Goal: Task Accomplishment & Management: Complete application form

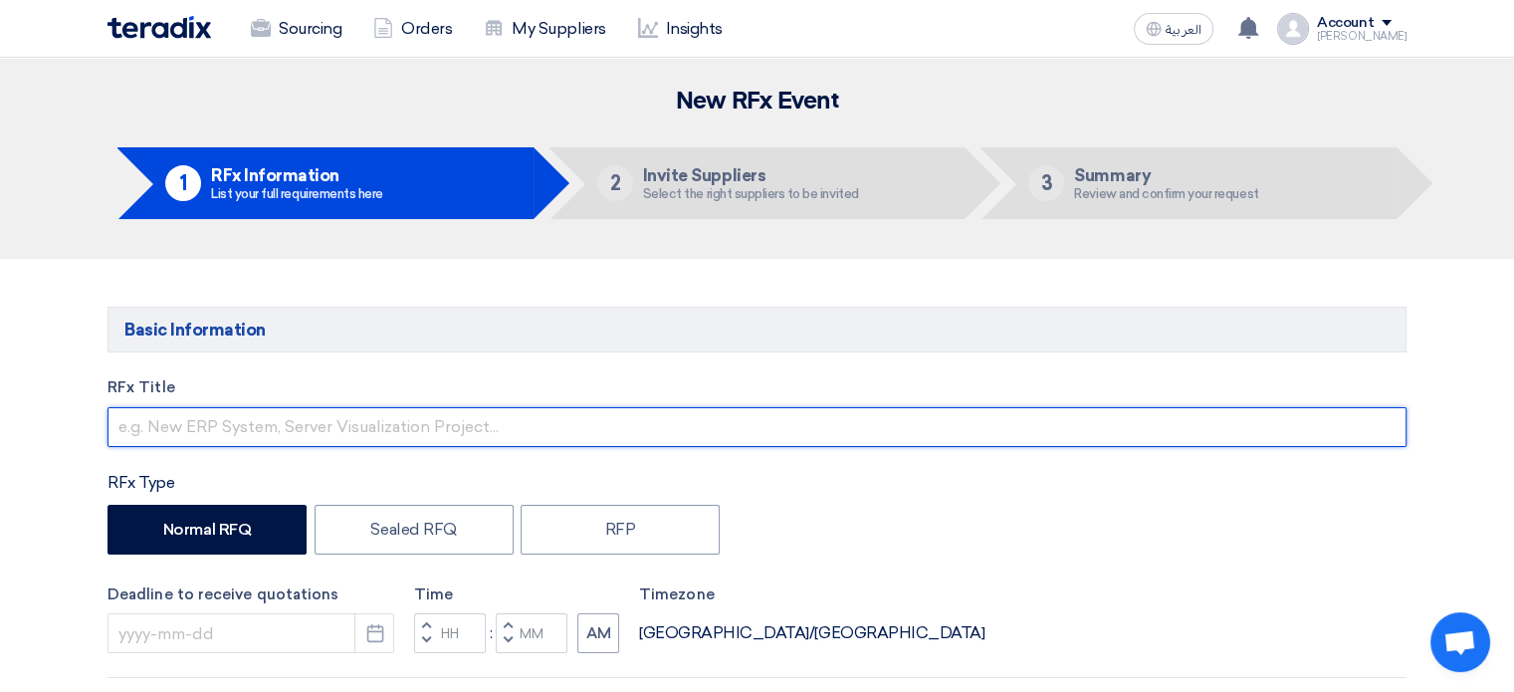
click at [380, 409] on input "text" at bounding box center [756, 427] width 1299 height 40
type input "L"
type input "Labor"
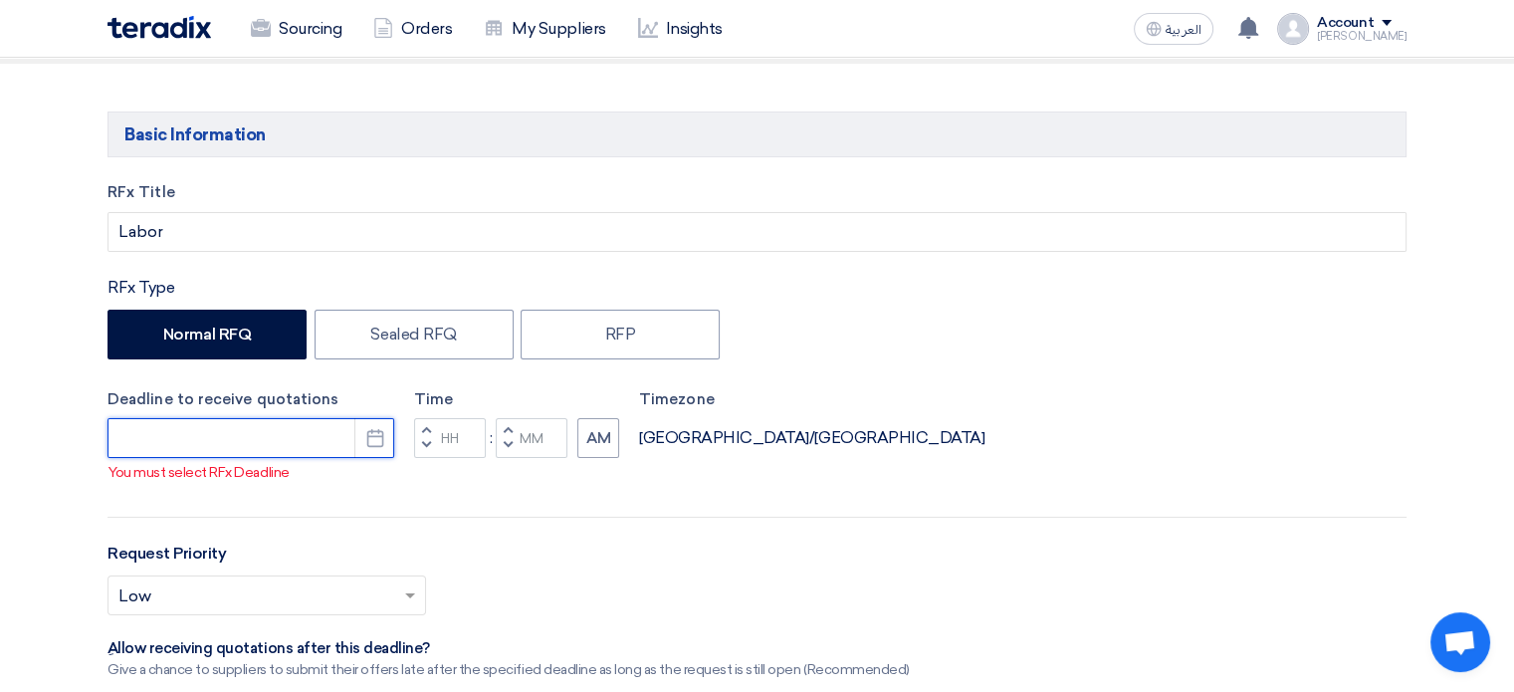
scroll to position [199, 0]
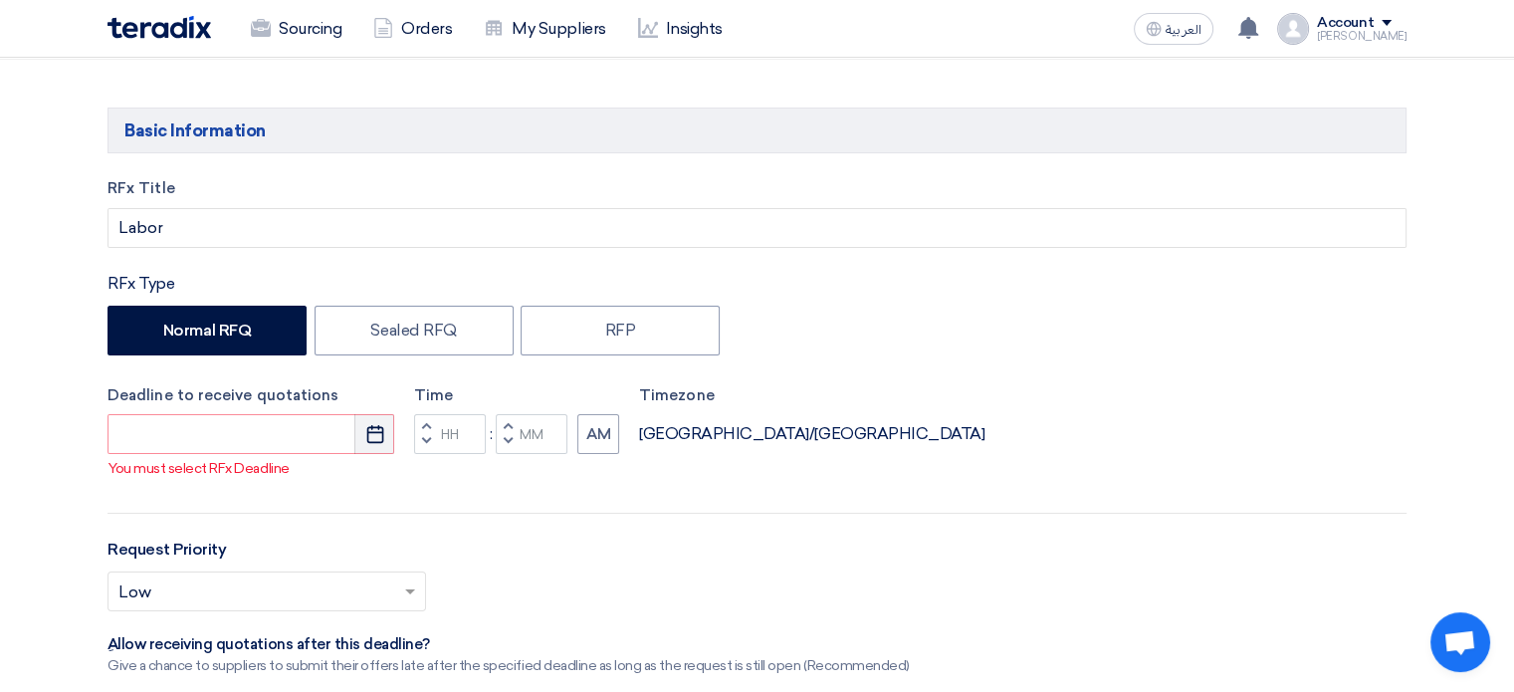
click at [370, 443] on button "Pick a date" at bounding box center [374, 434] width 40 height 40
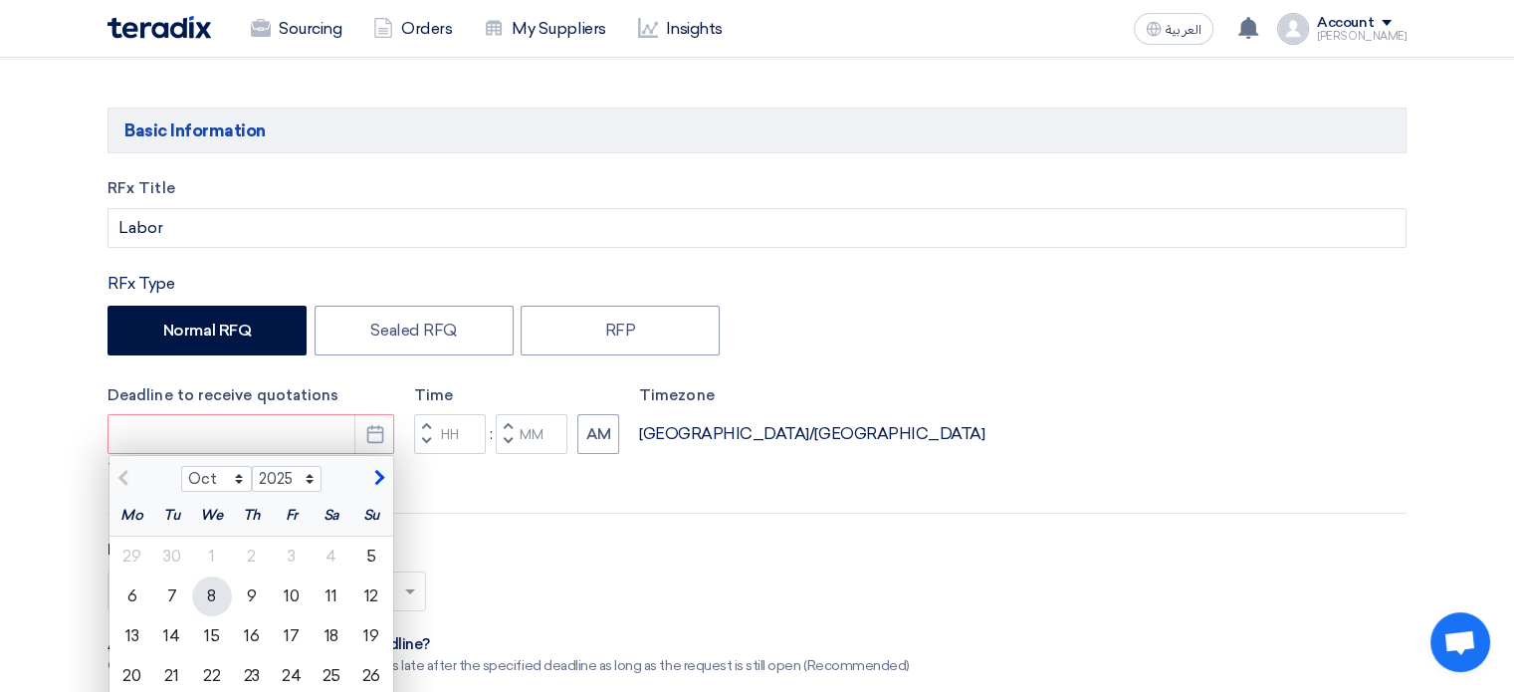
click at [219, 606] on div "8" at bounding box center [212, 596] width 40 height 40
type input "[DATE]"
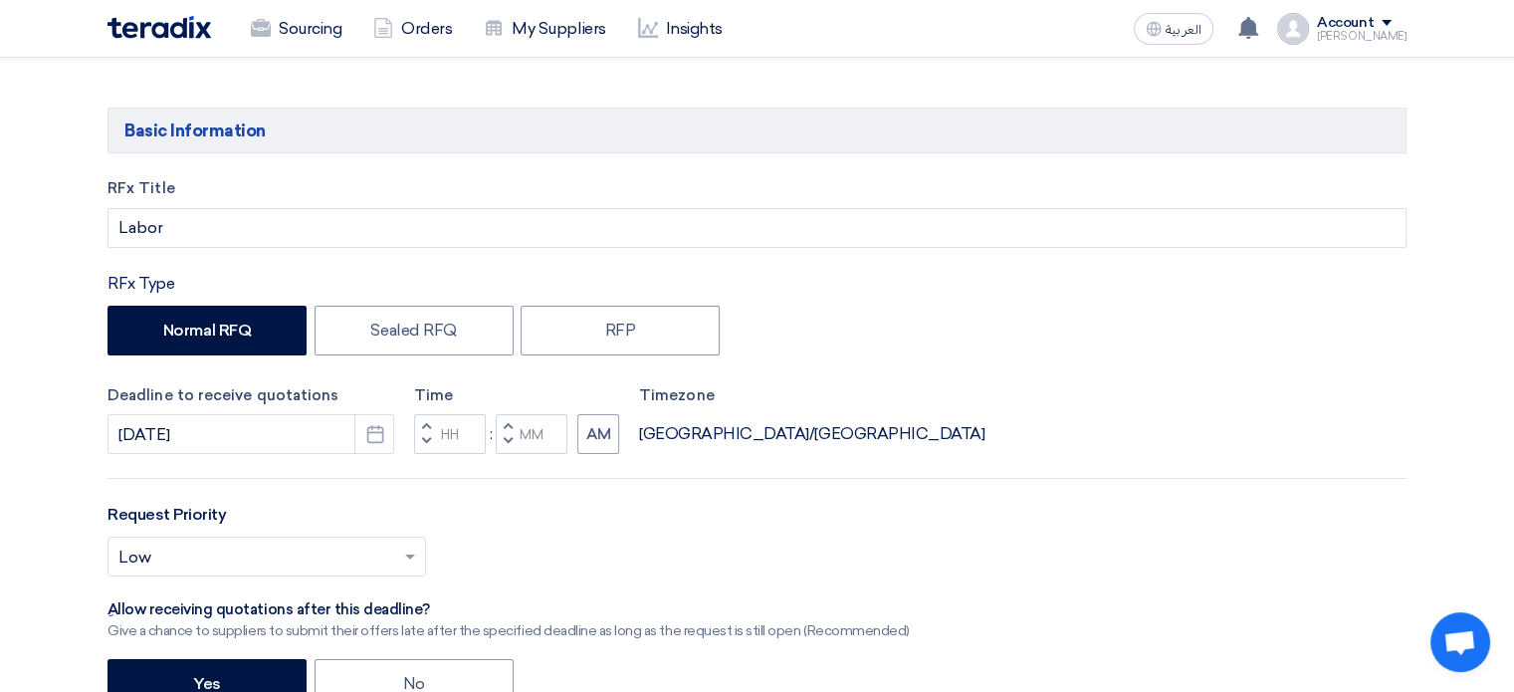
click at [431, 443] on button "Decrement hours" at bounding box center [426, 442] width 24 height 25
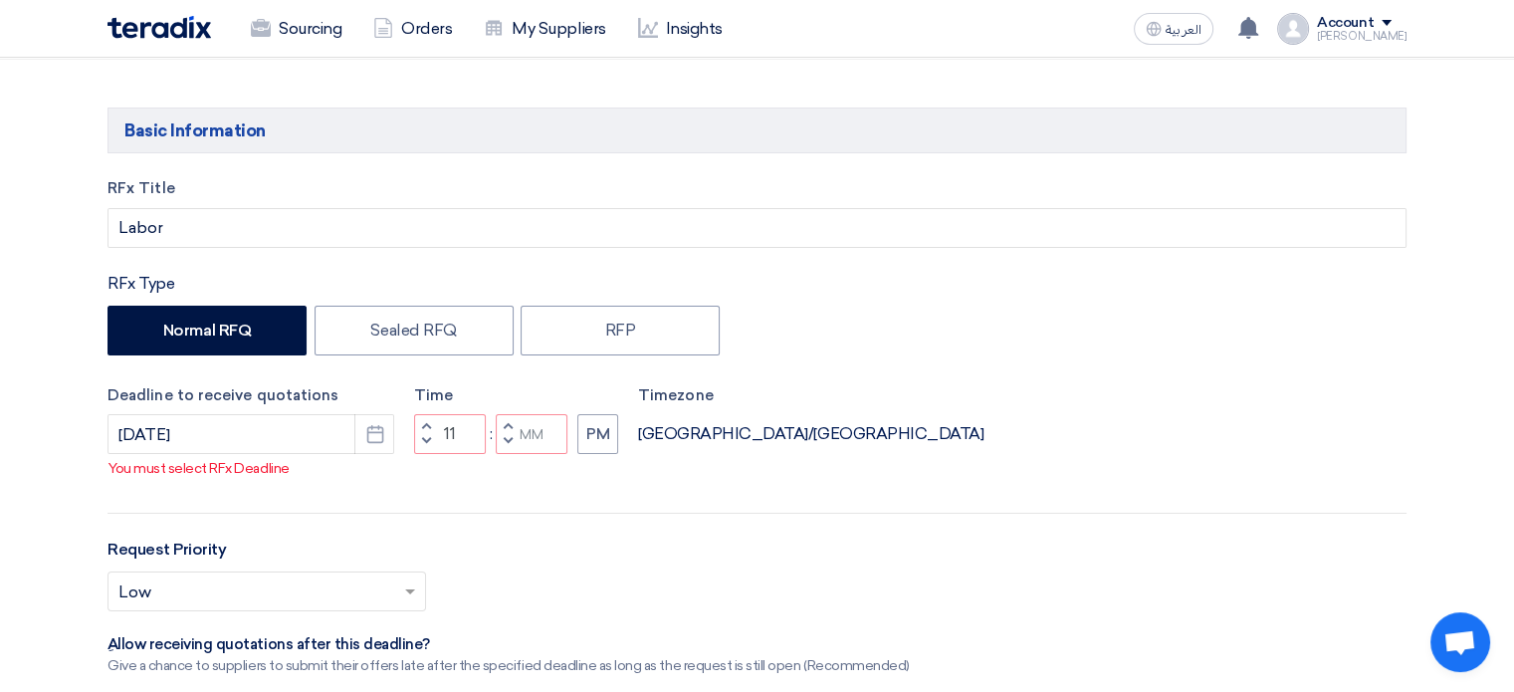
click at [509, 447] on span "button" at bounding box center [508, 441] width 7 height 12
type input "10"
type input "59"
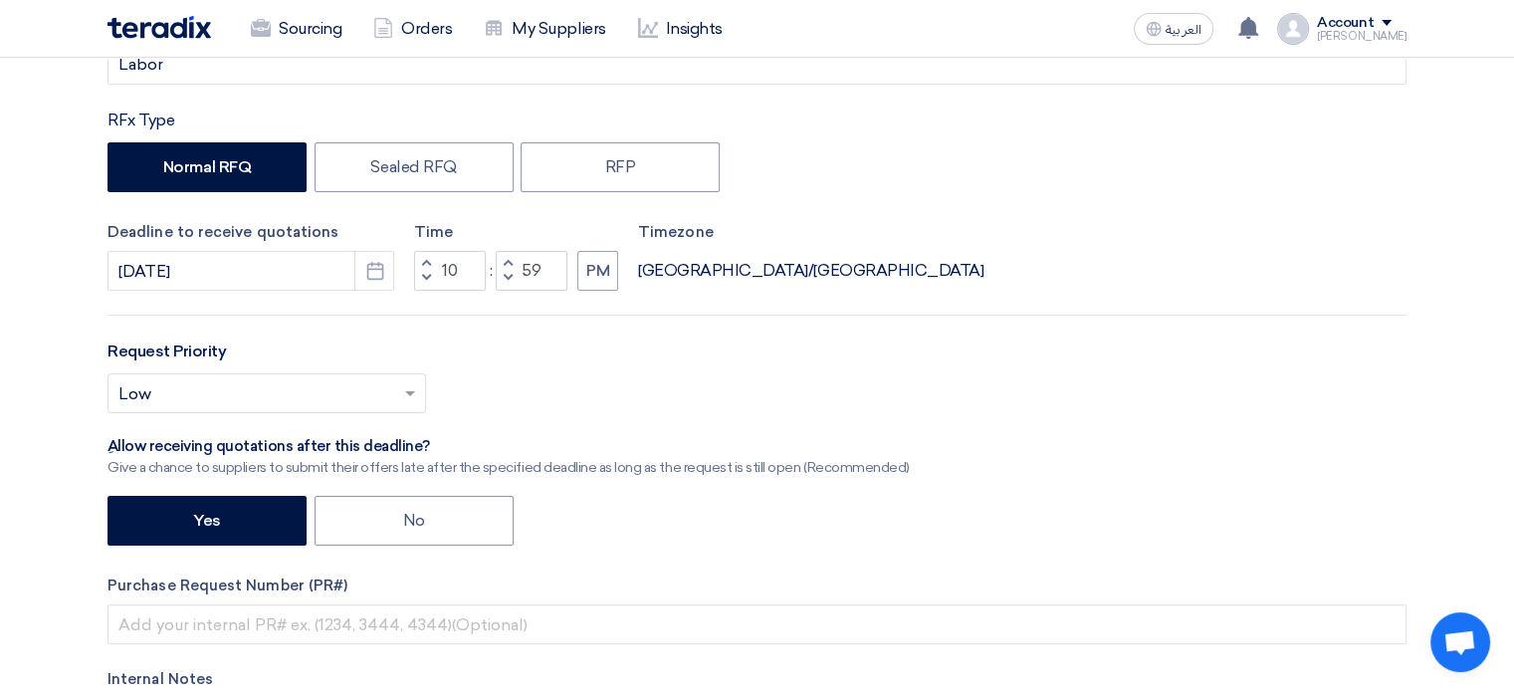
scroll to position [398, 0]
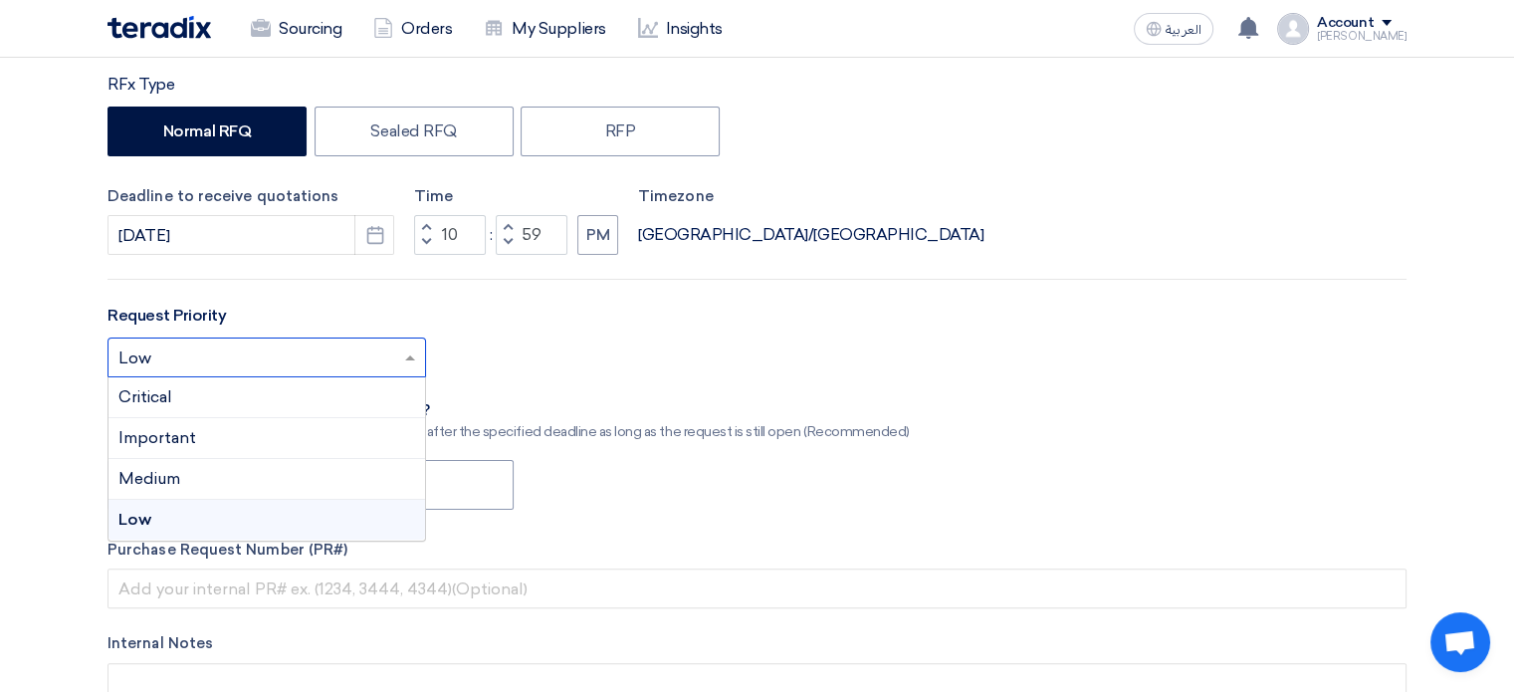
click at [215, 361] on input "text" at bounding box center [256, 359] width 277 height 33
click at [191, 475] on div "Medium" at bounding box center [266, 479] width 316 height 41
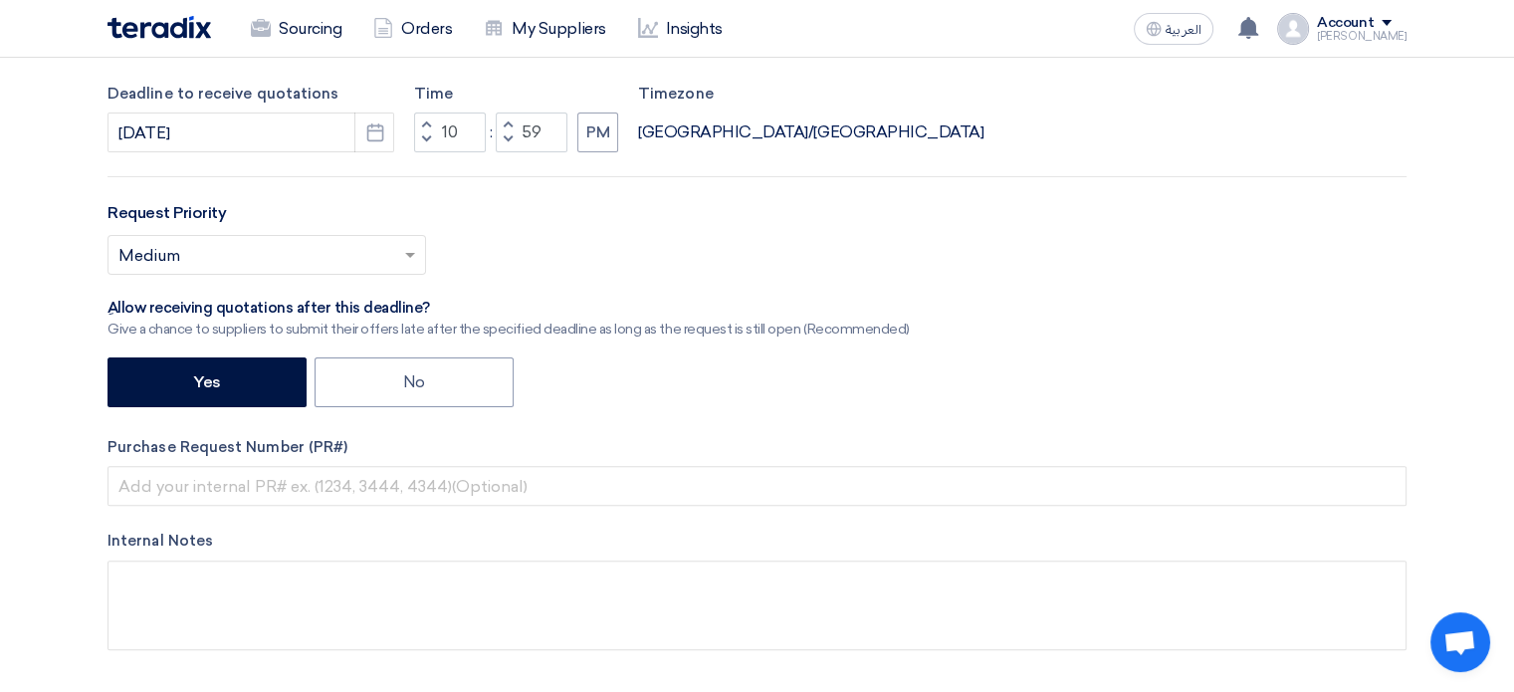
scroll to position [597, 0]
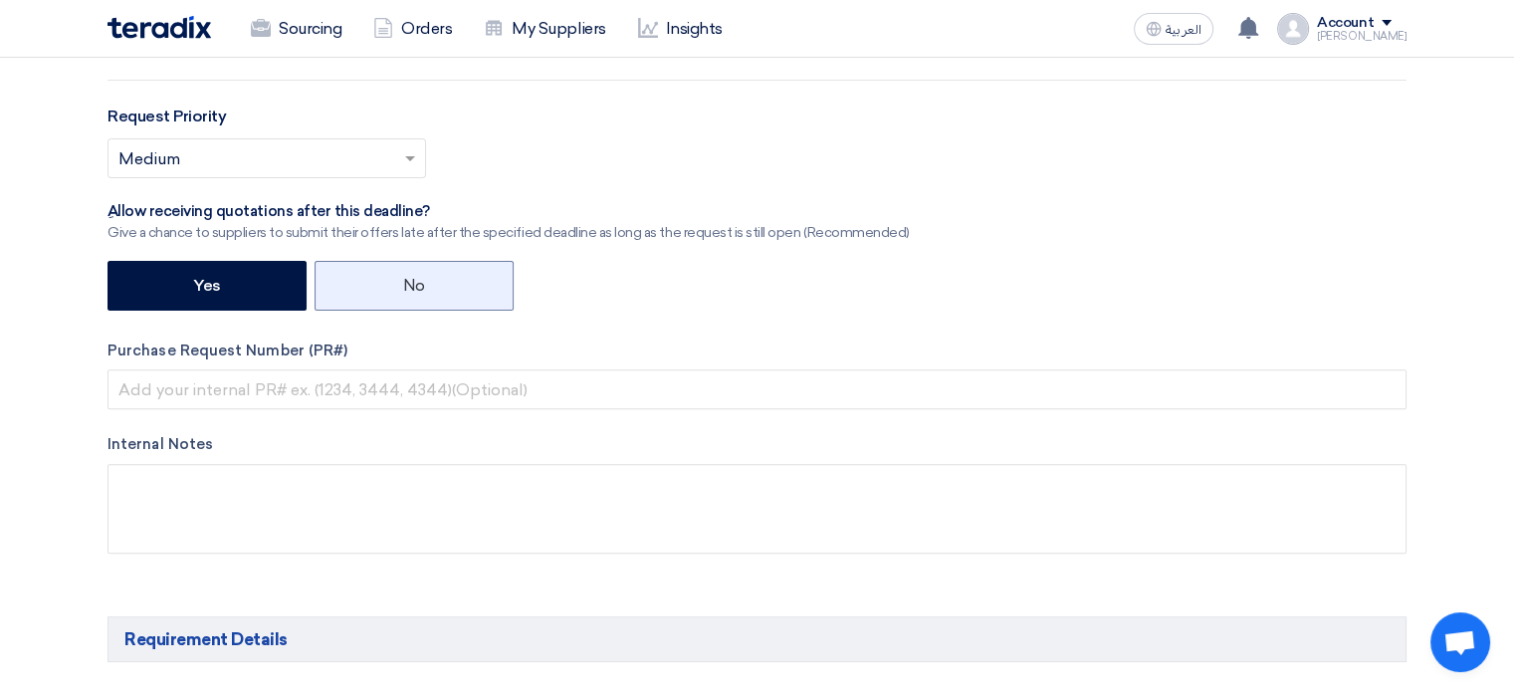
click at [393, 274] on label "No" at bounding box center [413, 286] width 199 height 50
click at [403, 278] on input "No" at bounding box center [409, 284] width 13 height 13
radio input "true"
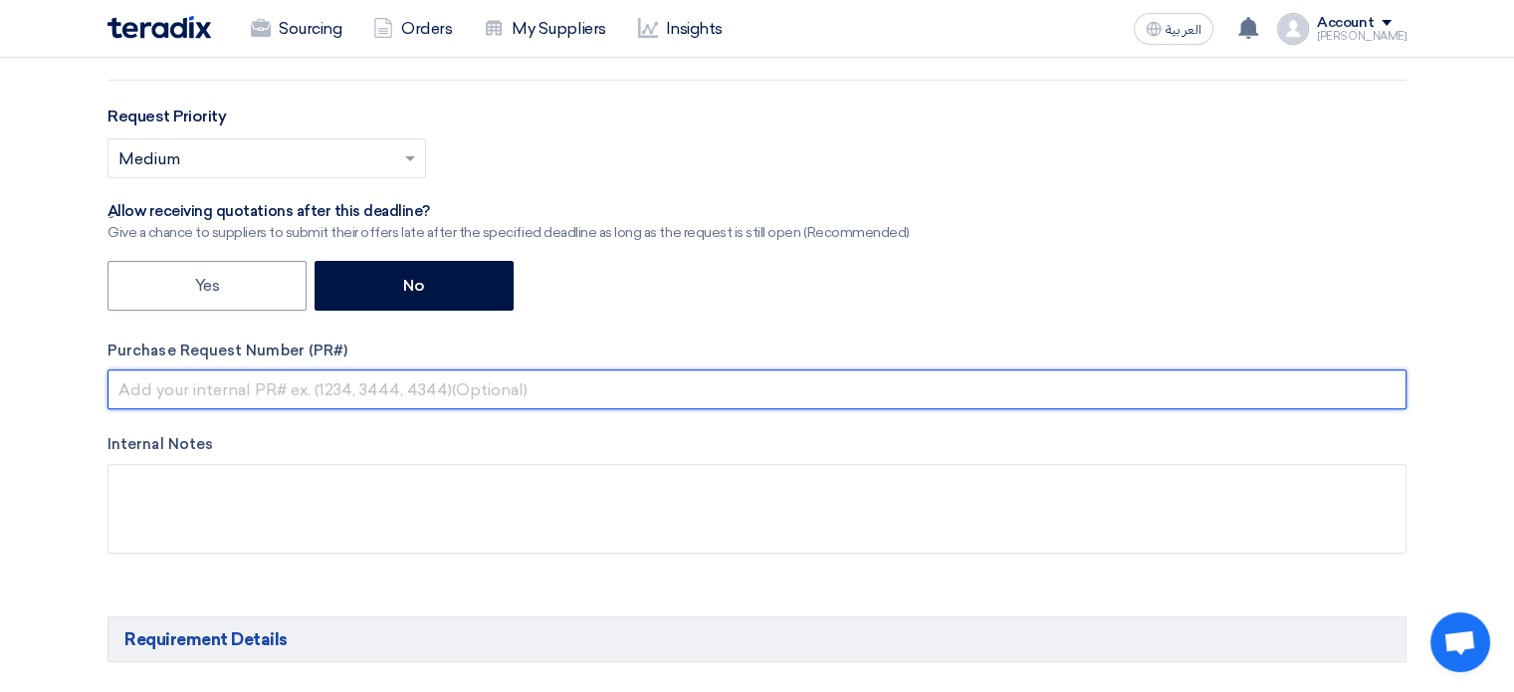
click at [246, 387] on input "text" at bounding box center [756, 389] width 1299 height 40
type input "1044458"
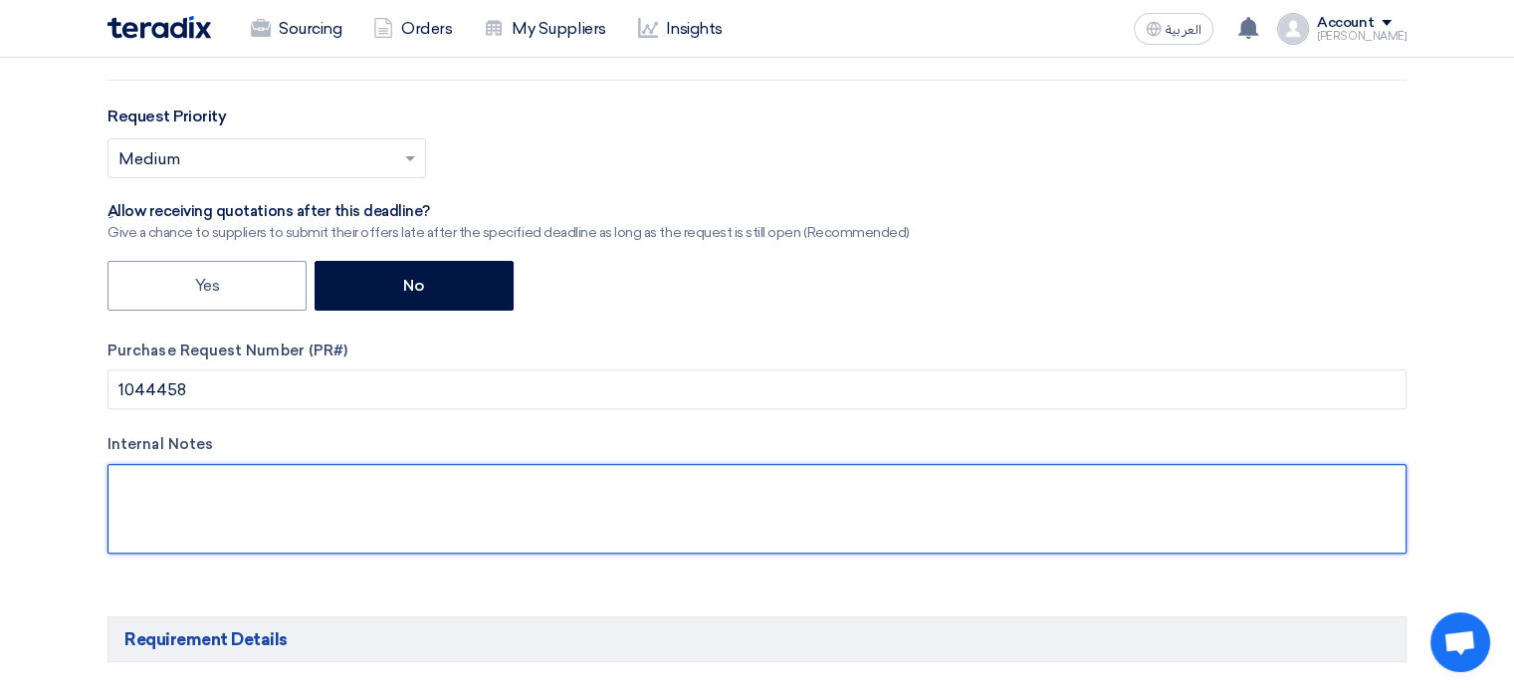
click at [179, 503] on textarea at bounding box center [756, 509] width 1299 height 90
type textarea "L"
click at [320, 486] on textarea "To enrich screen reader interactions, please activate Accessibility in Grammarl…" at bounding box center [756, 509] width 1299 height 90
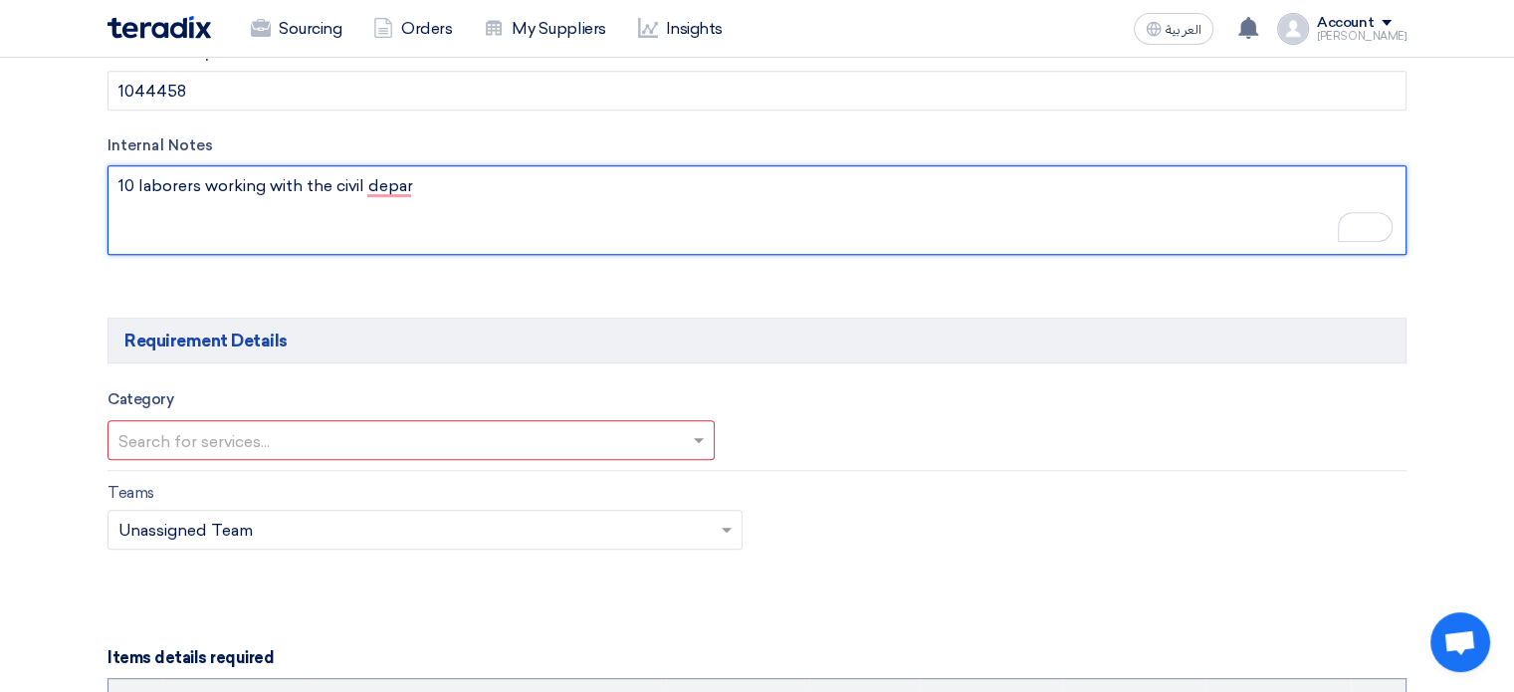
type textarea "10 laborers working with the civil depar"
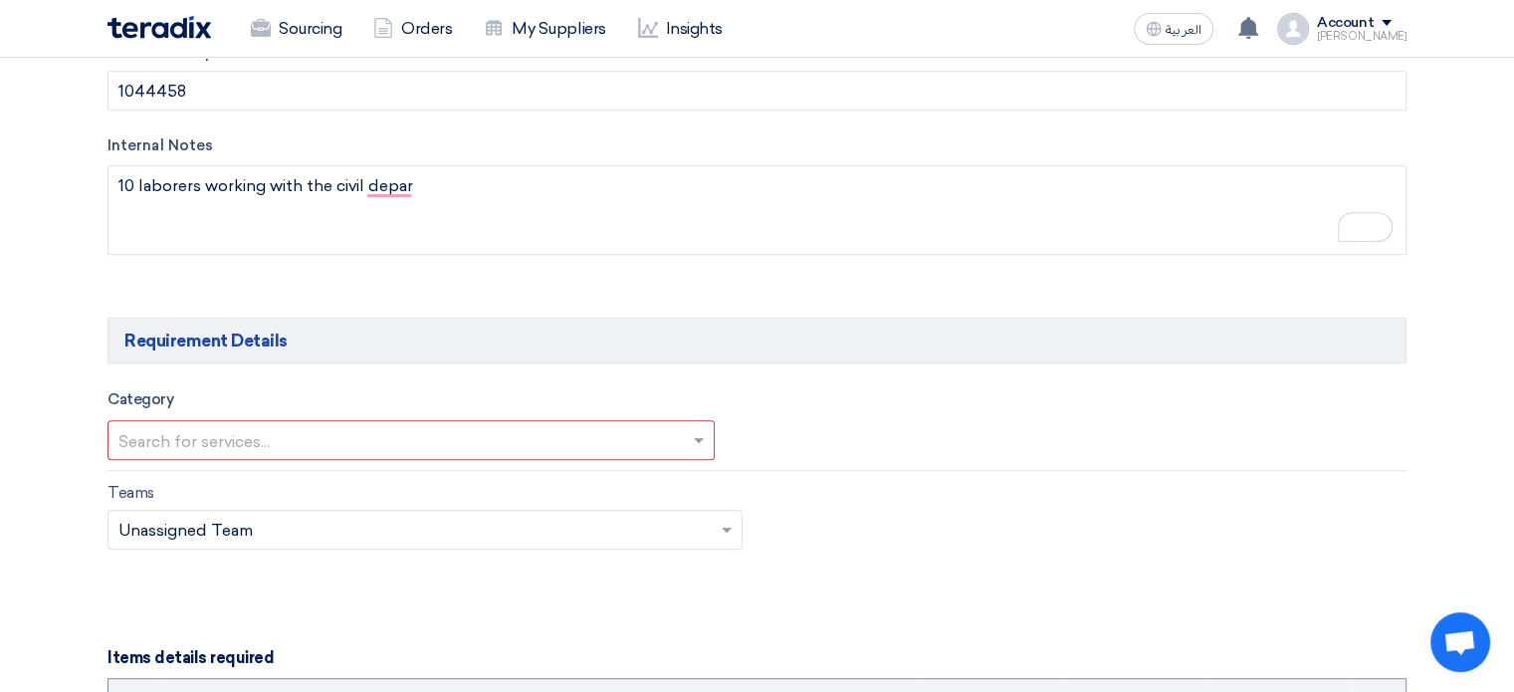
click at [235, 428] on input "text" at bounding box center [400, 442] width 565 height 33
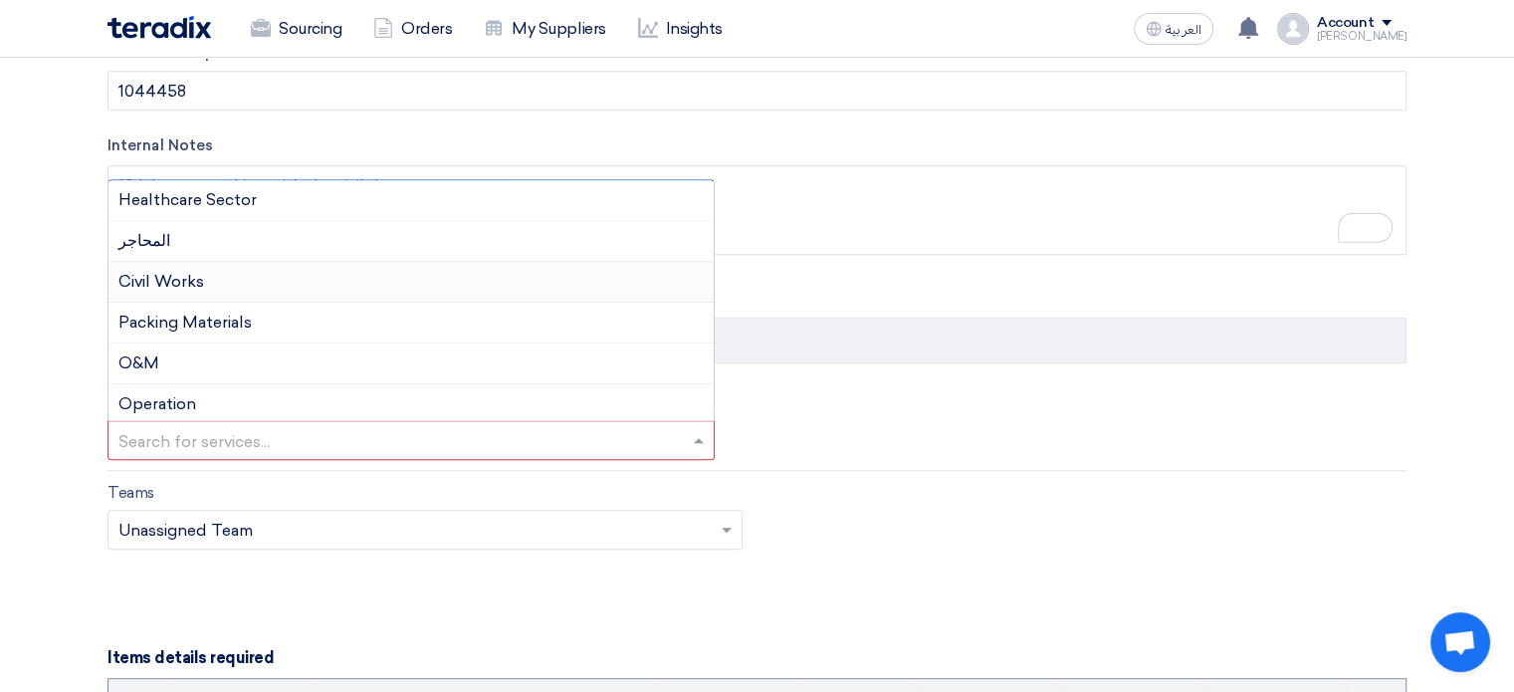
click at [203, 283] on span "Civil Works" at bounding box center [161, 281] width 86 height 19
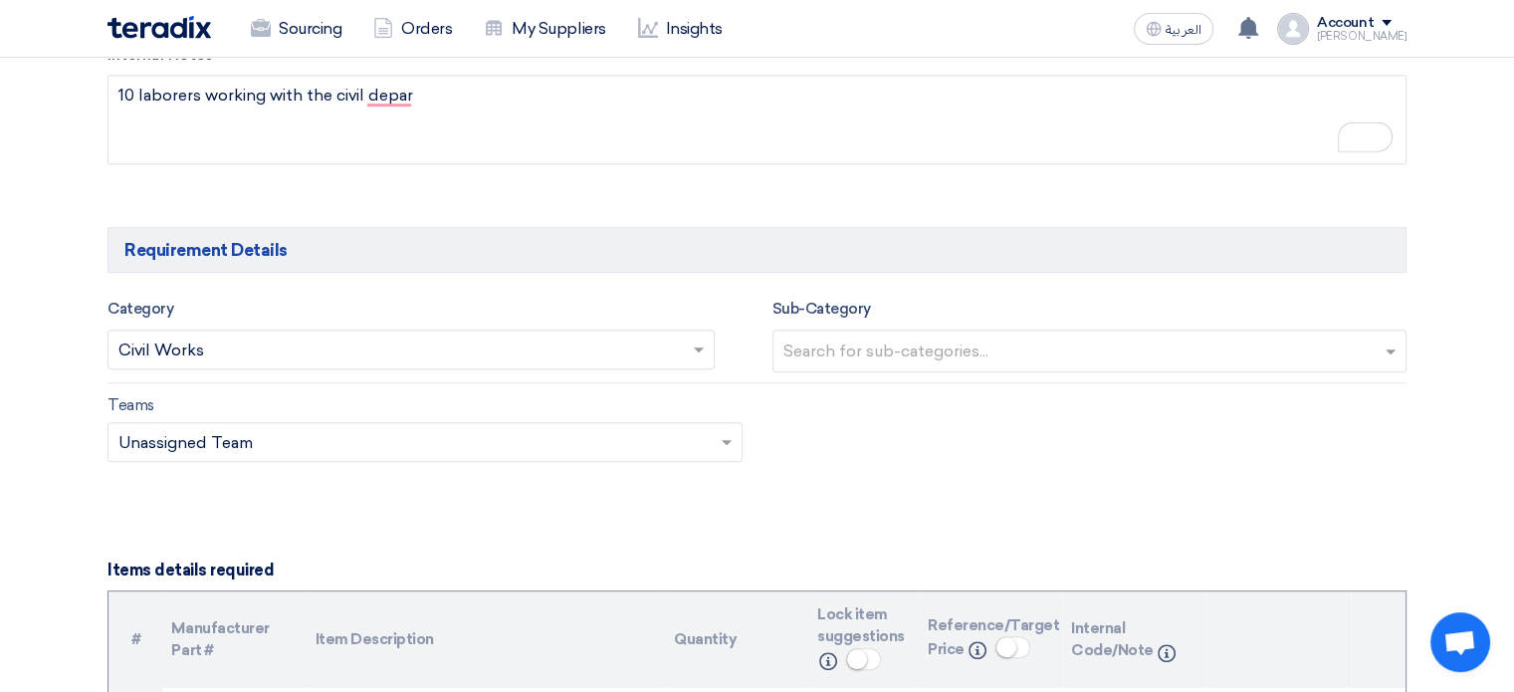
scroll to position [1095, 0]
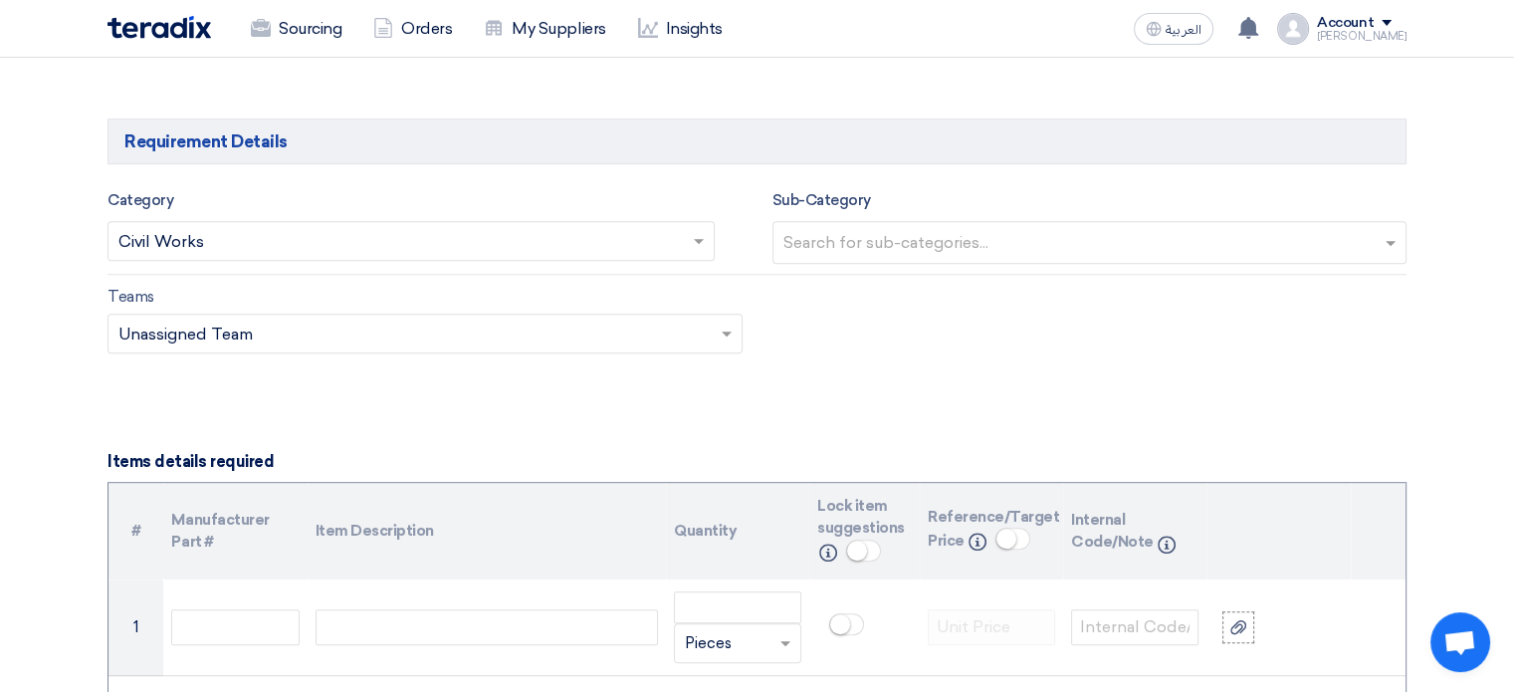
click at [924, 228] on input "text" at bounding box center [1092, 244] width 618 height 33
click at [175, 321] on input "text" at bounding box center [414, 334] width 593 height 33
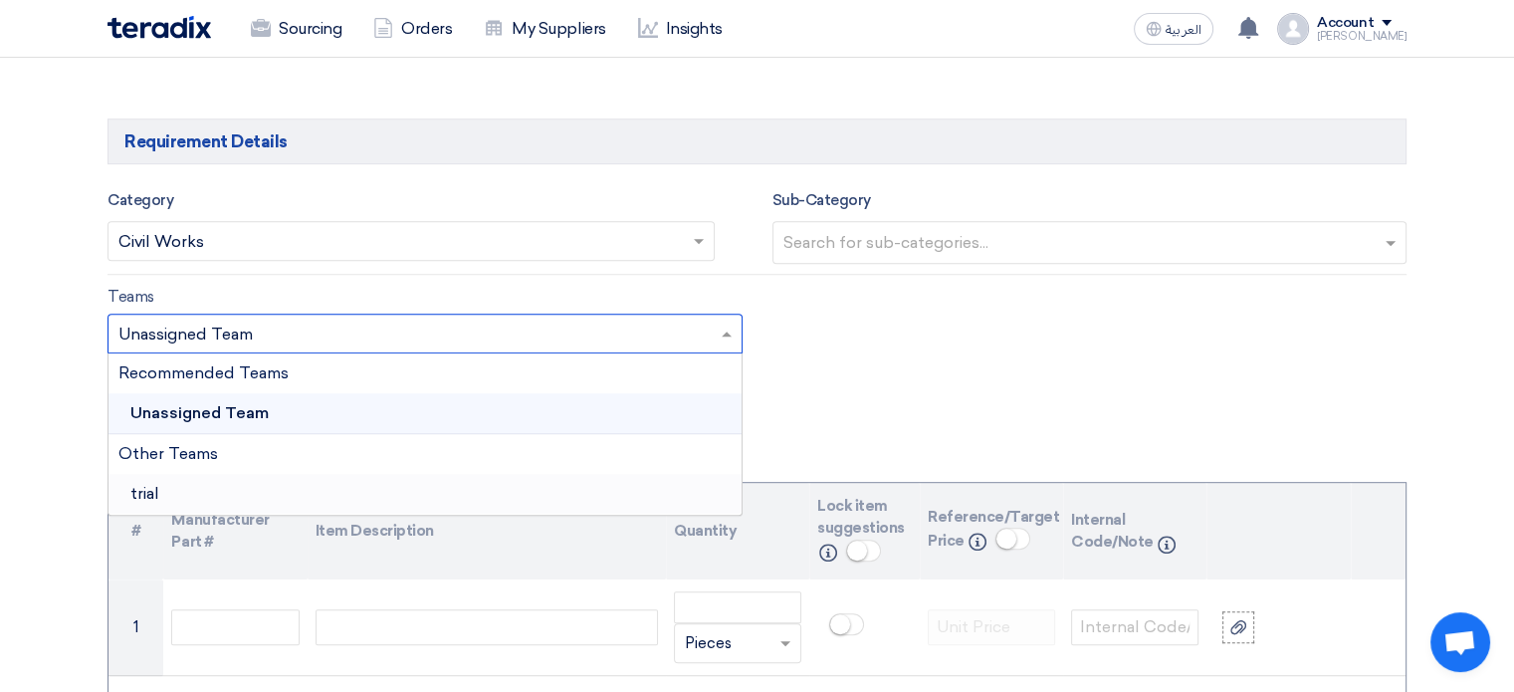
click at [167, 485] on div "trial" at bounding box center [424, 494] width 633 height 40
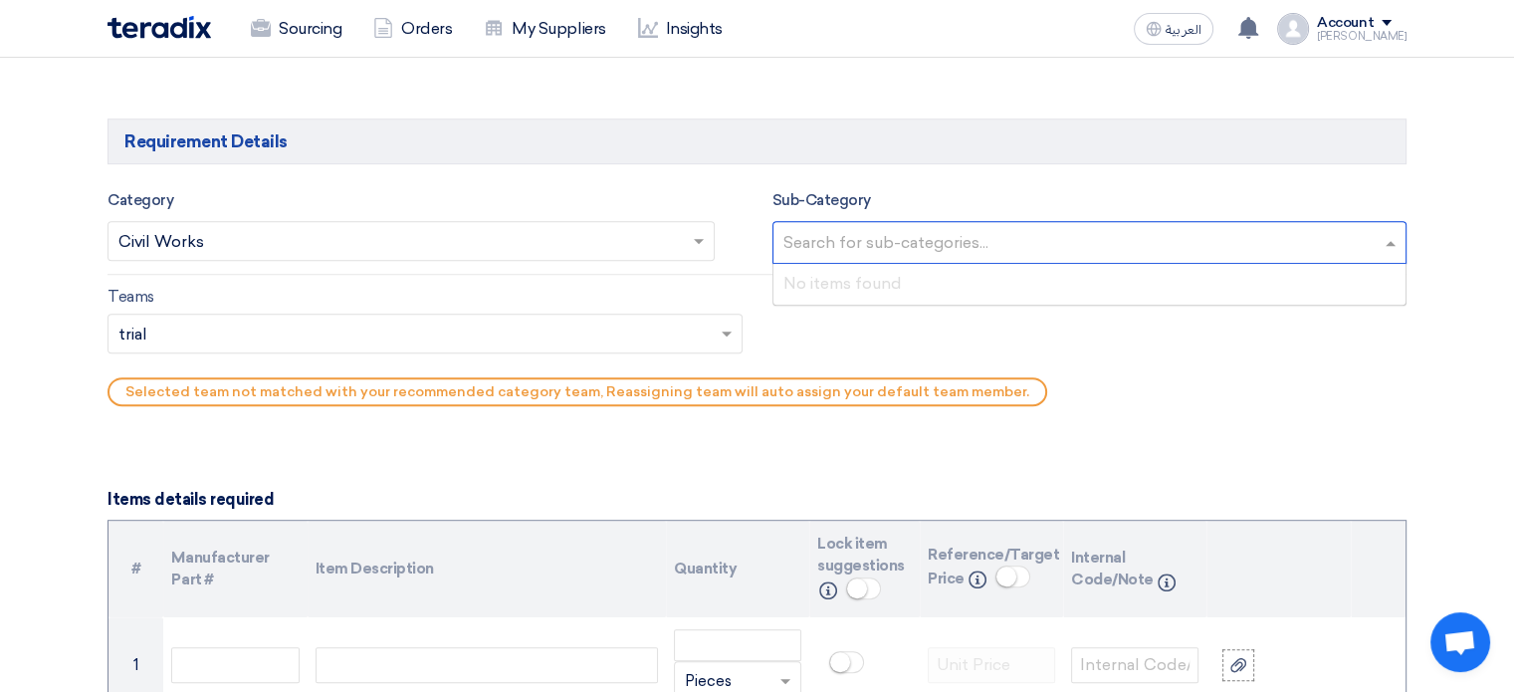
click at [914, 248] on input "text" at bounding box center [1092, 244] width 618 height 33
click at [1048, 315] on div "Teams Teams.. × trial × Selected team not matched with your recommended categor…" at bounding box center [757, 350] width 1329 height 131
click at [389, 234] on input "text" at bounding box center [400, 243] width 565 height 33
click at [197, 318] on input "text" at bounding box center [414, 334] width 593 height 33
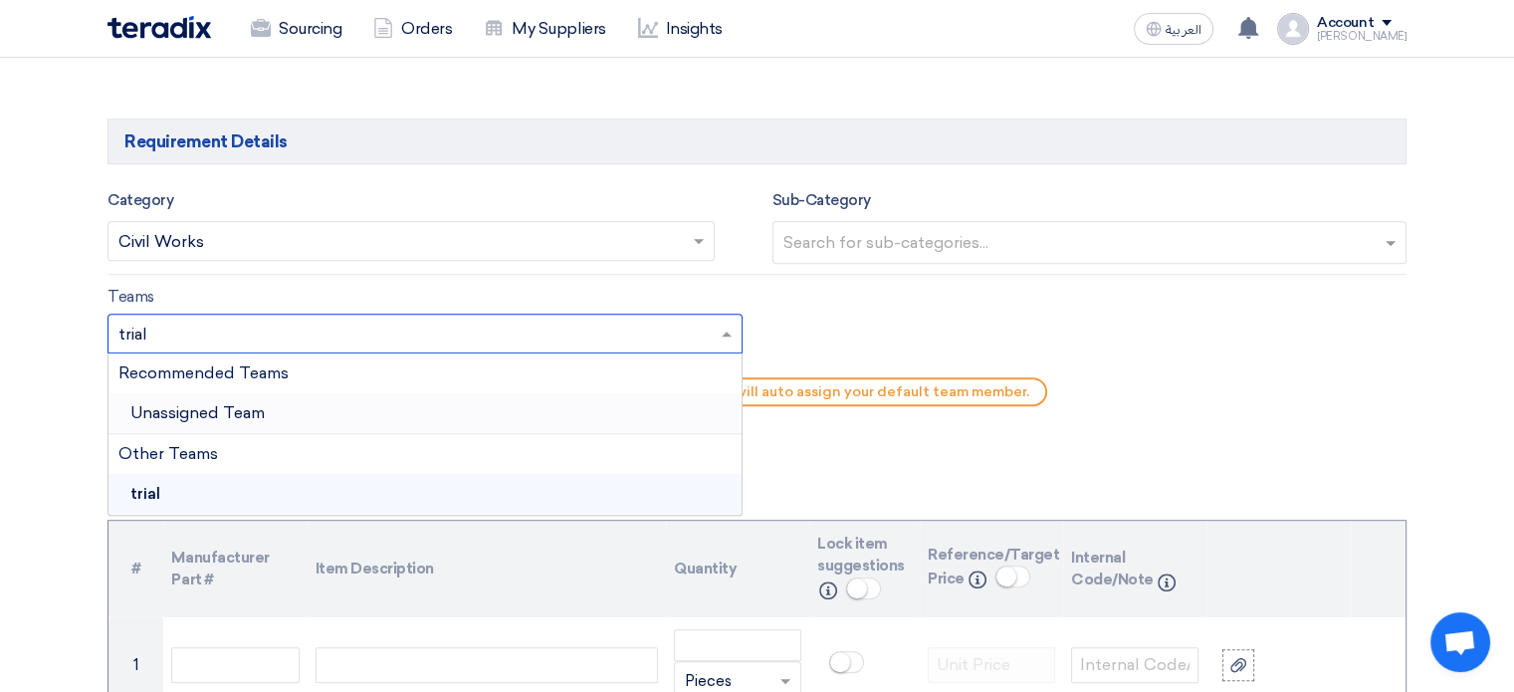
drag, startPoint x: 242, startPoint y: 330, endPoint x: 0, endPoint y: 334, distance: 241.9
click at [318, 412] on div "Unassigned Team" at bounding box center [424, 413] width 633 height 41
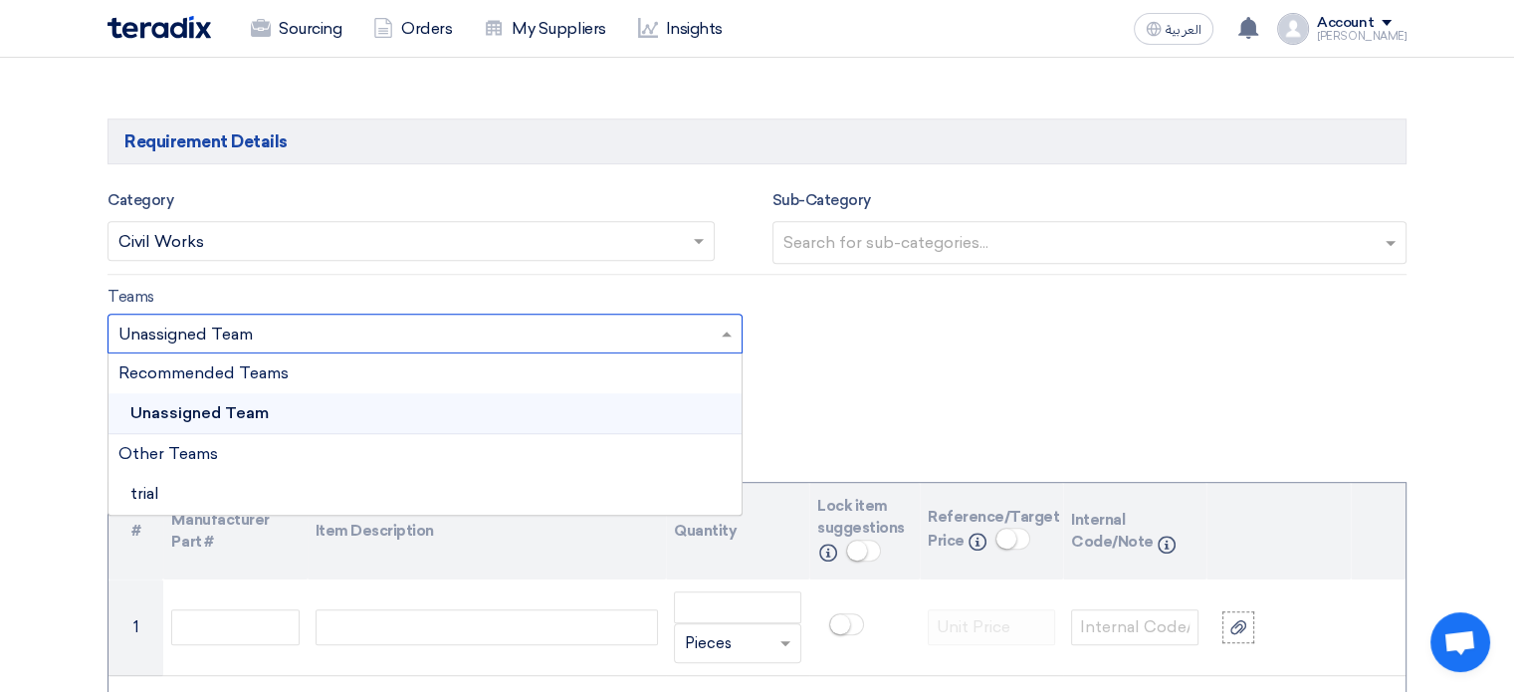
click at [733, 327] on span at bounding box center [729, 333] width 25 height 24
click at [728, 337] on span at bounding box center [729, 333] width 25 height 24
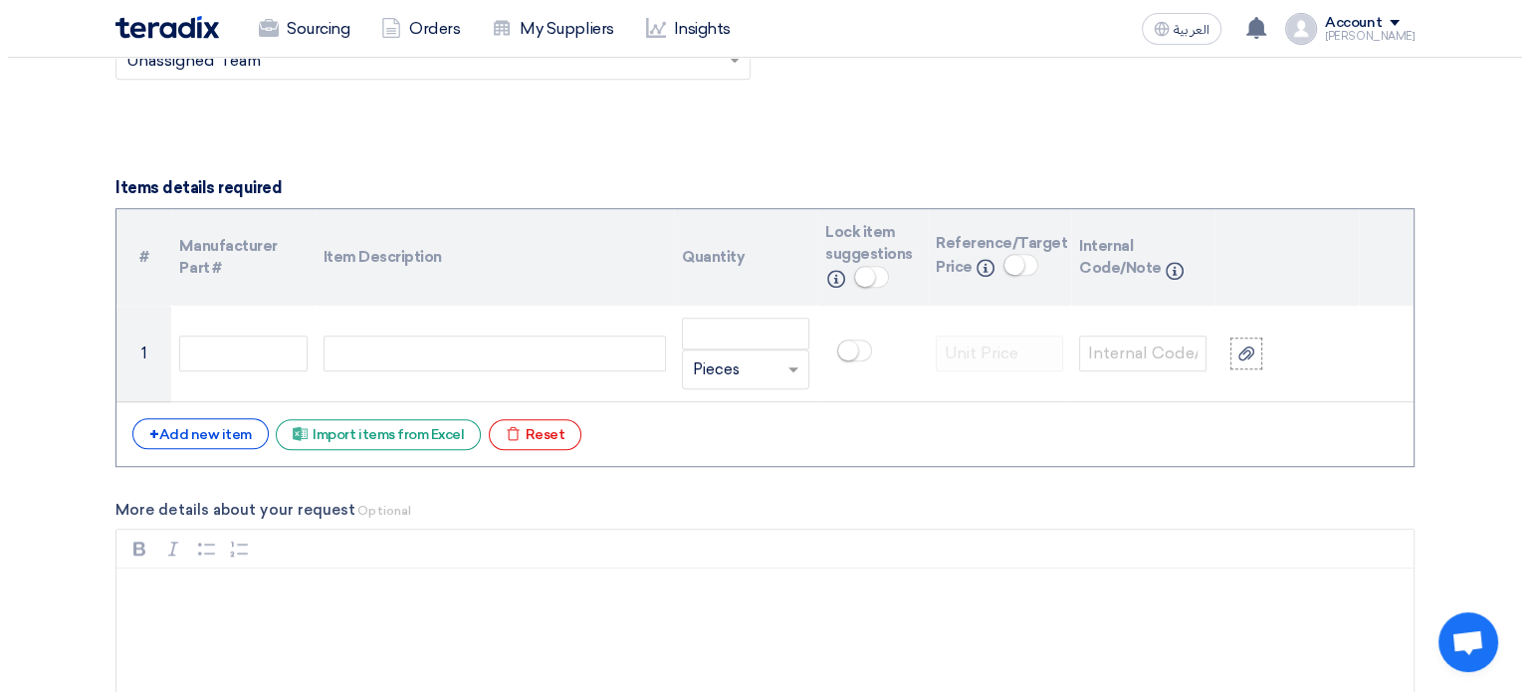
scroll to position [1393, 0]
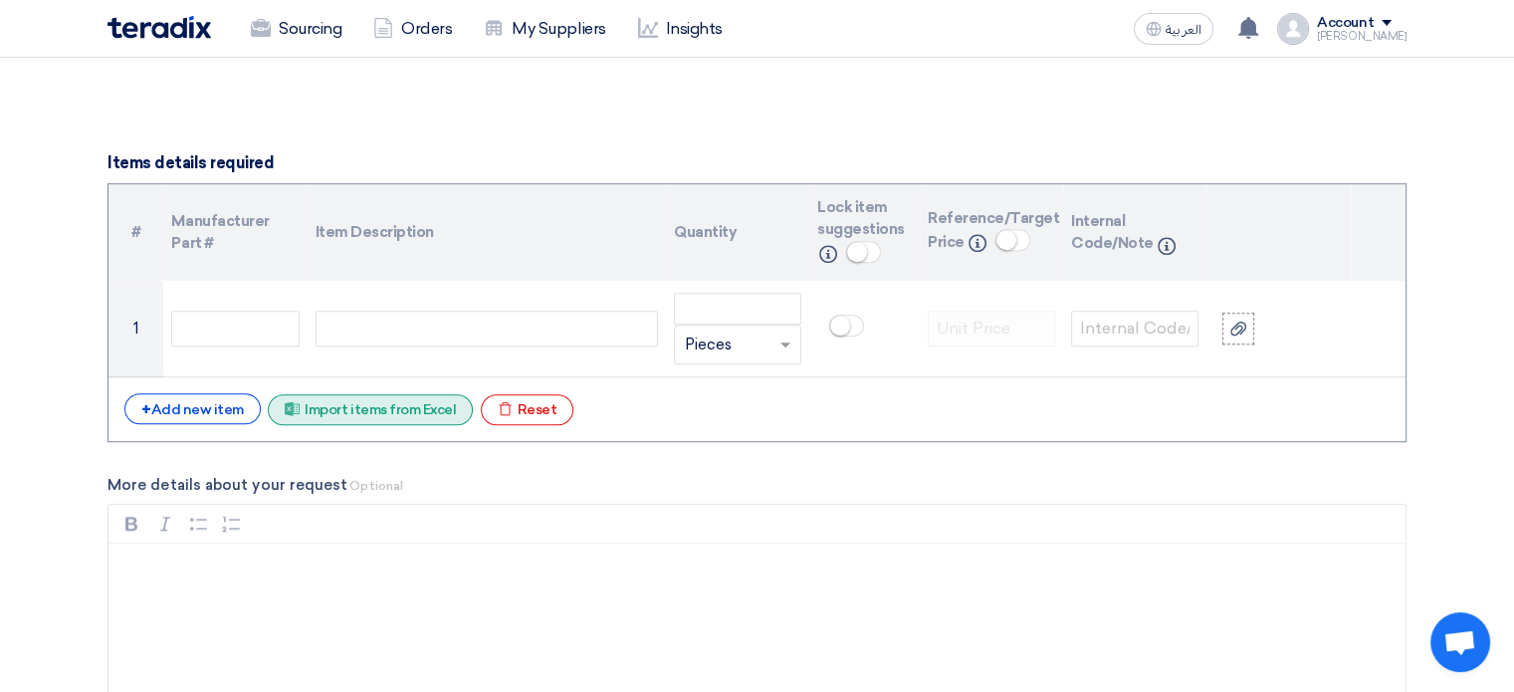
click at [382, 398] on div "Excel file Import items from Excel" at bounding box center [370, 409] width 205 height 31
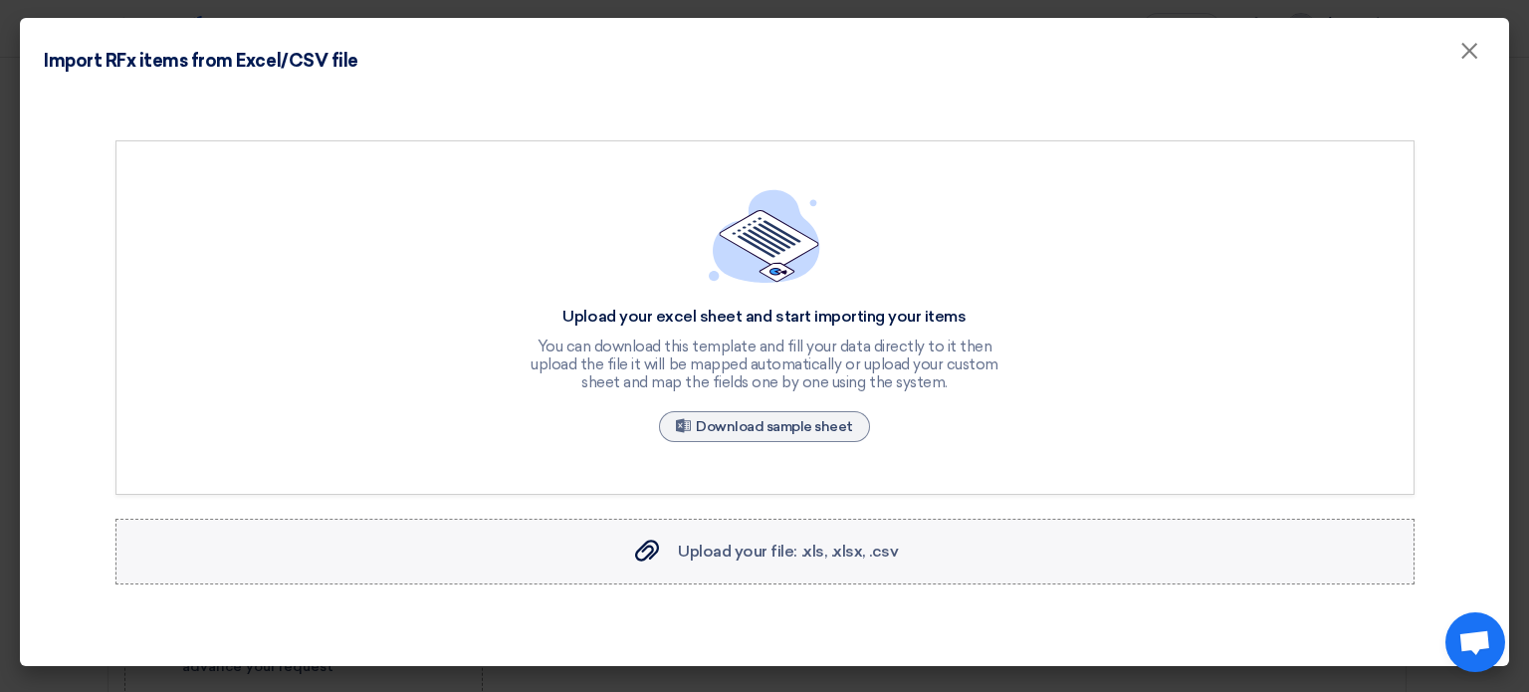
click at [767, 539] on div "Upload your file: .xls, .xlsx, .csv Upload your file: .xls, .xlsx, .csv" at bounding box center [765, 551] width 268 height 24
click at [0, 0] on input "Upload your file: .xls, .xlsx, .csv Upload your file: .xls, .xlsx, .csv" at bounding box center [0, 0] width 0 height 0
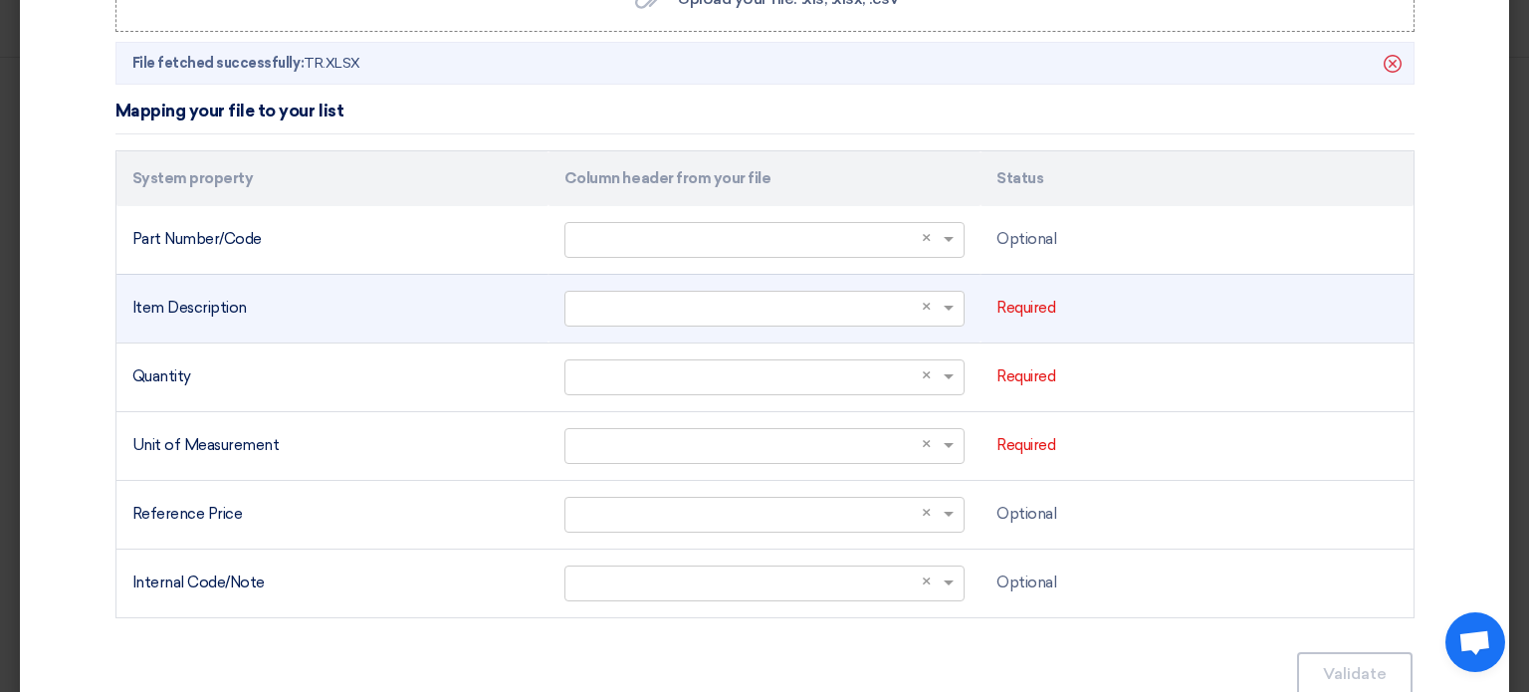
scroll to position [597, 0]
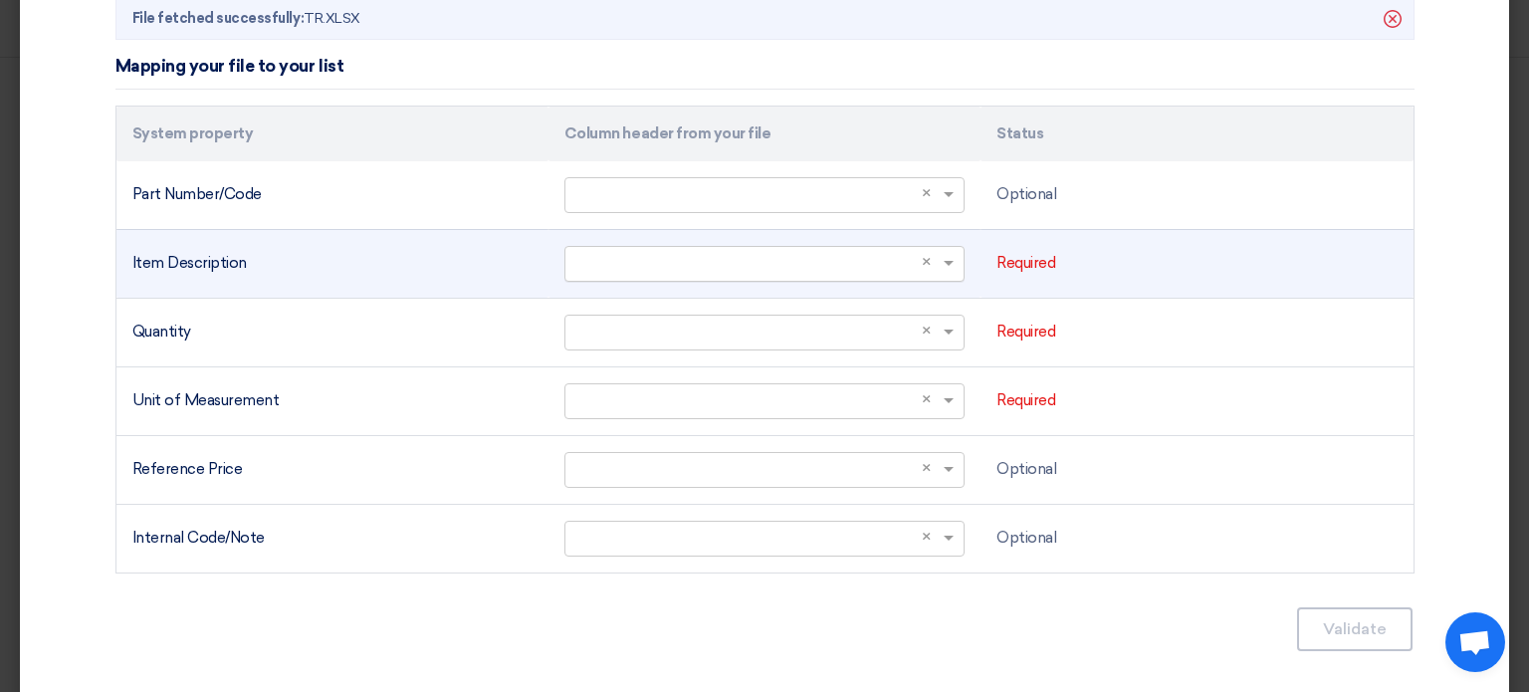
click at [939, 265] on span at bounding box center [950, 263] width 25 height 23
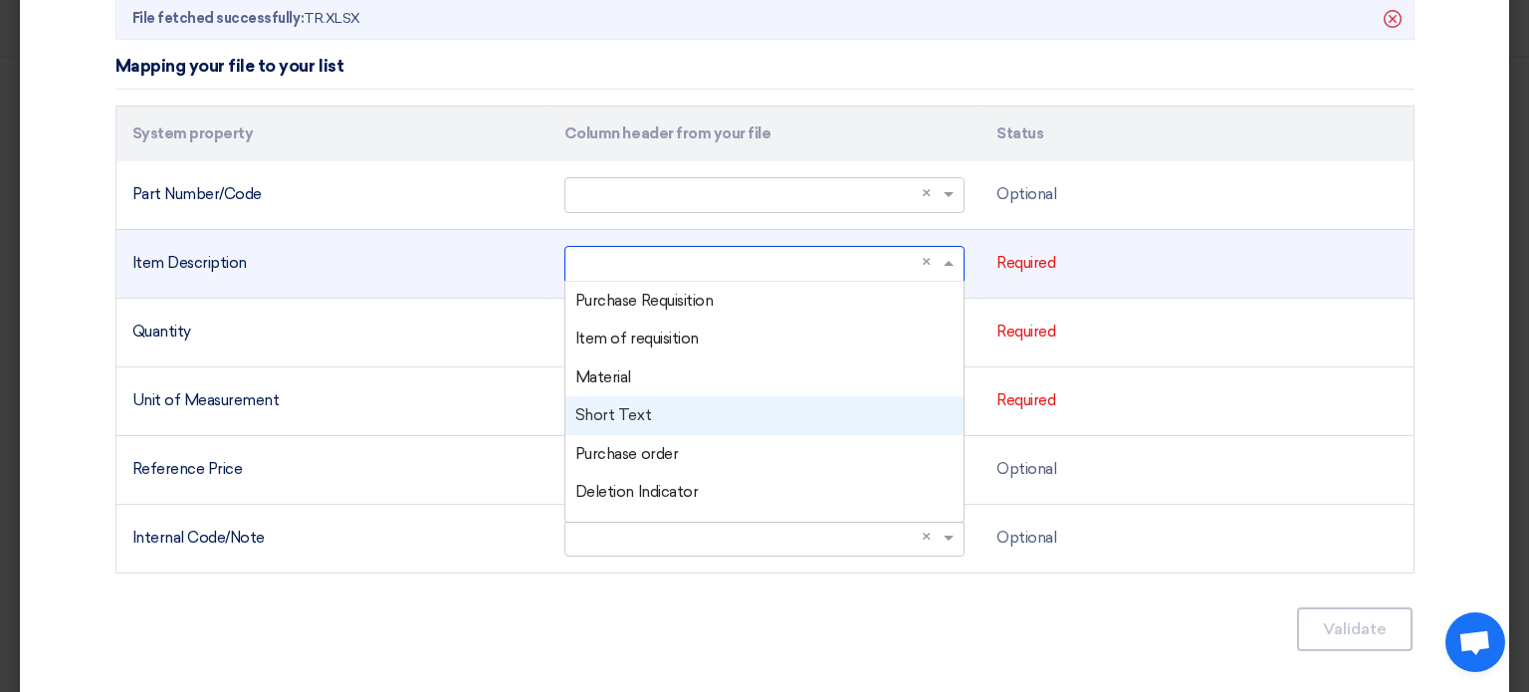
click at [664, 420] on div "Short Text" at bounding box center [764, 415] width 398 height 39
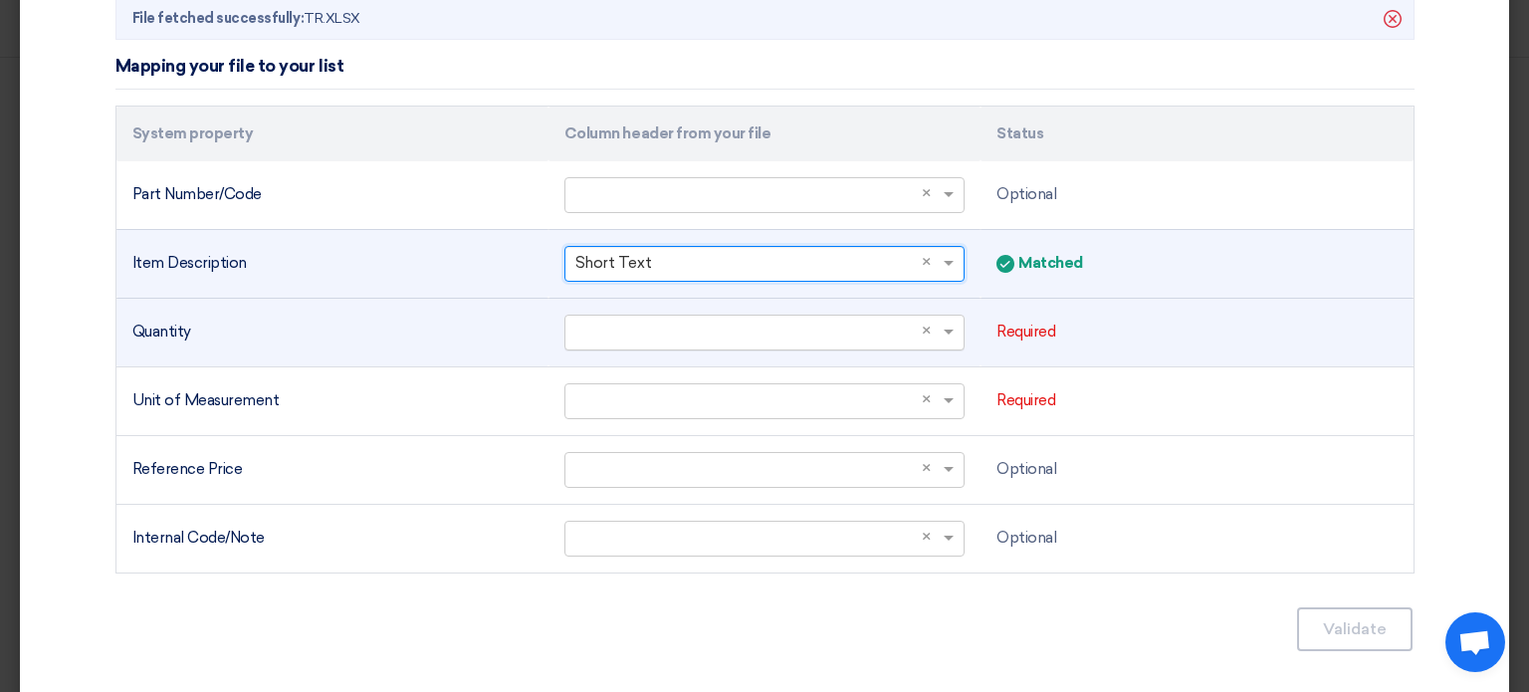
click at [646, 327] on input "text" at bounding box center [754, 331] width 358 height 33
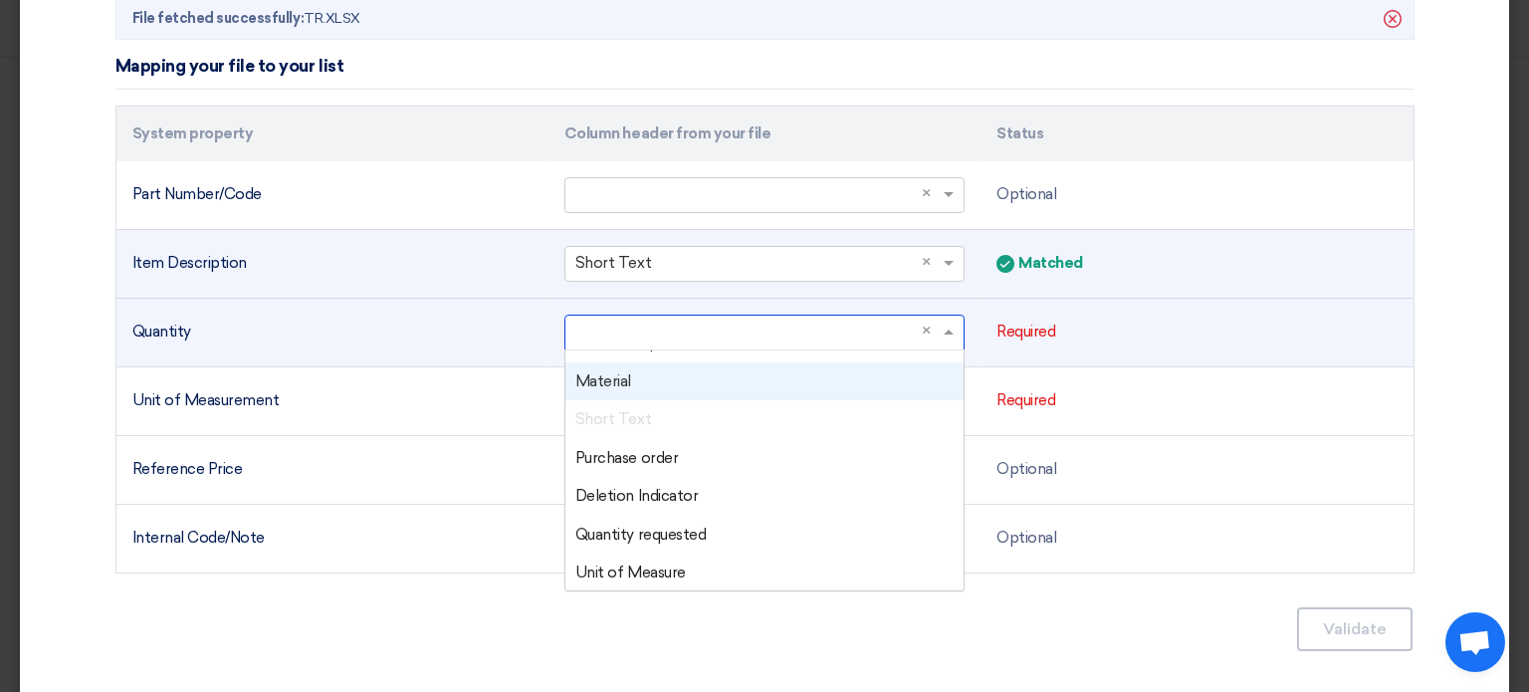
scroll to position [100, 0]
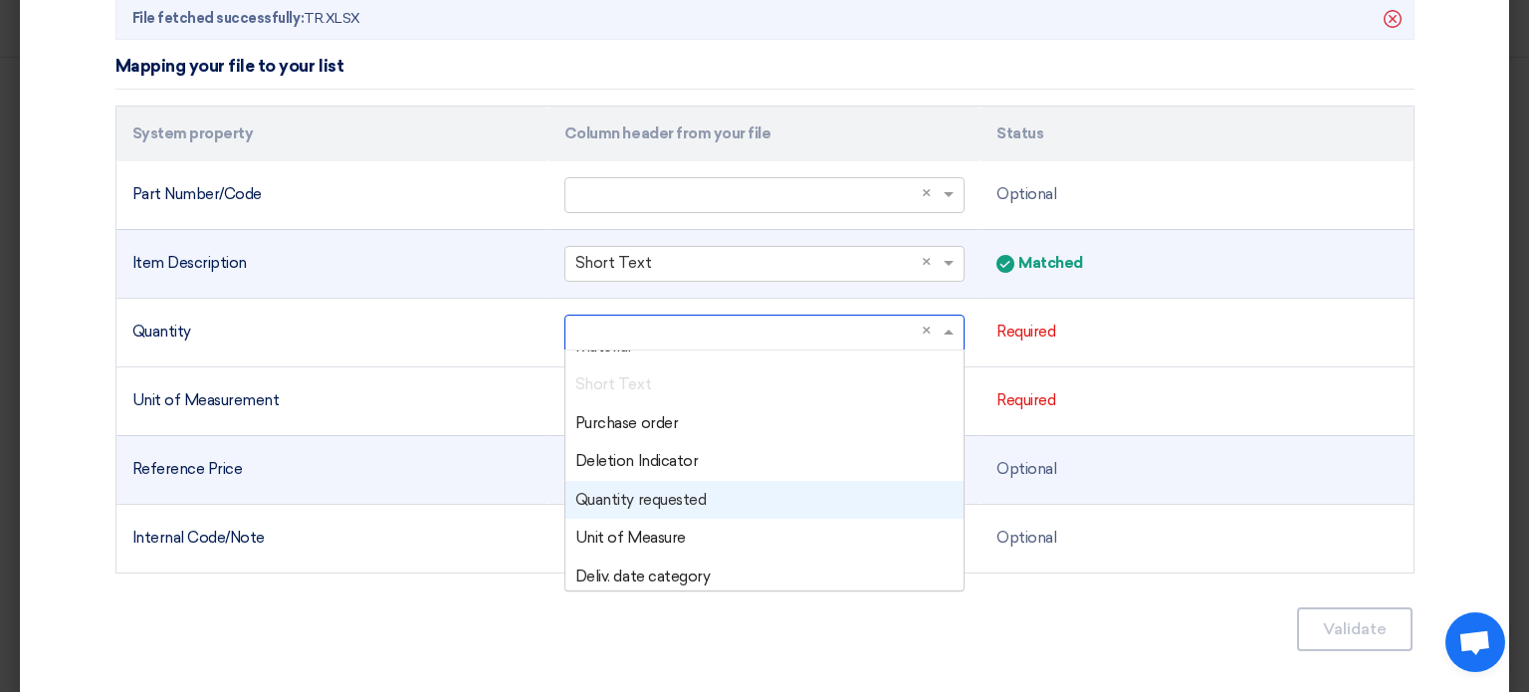
drag, startPoint x: 677, startPoint y: 501, endPoint x: 685, endPoint y: 489, distance: 14.4
click at [677, 500] on span "Quantity requested" at bounding box center [640, 500] width 130 height 18
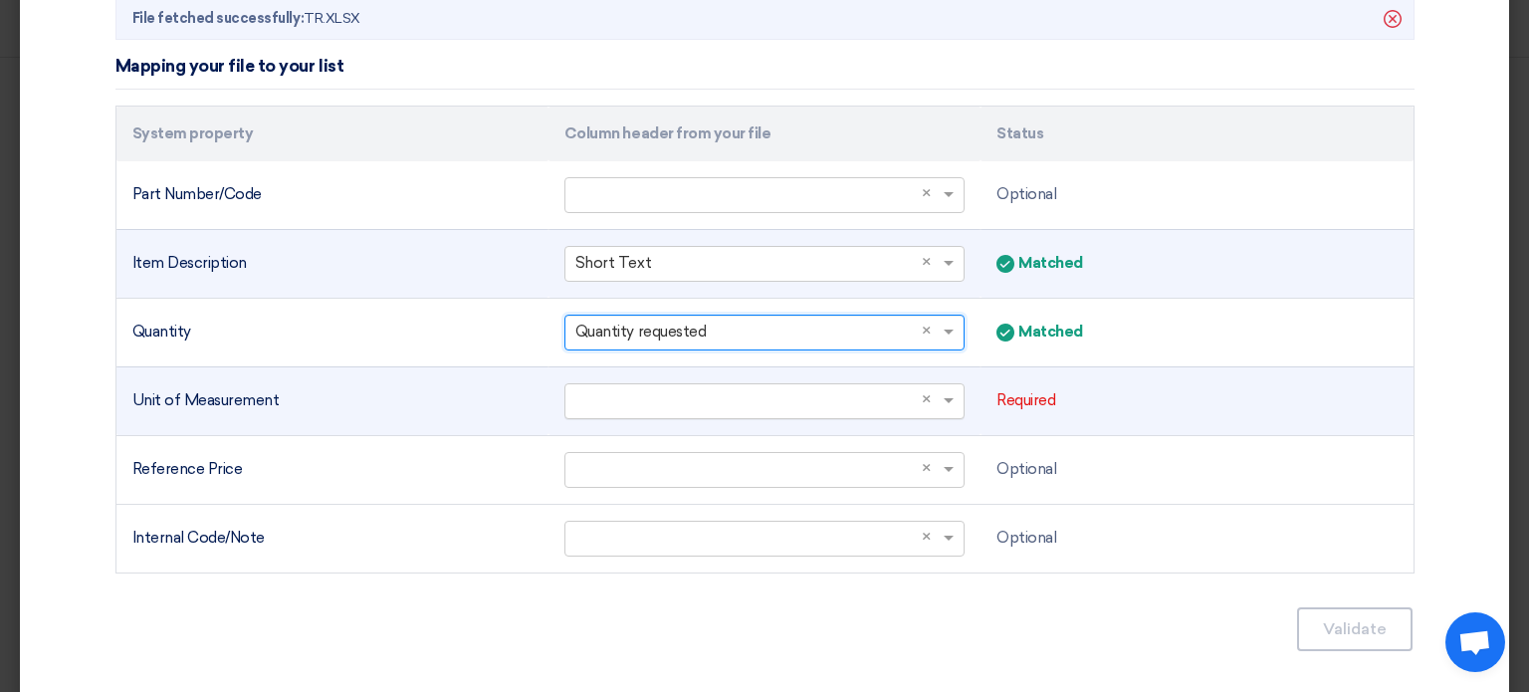
click at [852, 385] on input "text" at bounding box center [754, 400] width 358 height 33
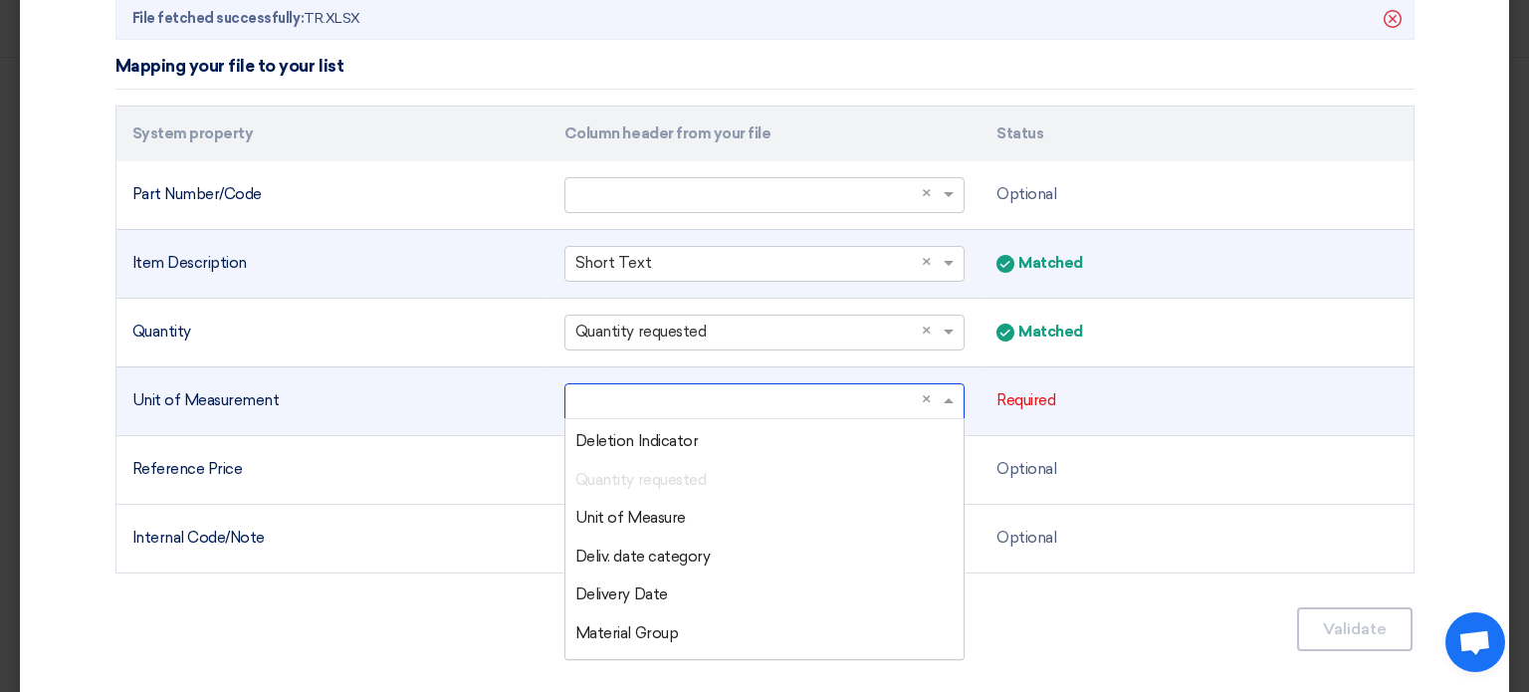
scroll to position [199, 0]
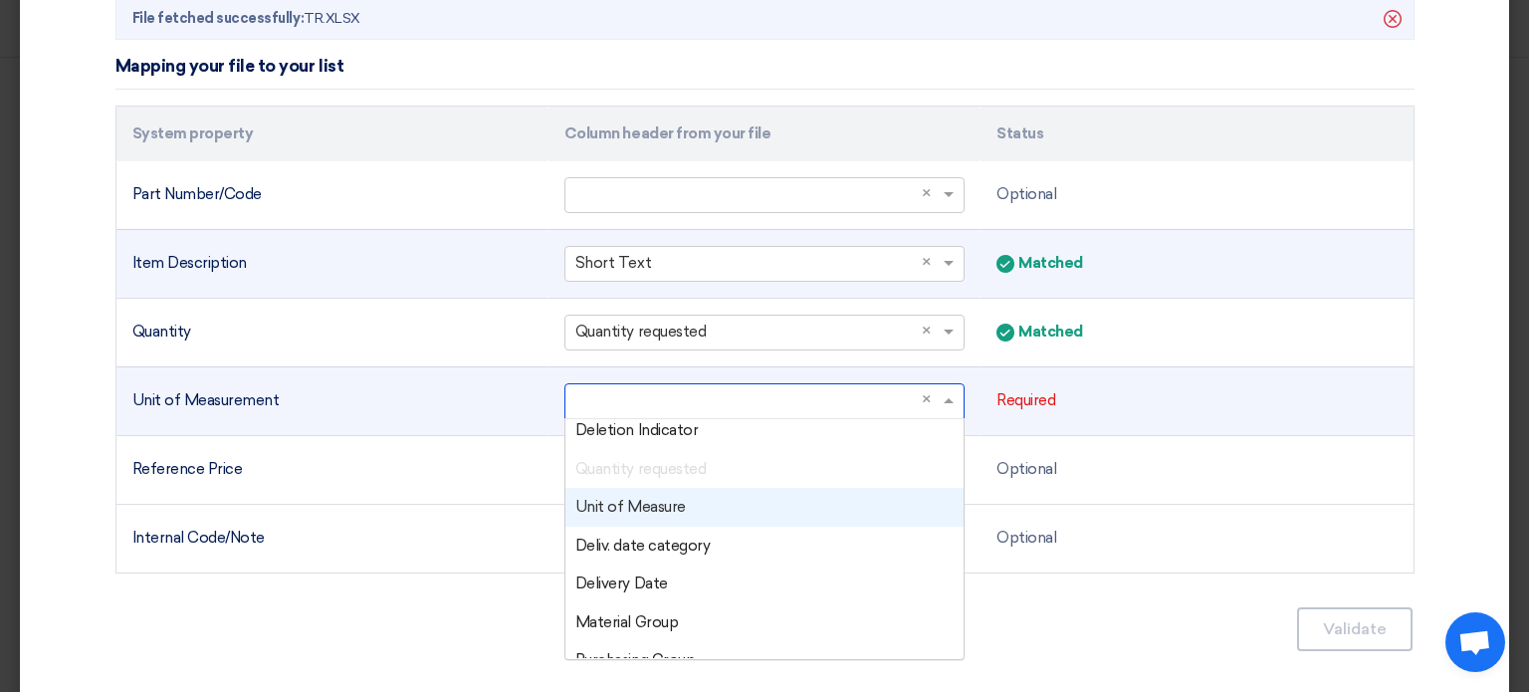
click at [670, 508] on span "Unit of Measure" at bounding box center [630, 507] width 110 height 18
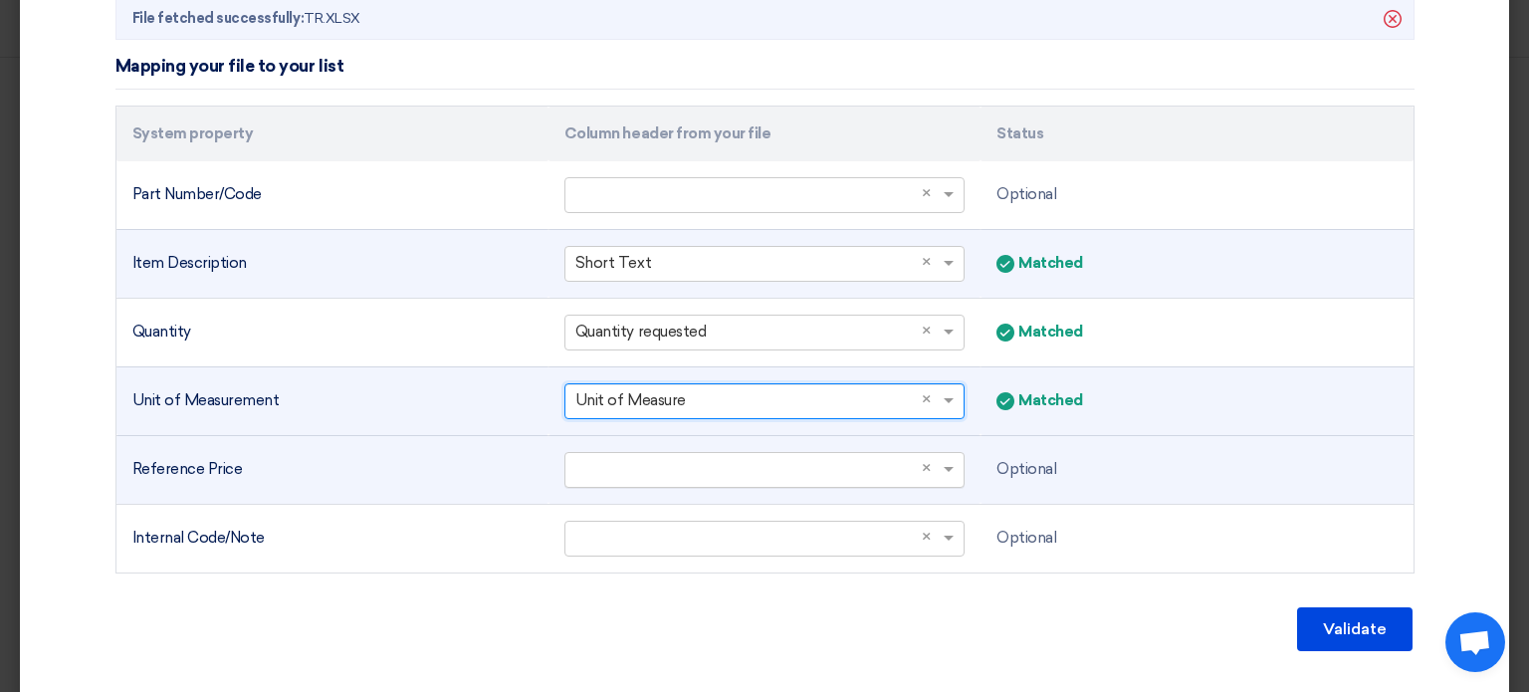
scroll to position [643, 0]
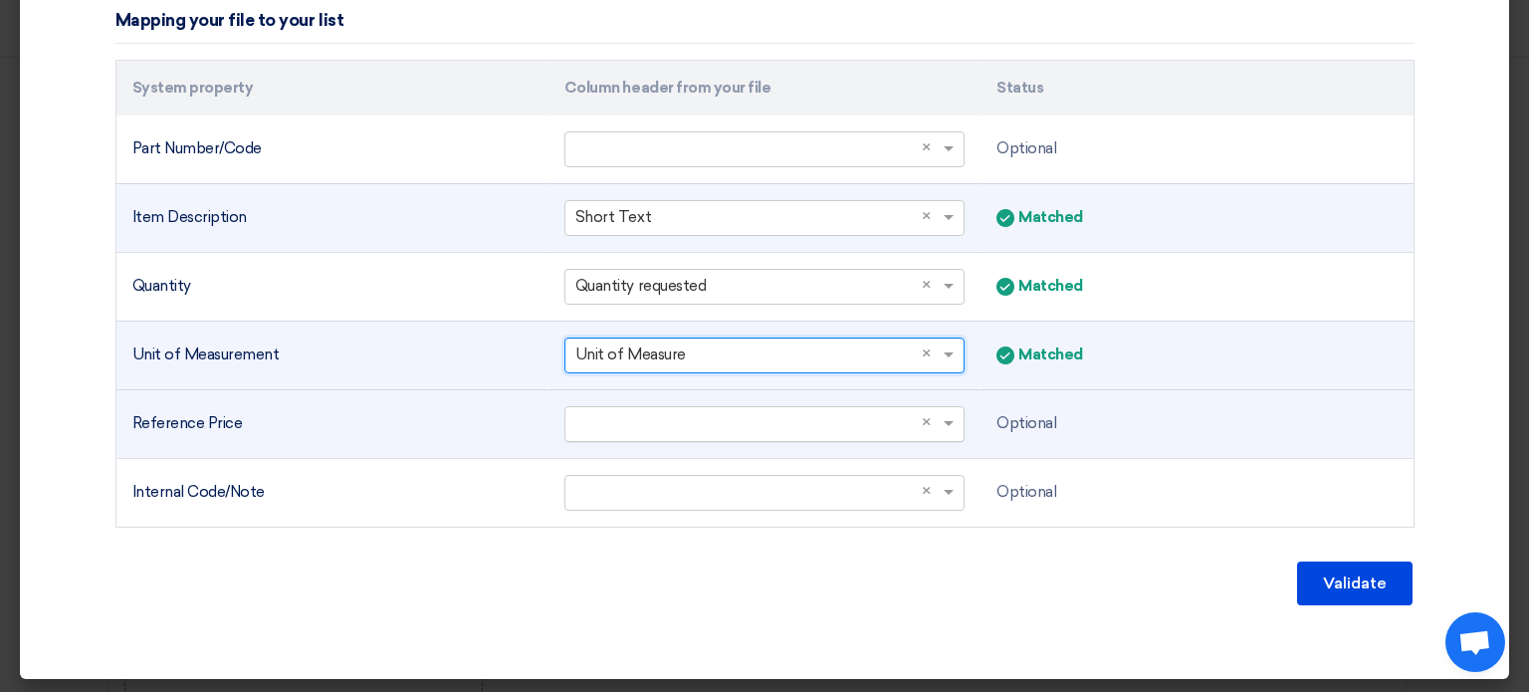
click at [875, 414] on input "text" at bounding box center [754, 423] width 358 height 33
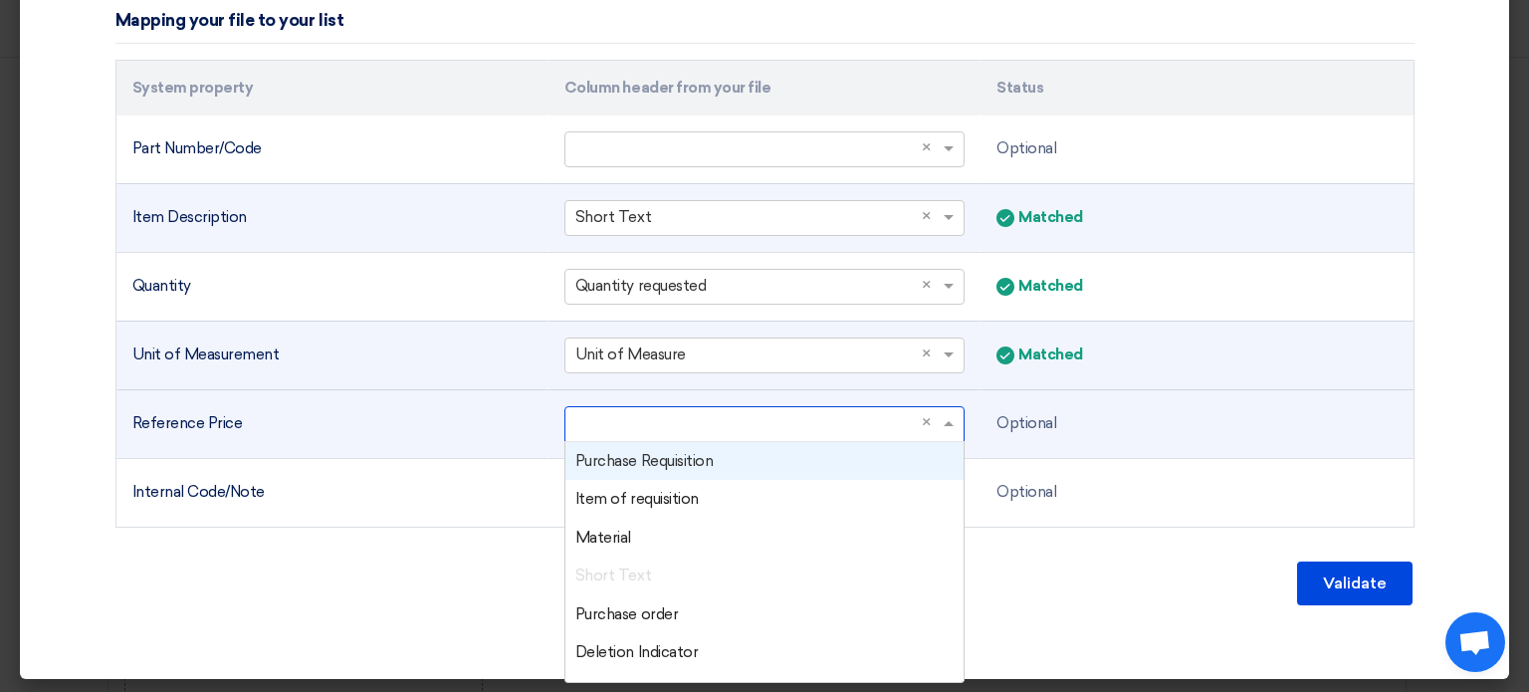
click at [407, 413] on div "Reference Price" at bounding box center [332, 423] width 400 height 23
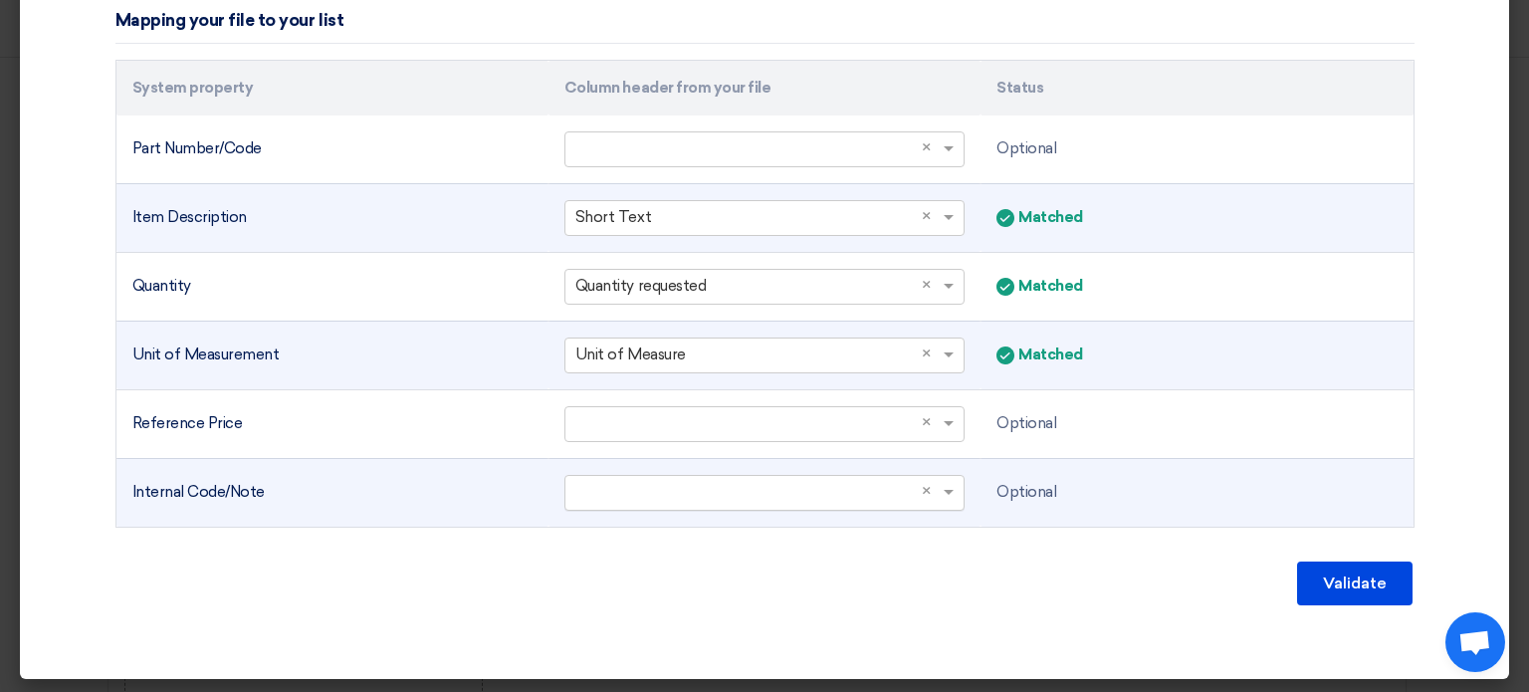
click at [846, 479] on input "text" at bounding box center [754, 492] width 358 height 33
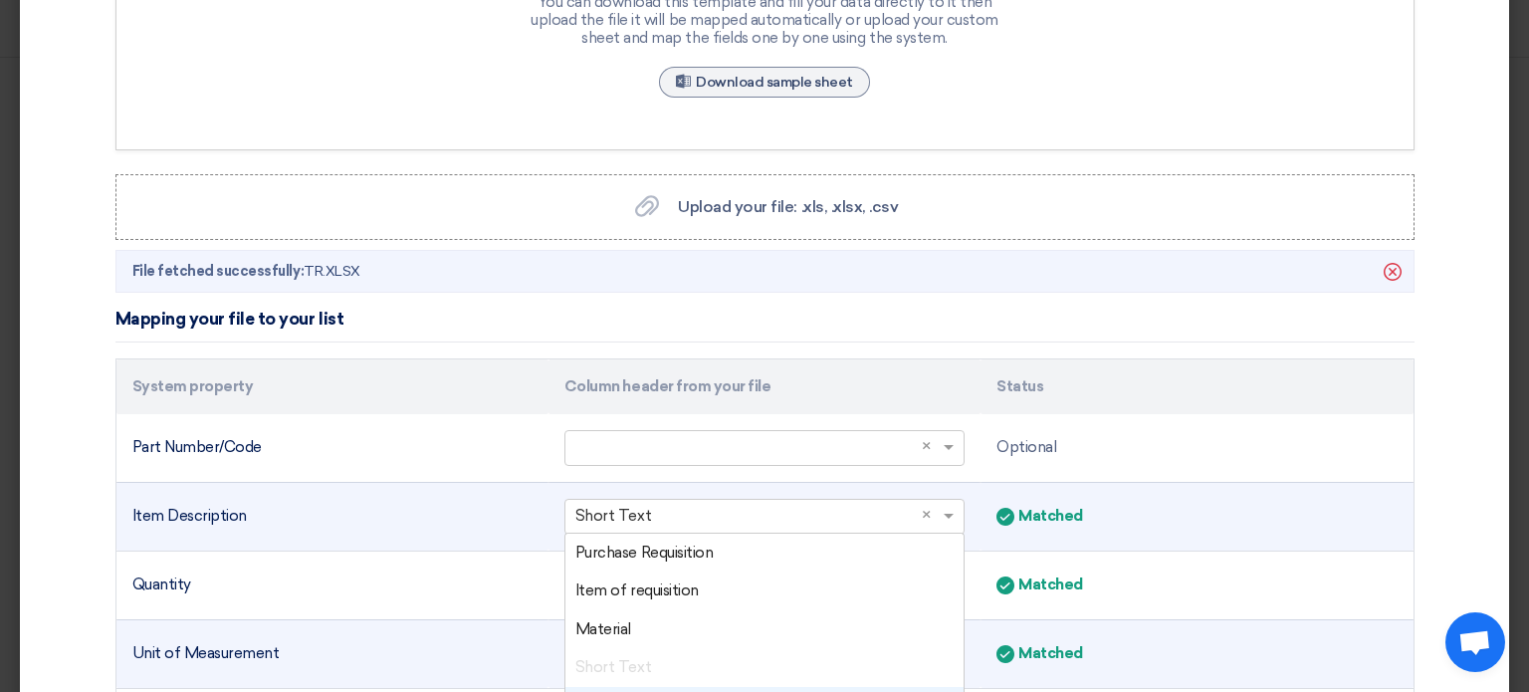
scroll to position [543, 0]
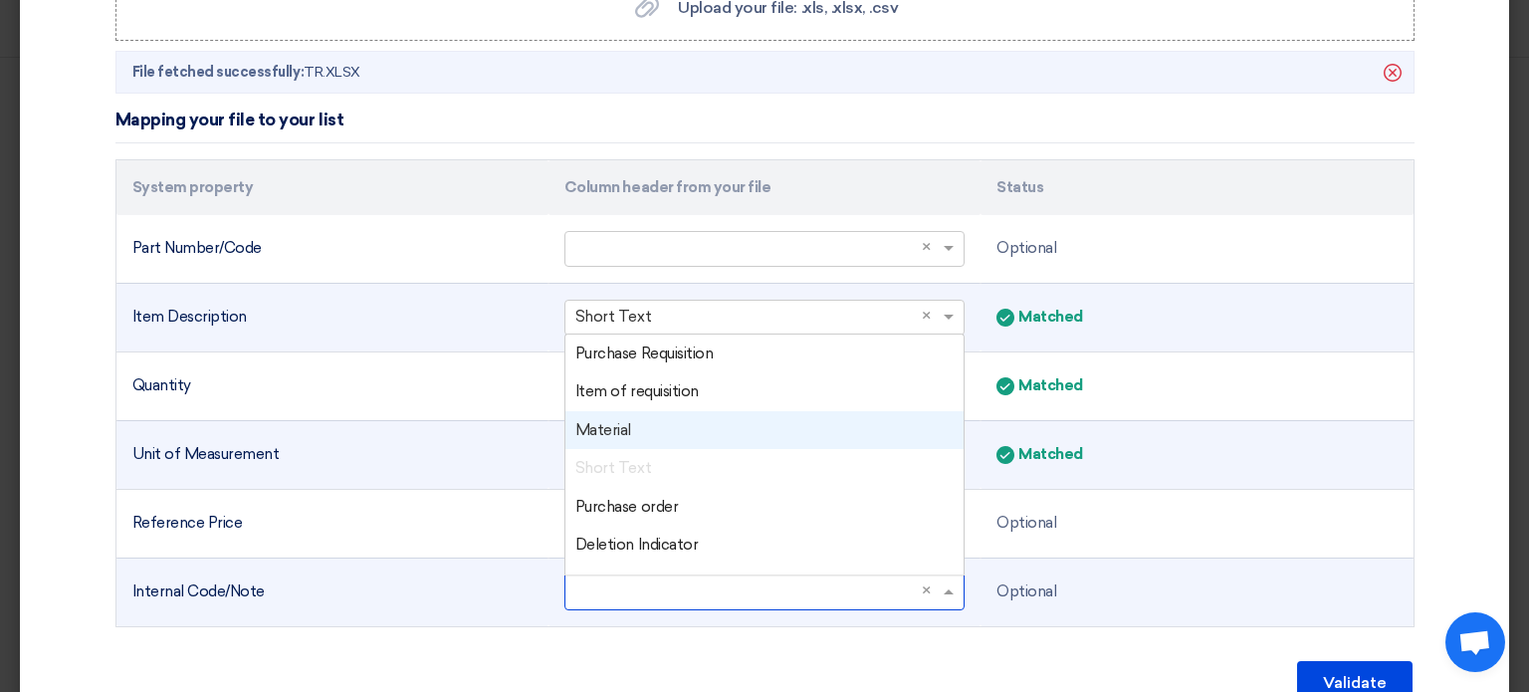
click at [667, 424] on div "Material" at bounding box center [764, 430] width 398 height 39
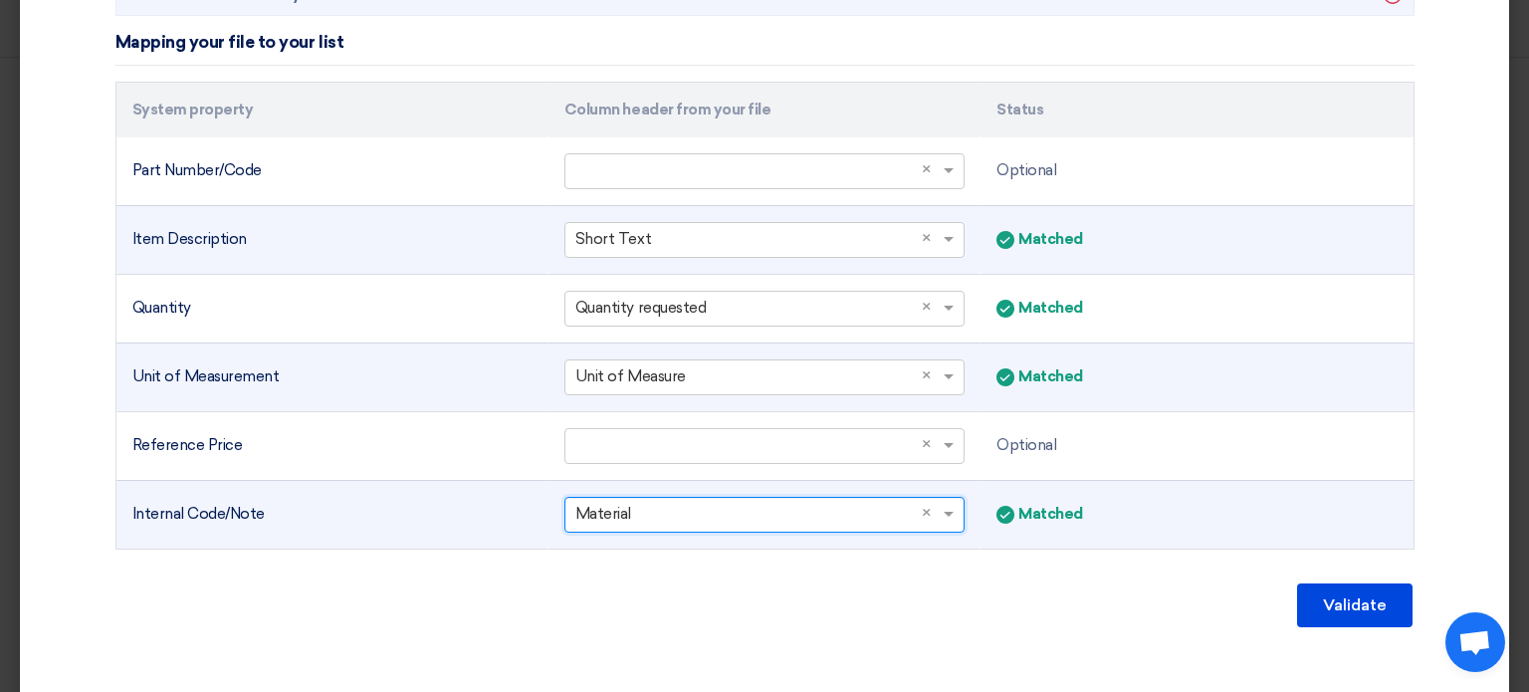
scroll to position [643, 0]
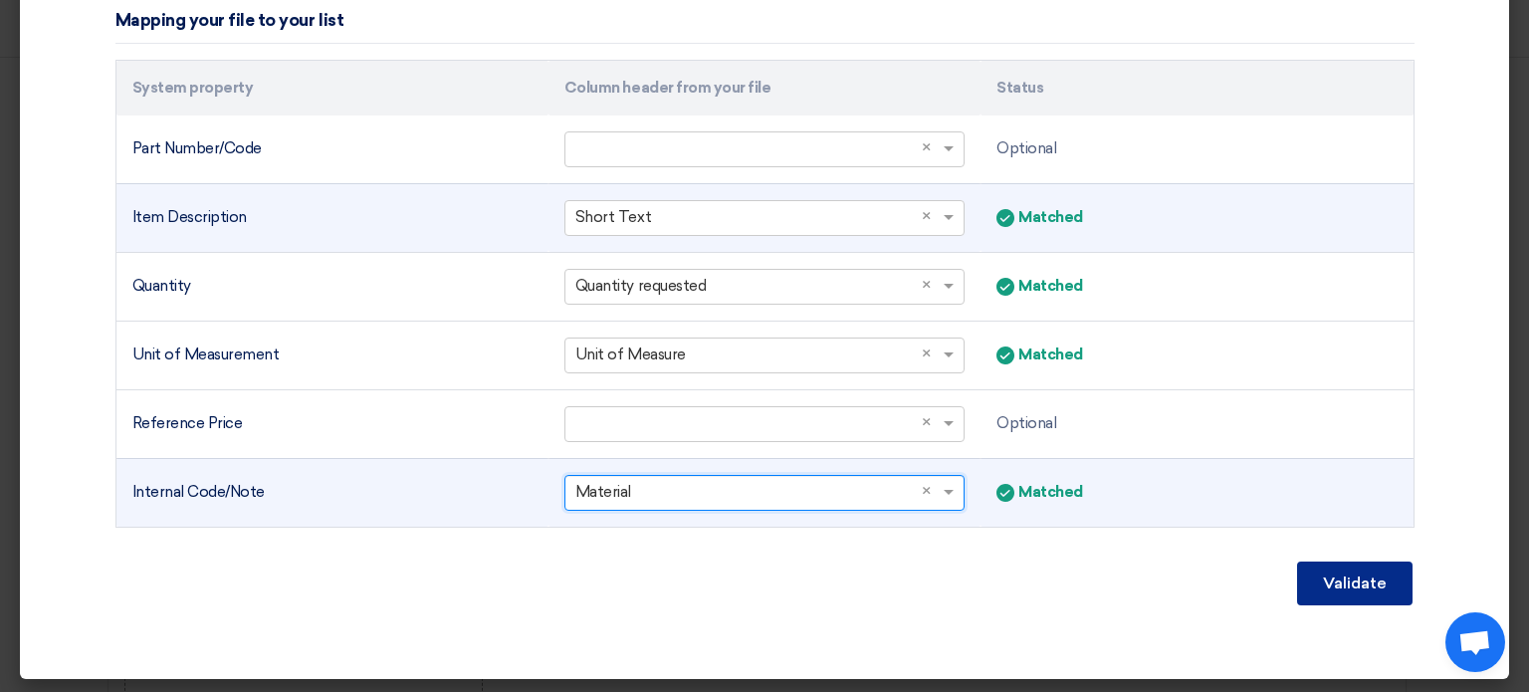
click at [1348, 587] on button "Validate" at bounding box center [1354, 583] width 115 height 44
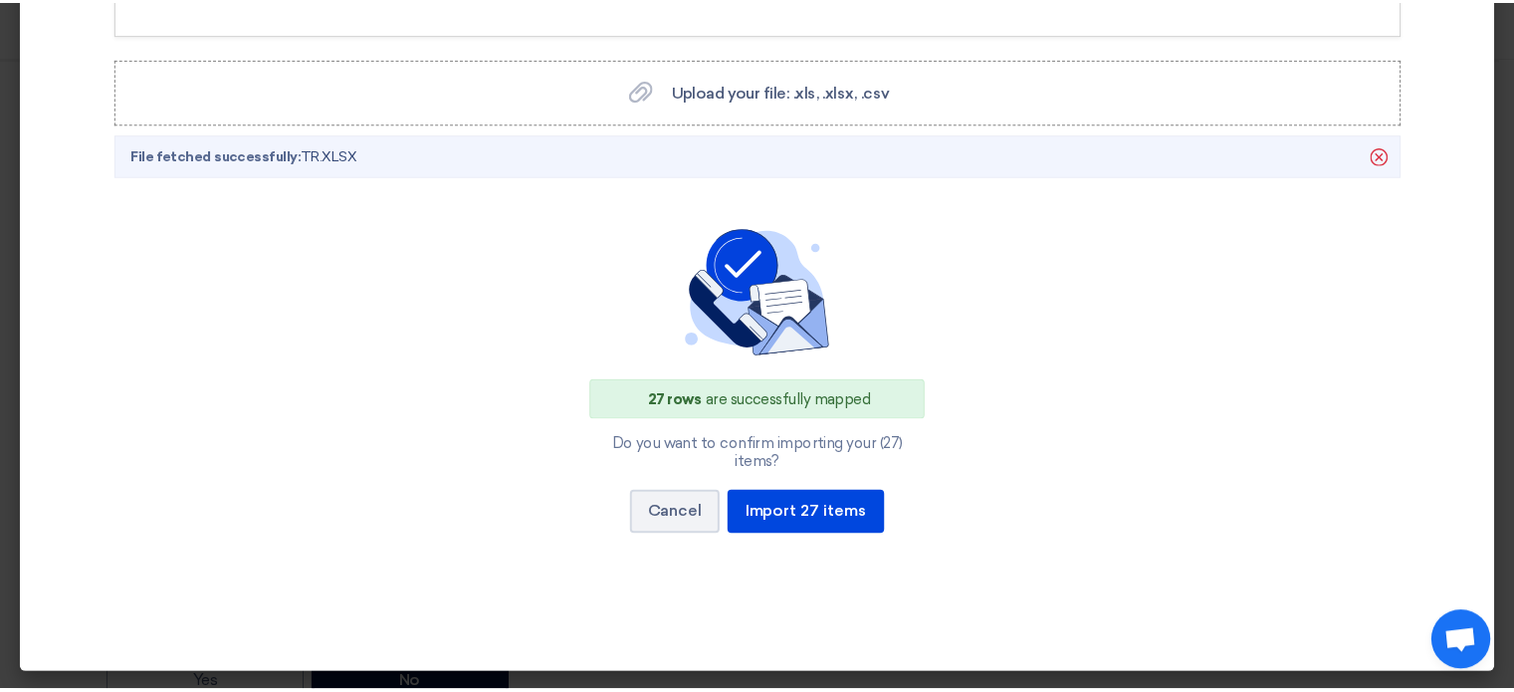
scroll to position [440, 0]
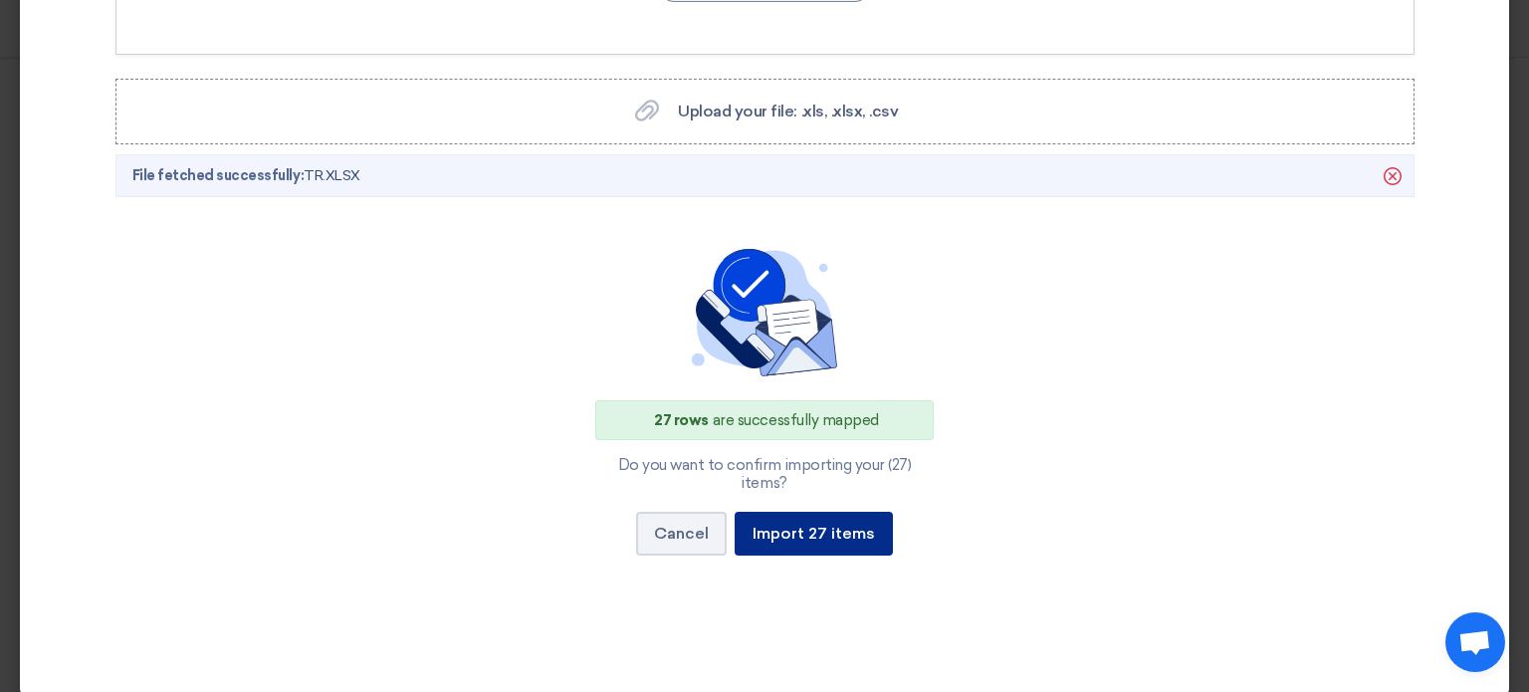
click at [833, 520] on button "Import 27 items" at bounding box center [813, 534] width 158 height 44
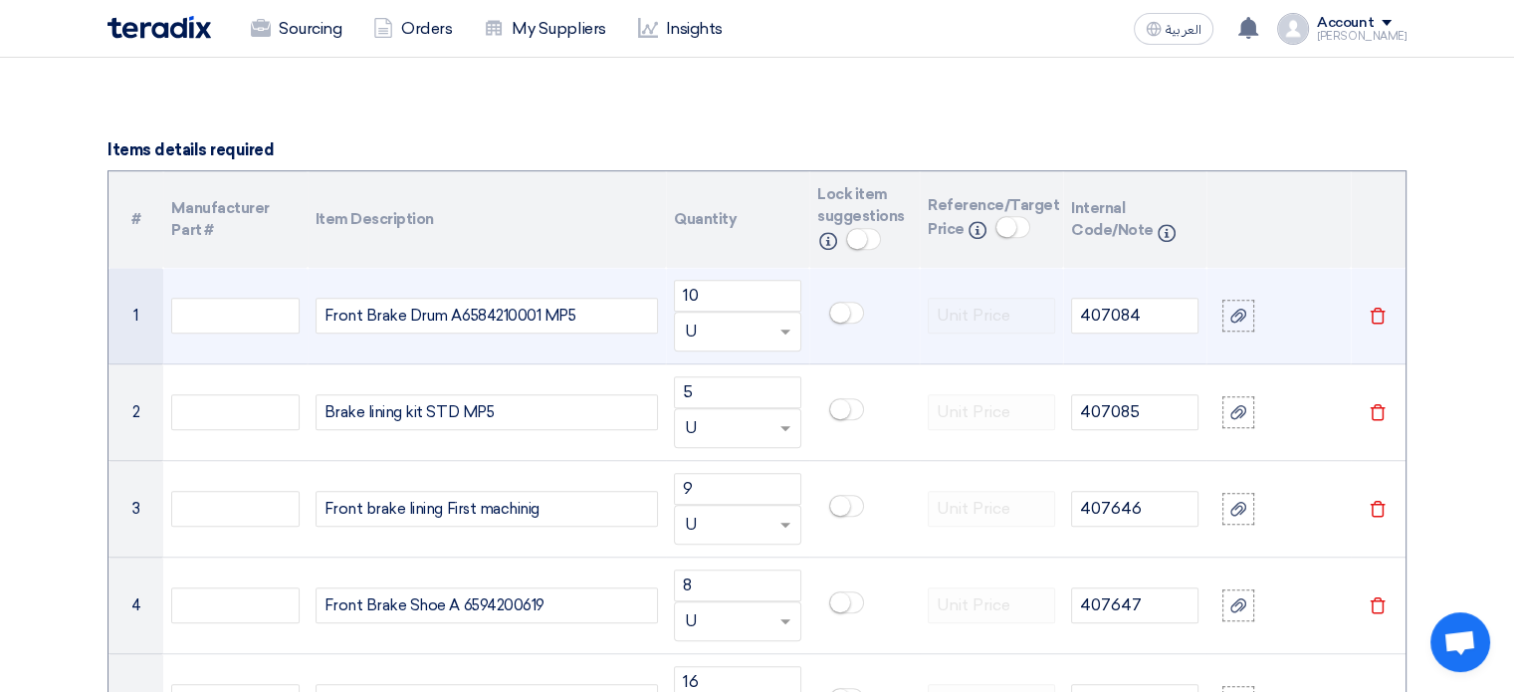
scroll to position [1393, 0]
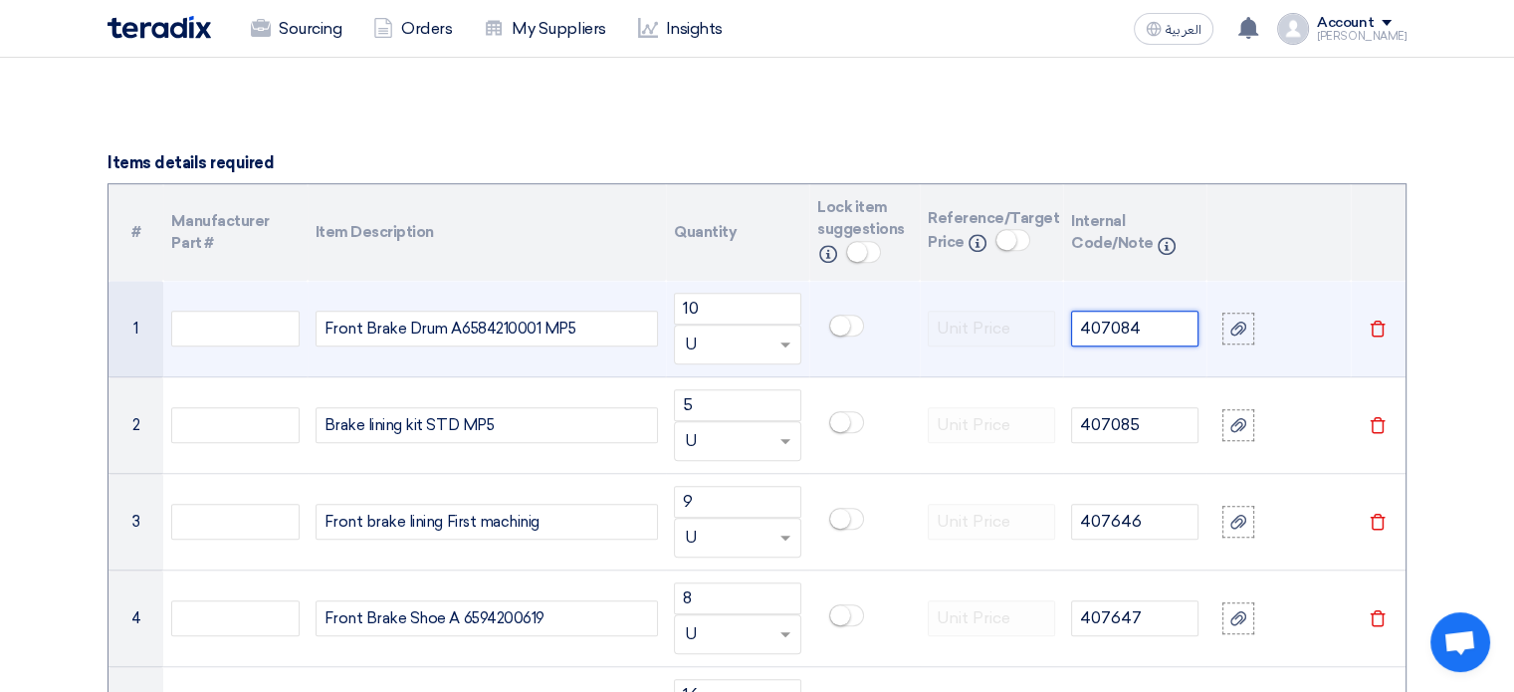
click at [963, 321] on tr "1 Front Brake Drum A6584210001 MP5 10 Unit × U 407084 [GEOGRAPHIC_DATA]" at bounding box center [756, 329] width 1297 height 97
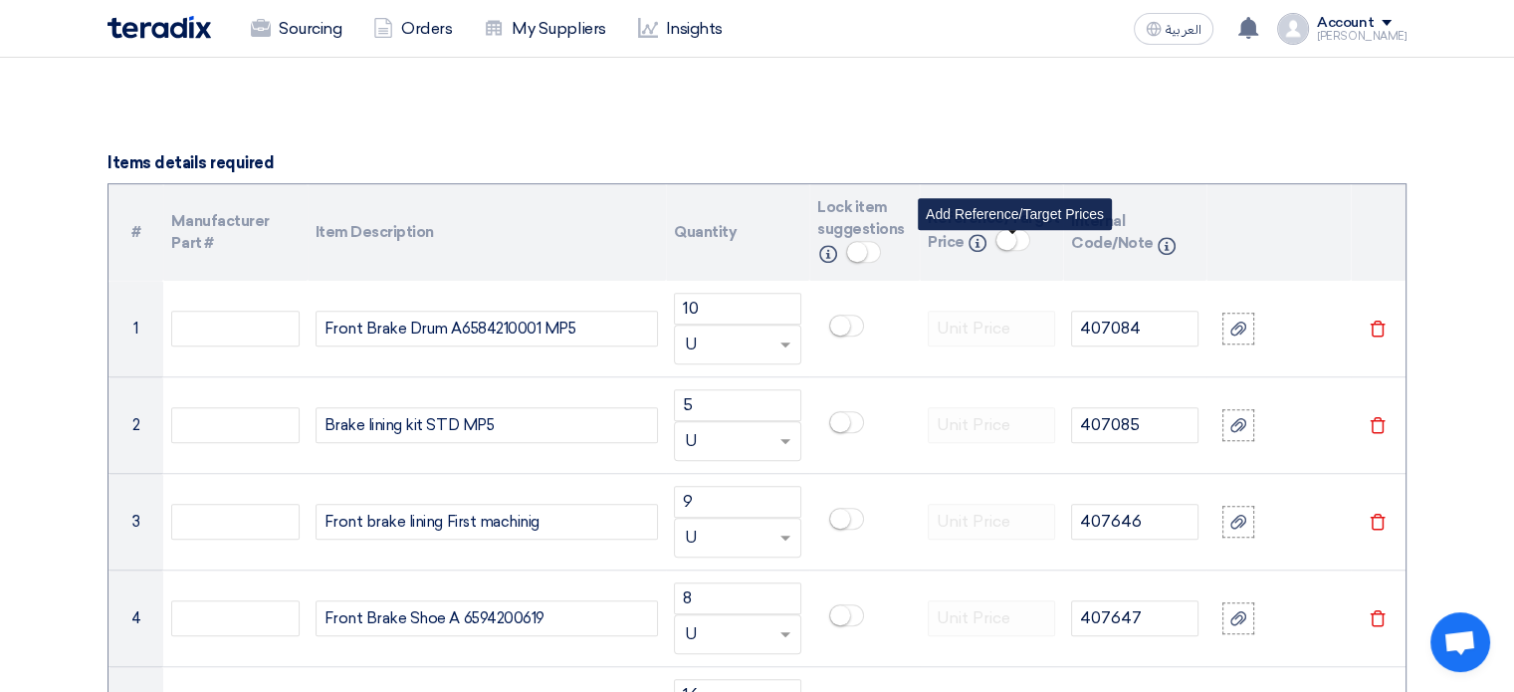
click at [1009, 242] on small at bounding box center [1006, 240] width 20 height 20
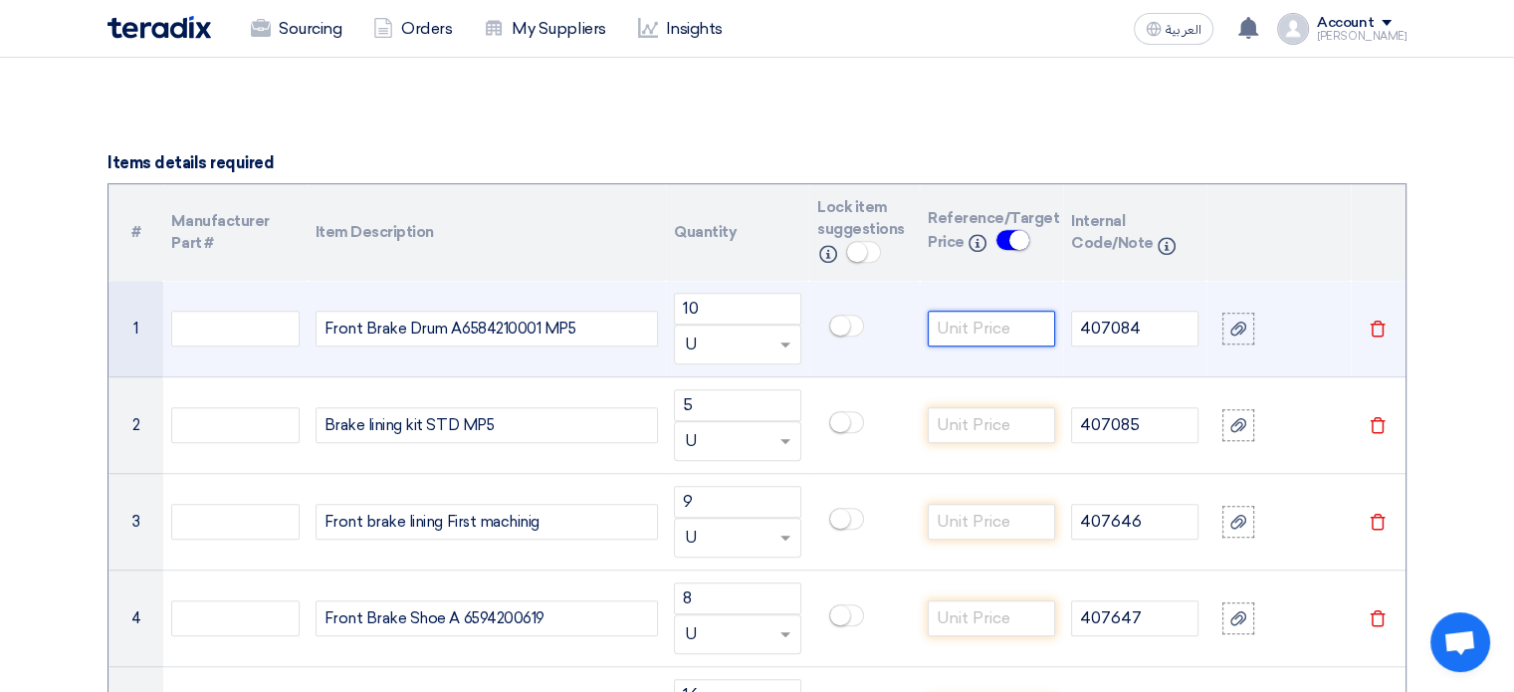
click at [997, 321] on input "number" at bounding box center [991, 329] width 127 height 36
type input "1"
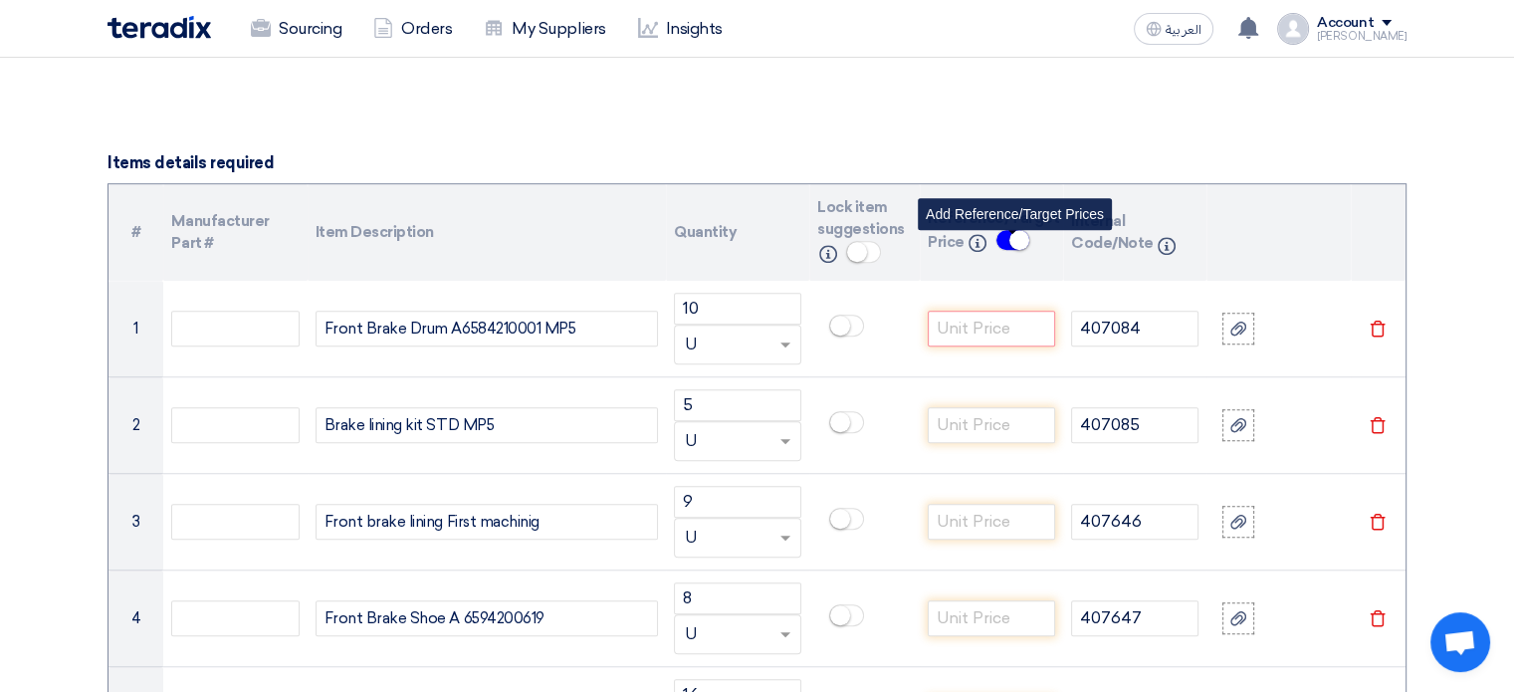
click at [1013, 248] on span at bounding box center [1012, 240] width 35 height 22
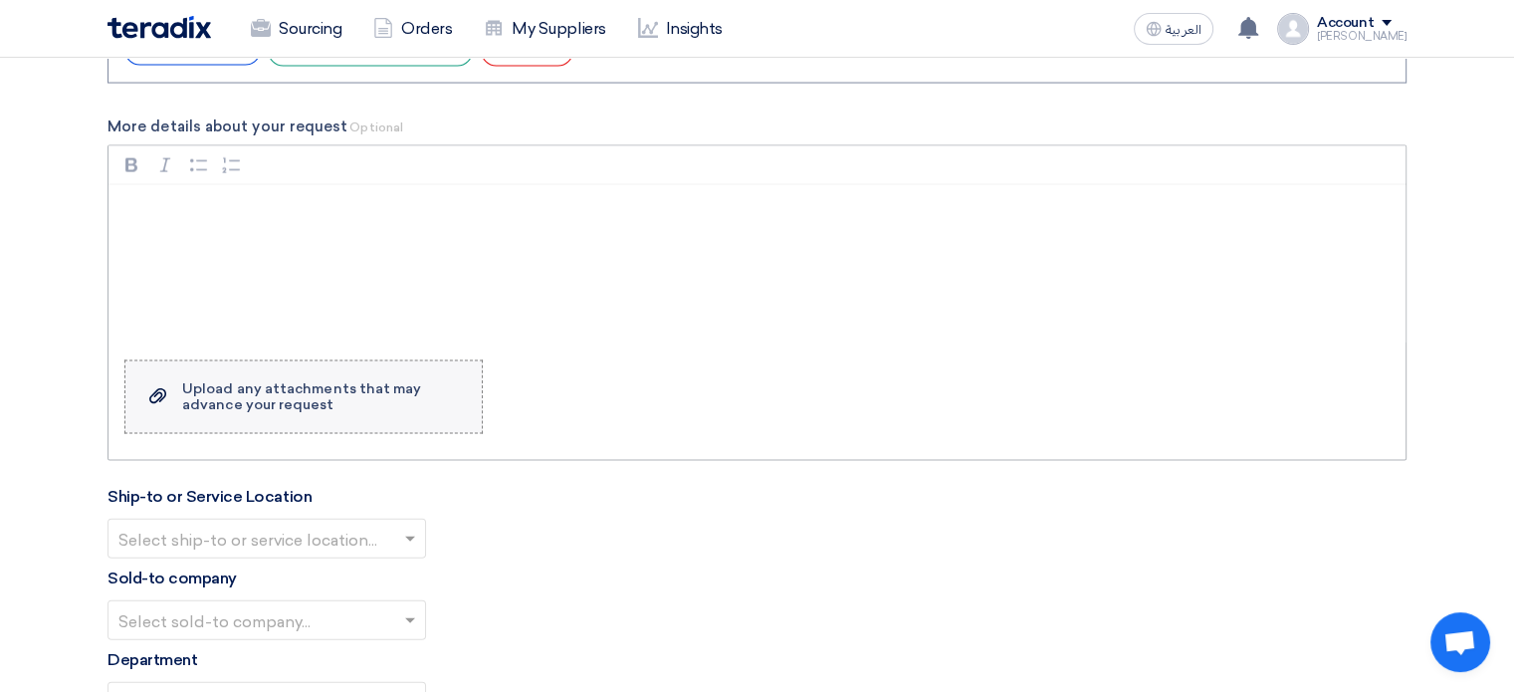
scroll to position [4478, 0]
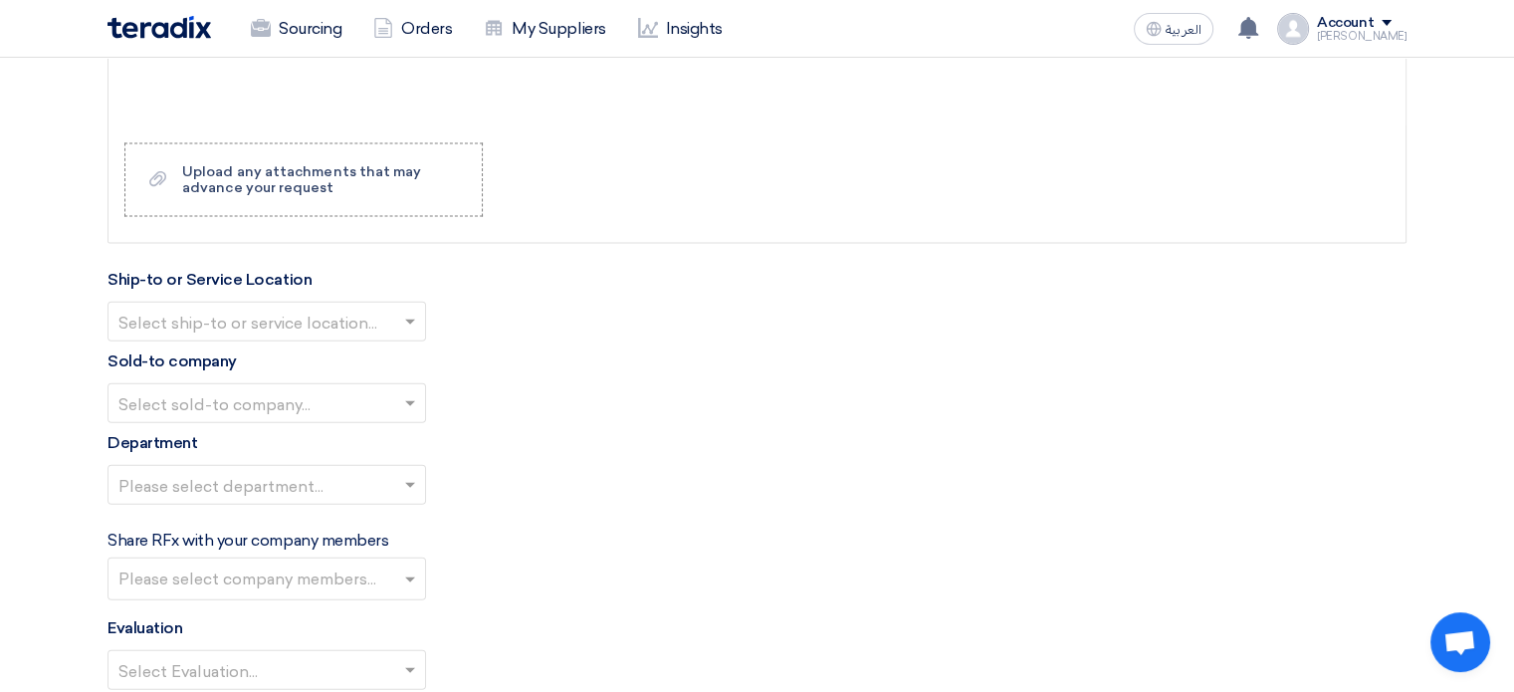
click at [199, 320] on input "text" at bounding box center [256, 324] width 277 height 33
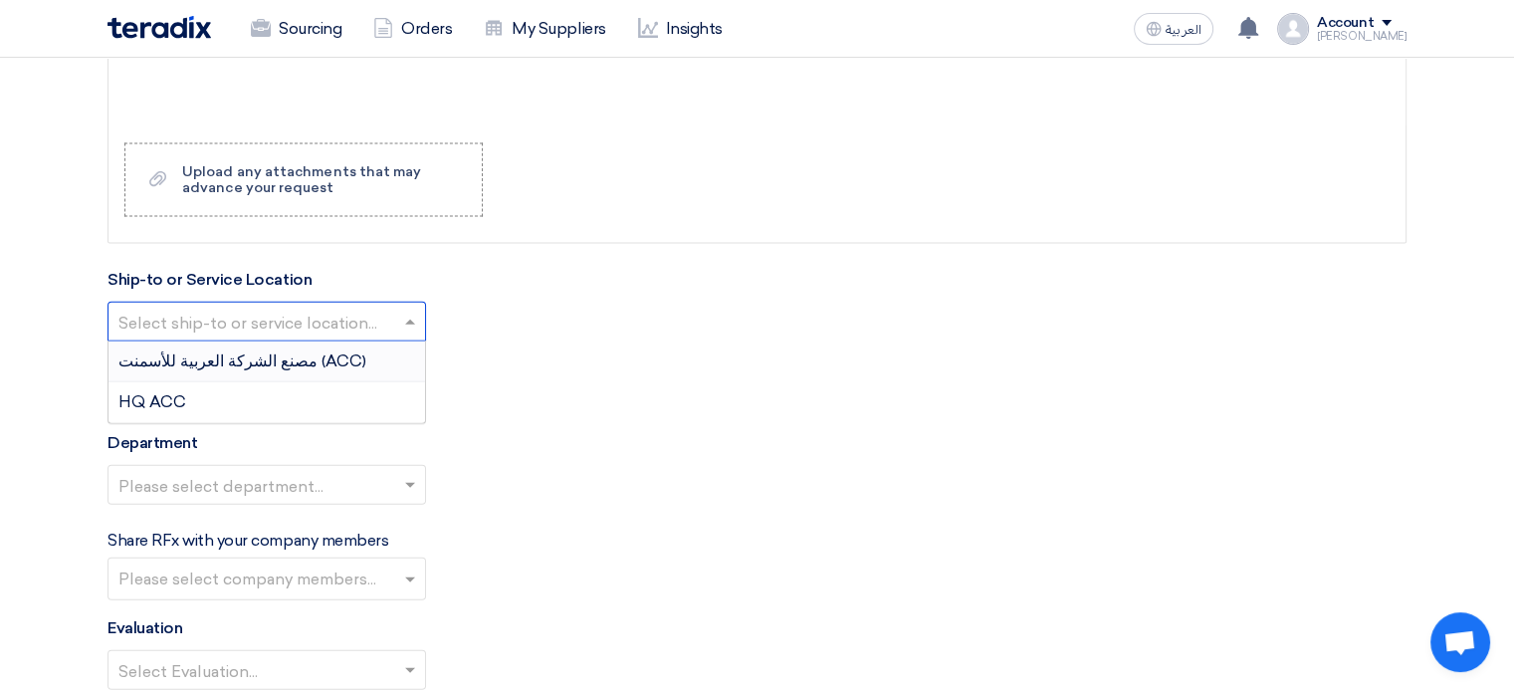
click at [196, 341] on div "مصنع الشركة العربية للأسمنت (ACC)" at bounding box center [266, 361] width 316 height 41
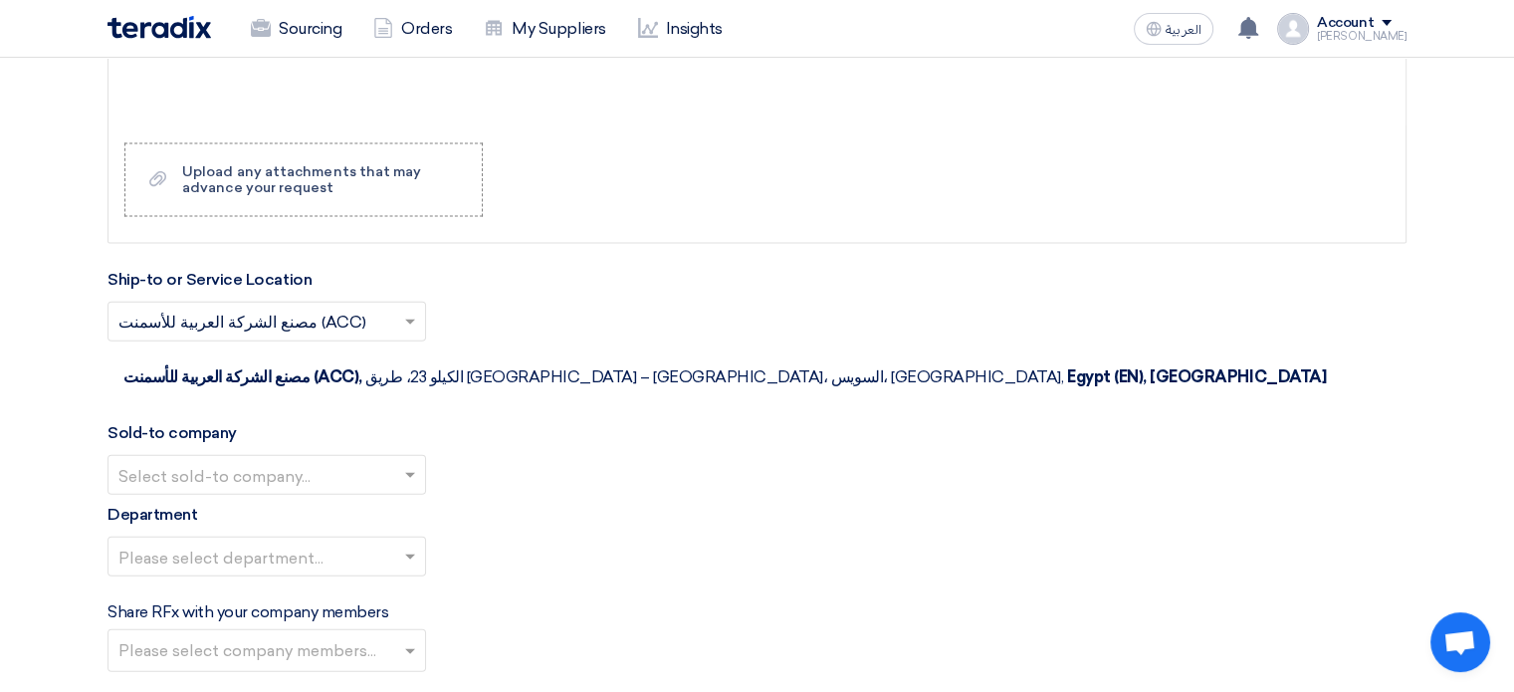
click at [190, 461] on input "text" at bounding box center [256, 477] width 277 height 33
click at [199, 505] on span "Arabian Cement Company" at bounding box center [218, 514] width 201 height 19
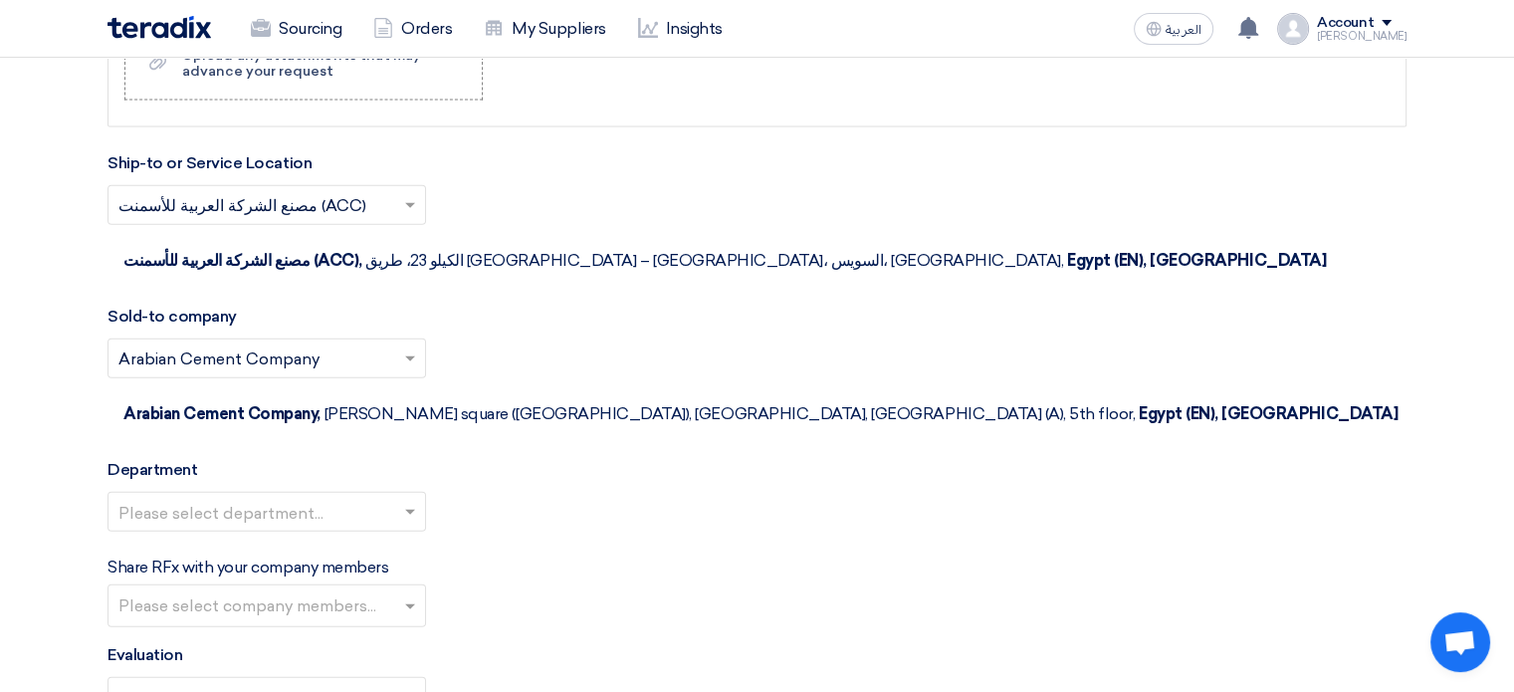
scroll to position [4677, 0]
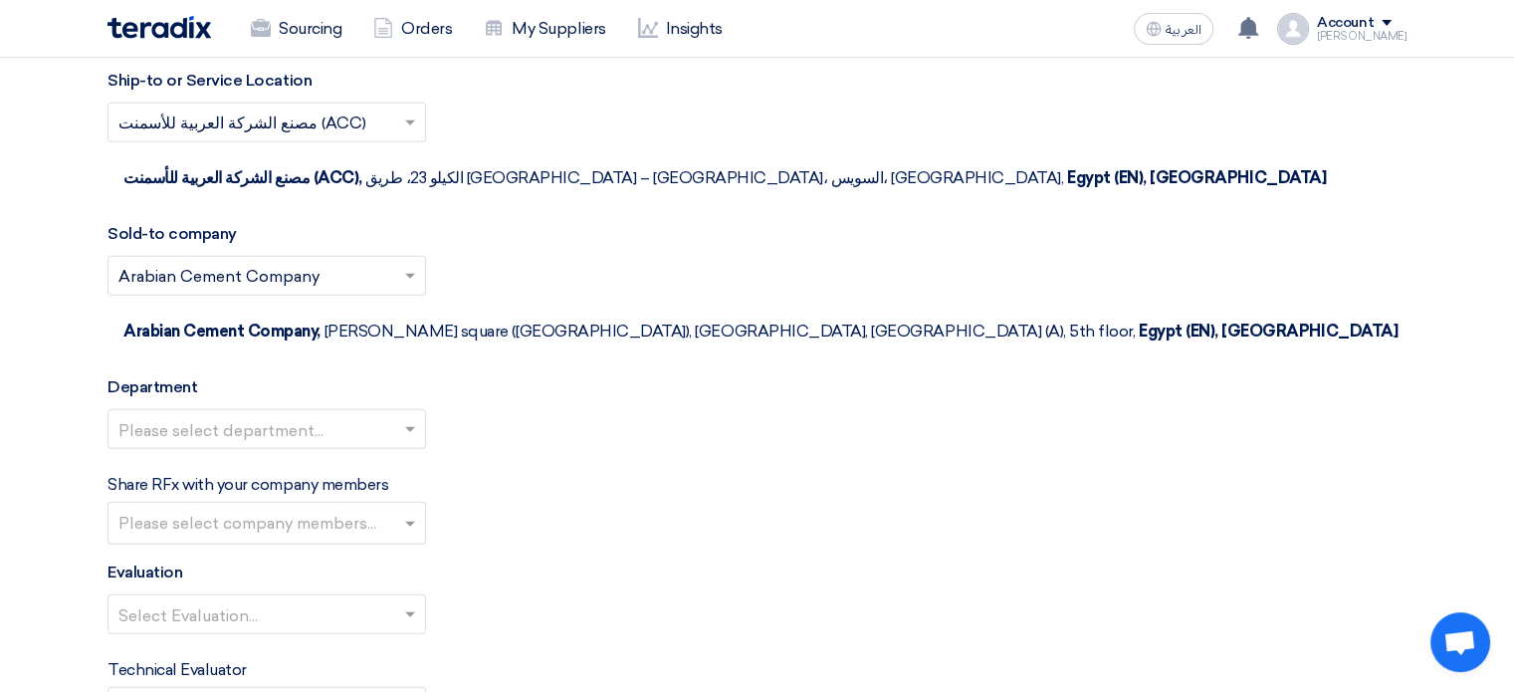
click at [223, 415] on input "text" at bounding box center [256, 431] width 277 height 33
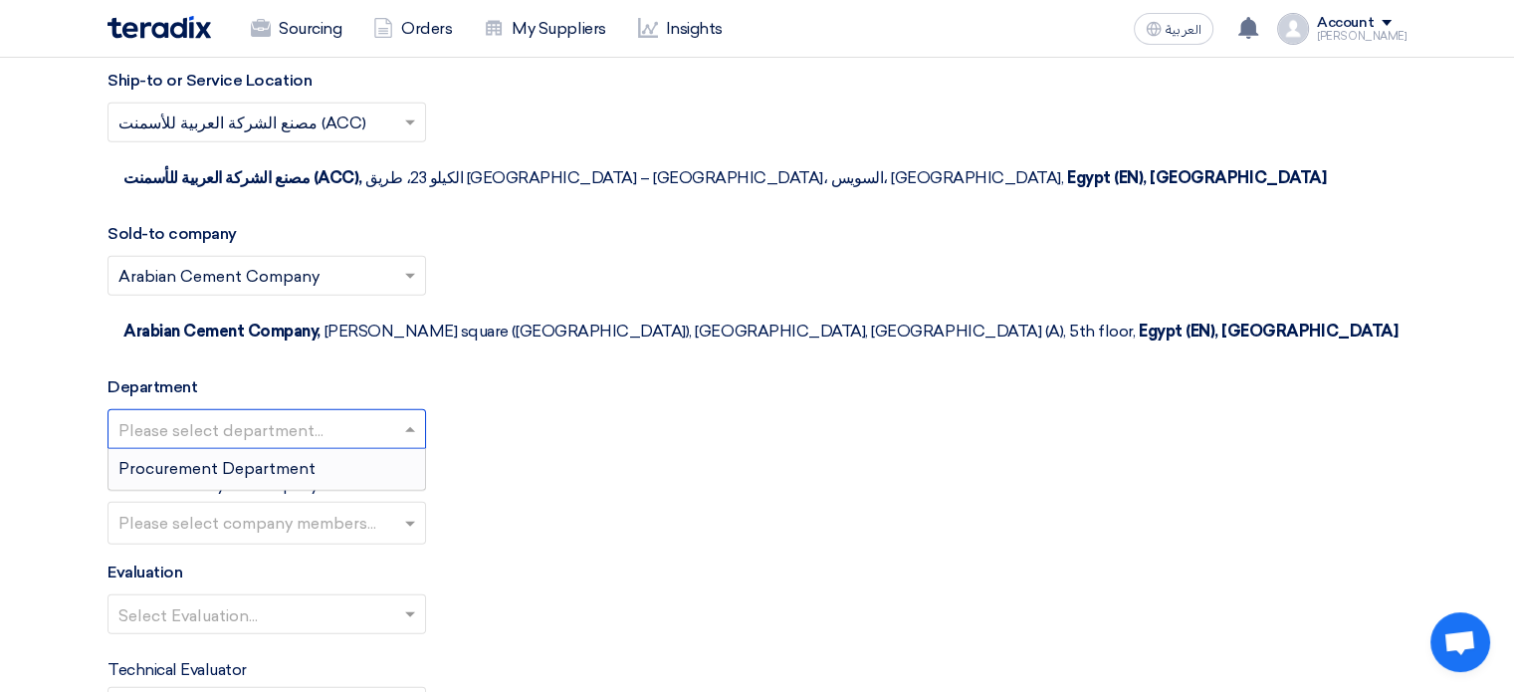
click at [213, 459] on span "Procurement Department" at bounding box center [216, 468] width 197 height 19
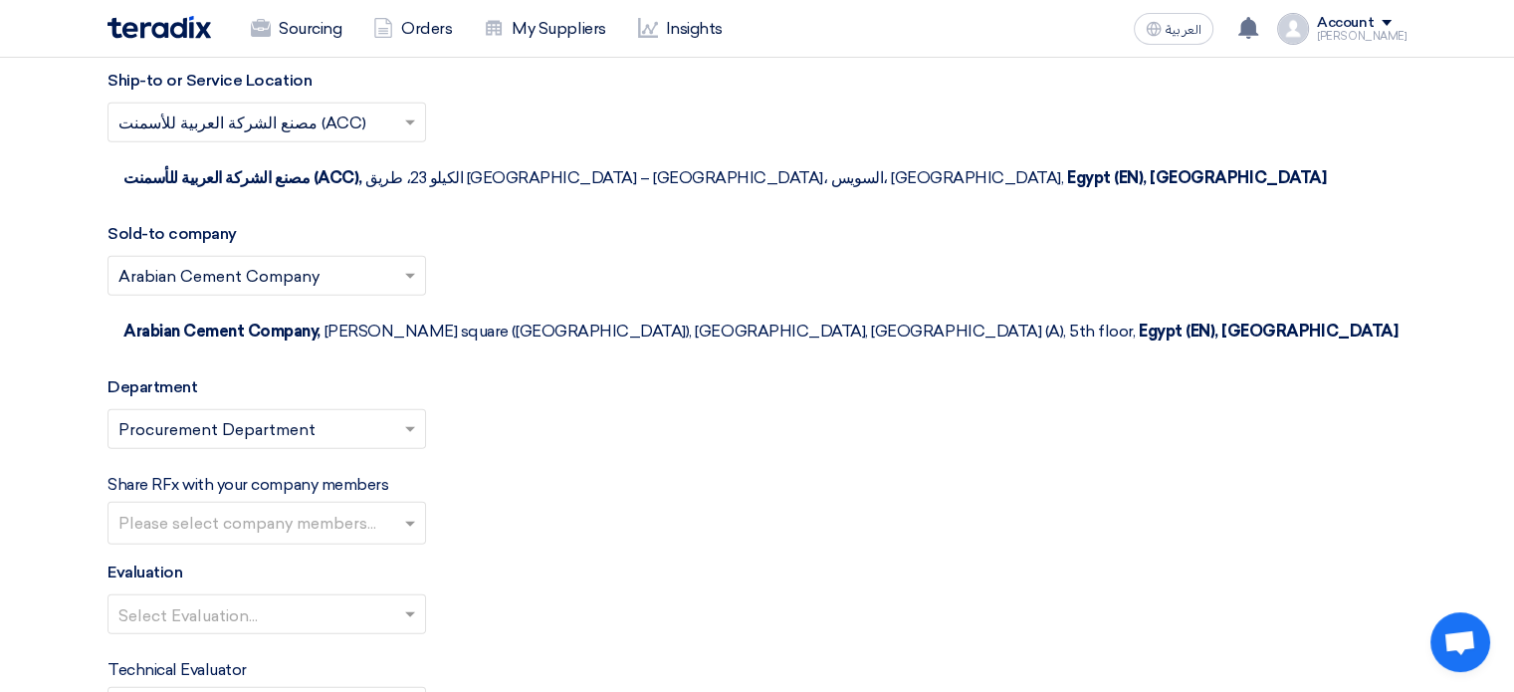
click at [220, 509] on input "text" at bounding box center [269, 525] width 302 height 33
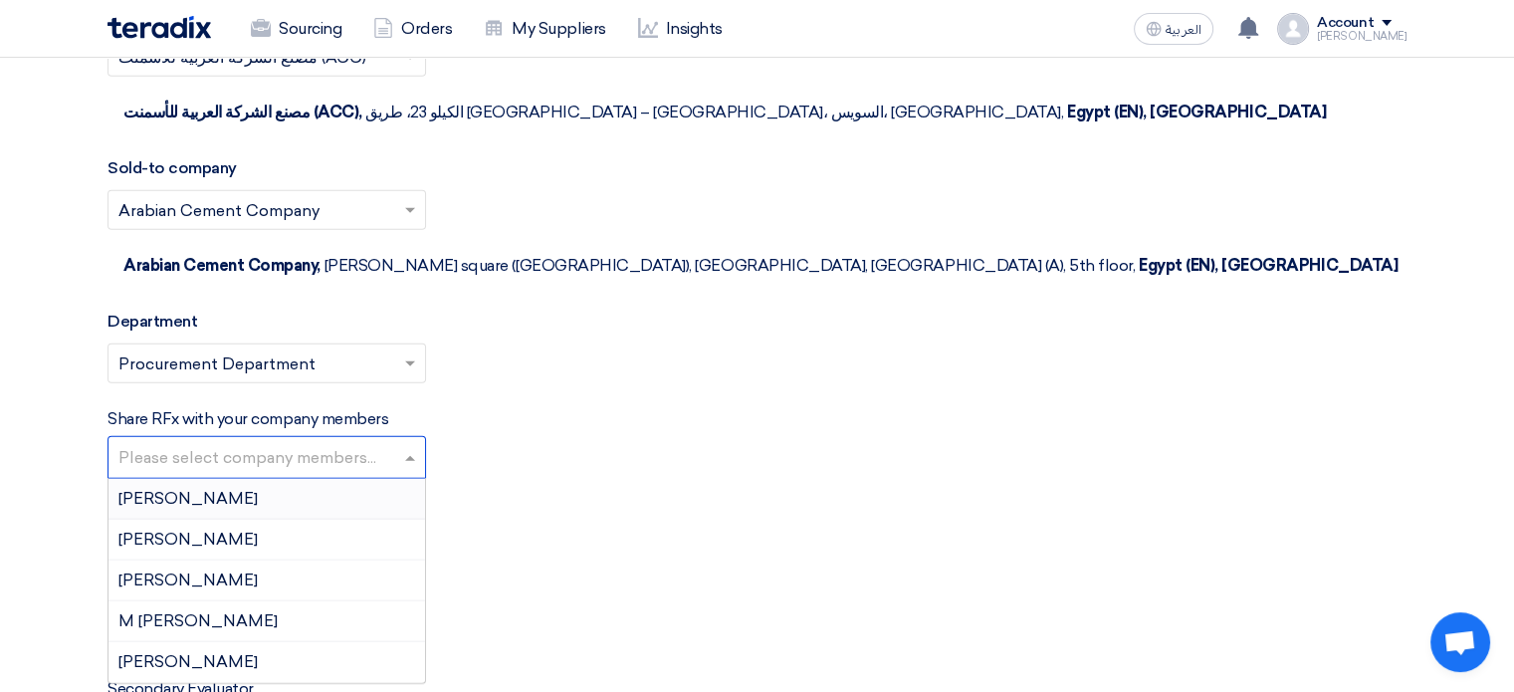
scroll to position [4777, 0]
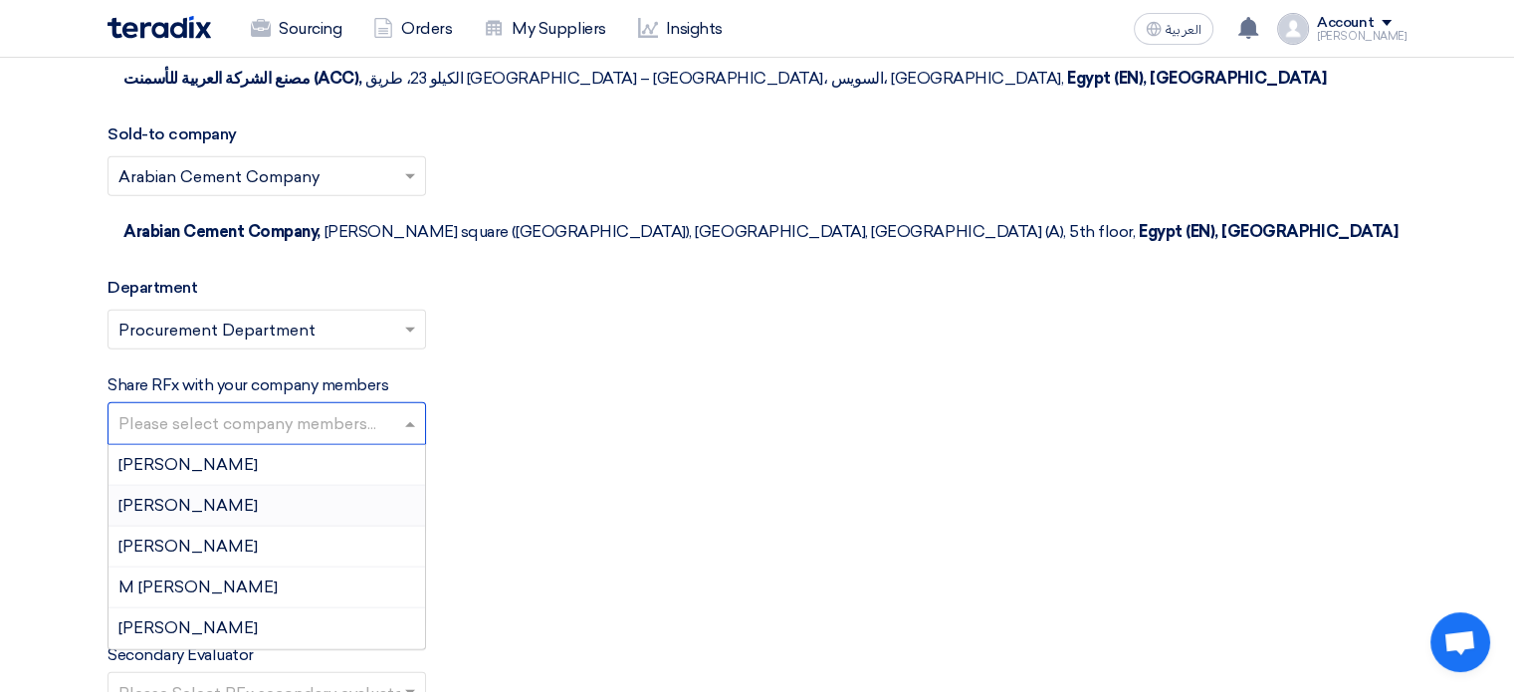
click at [164, 486] on div "[PERSON_NAME]" at bounding box center [266, 506] width 316 height 41
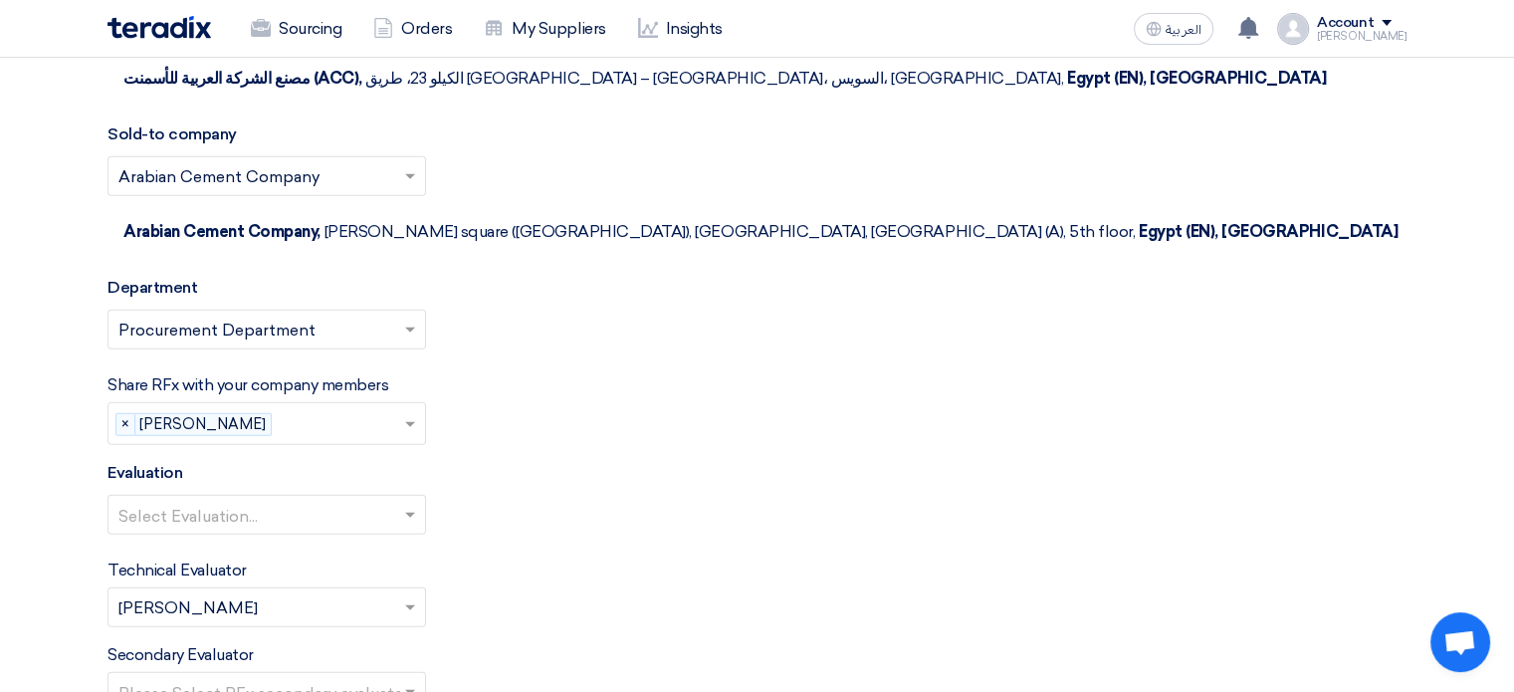
scroll to position [4976, 0]
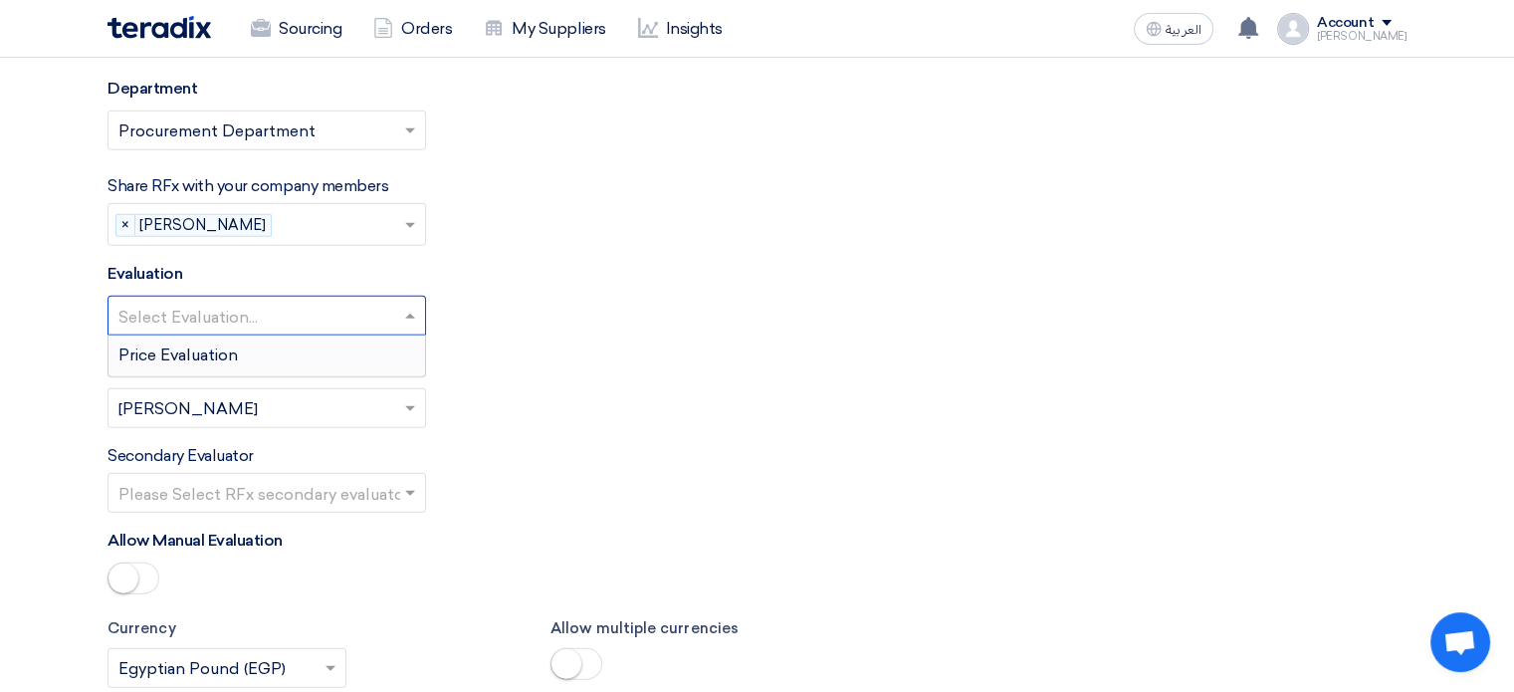
click at [366, 302] on input "text" at bounding box center [256, 318] width 277 height 33
click at [295, 335] on div "Price Evaluation" at bounding box center [266, 355] width 316 height 40
click at [403, 304] on span at bounding box center [412, 316] width 25 height 24
click at [383, 335] on div "Price Evaluation" at bounding box center [266, 355] width 316 height 40
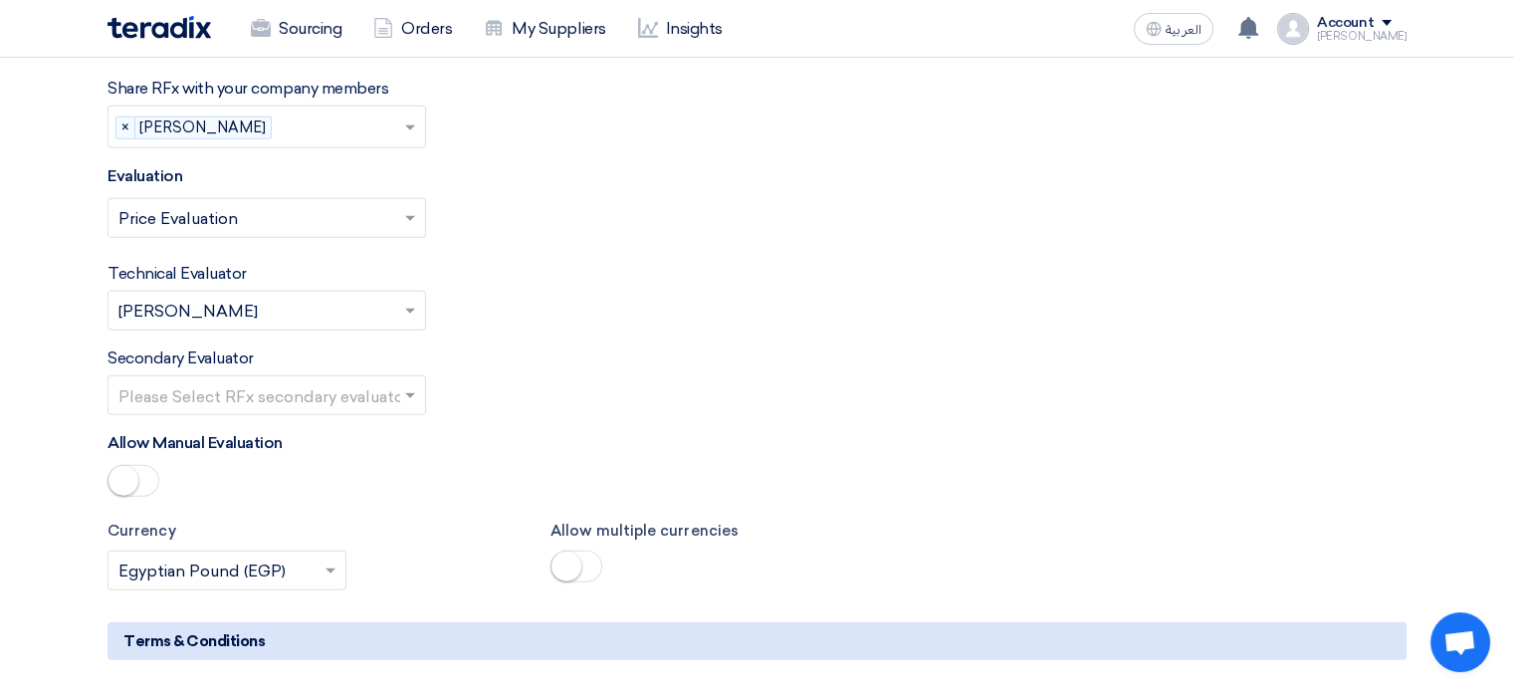
scroll to position [5175, 0]
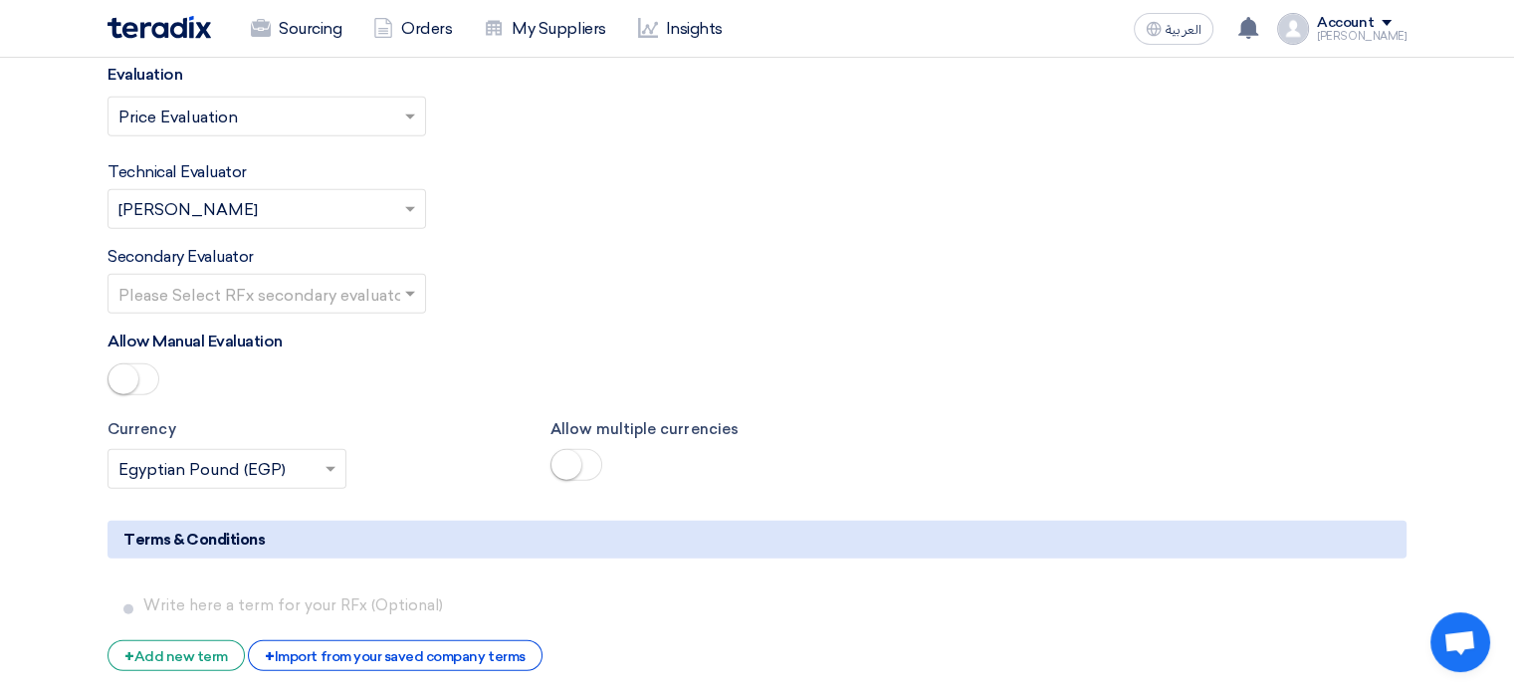
click at [219, 280] on input "text" at bounding box center [256, 296] width 277 height 33
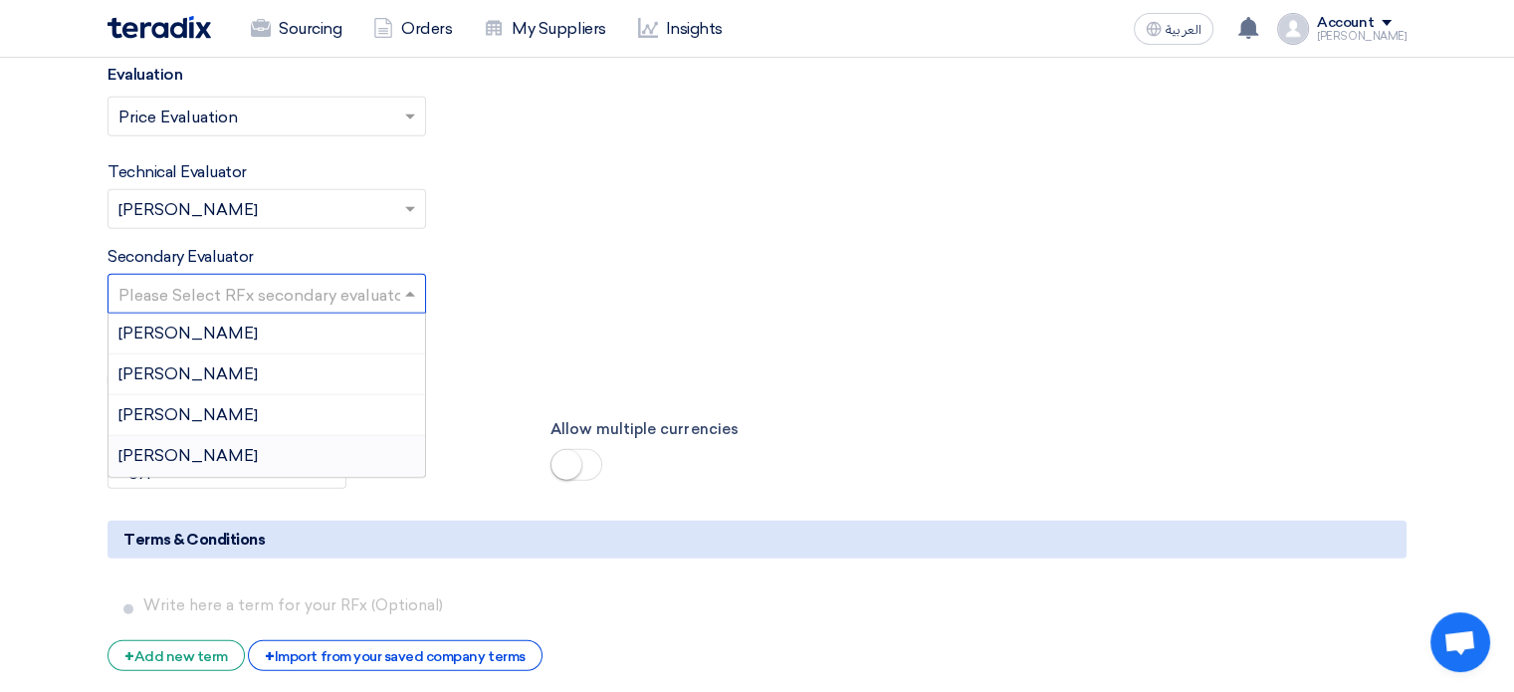
click at [159, 446] on span "[PERSON_NAME]" at bounding box center [187, 455] width 139 height 19
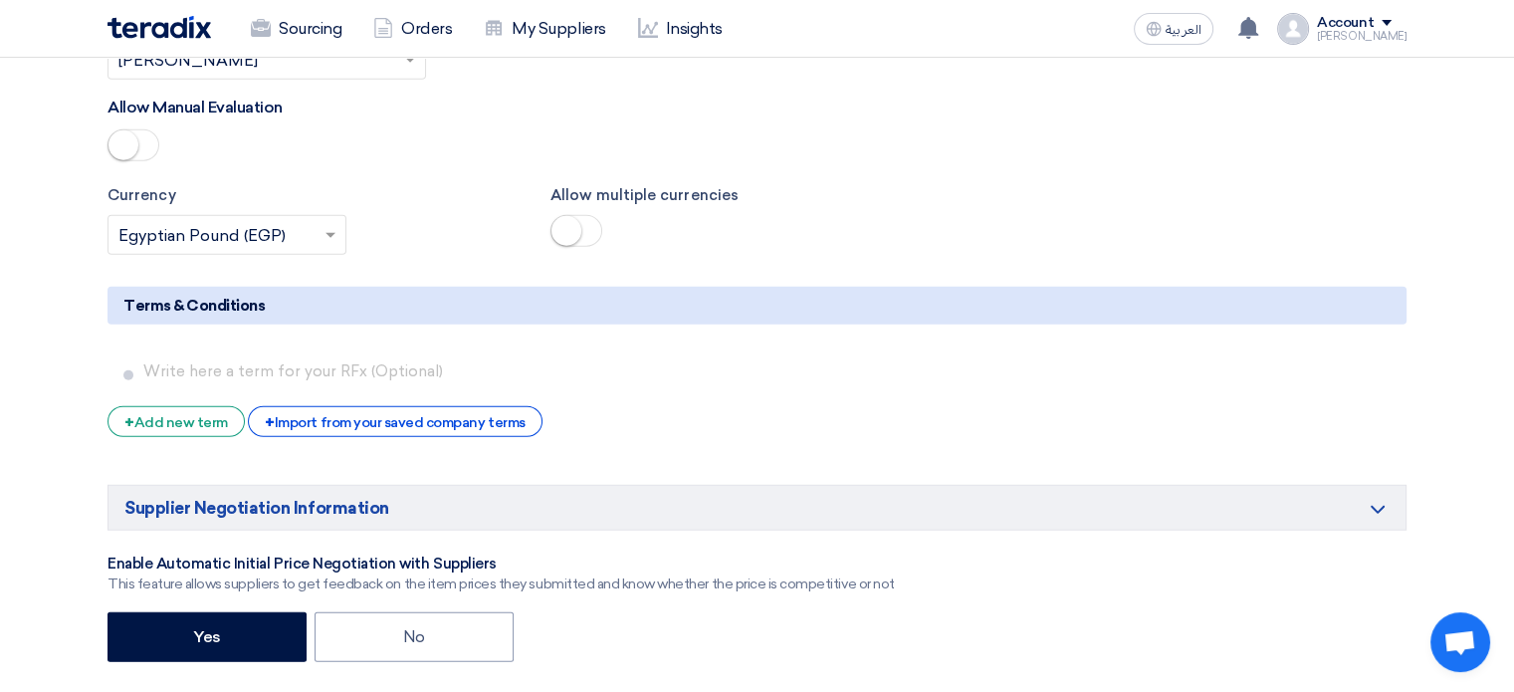
scroll to position [5374, 0]
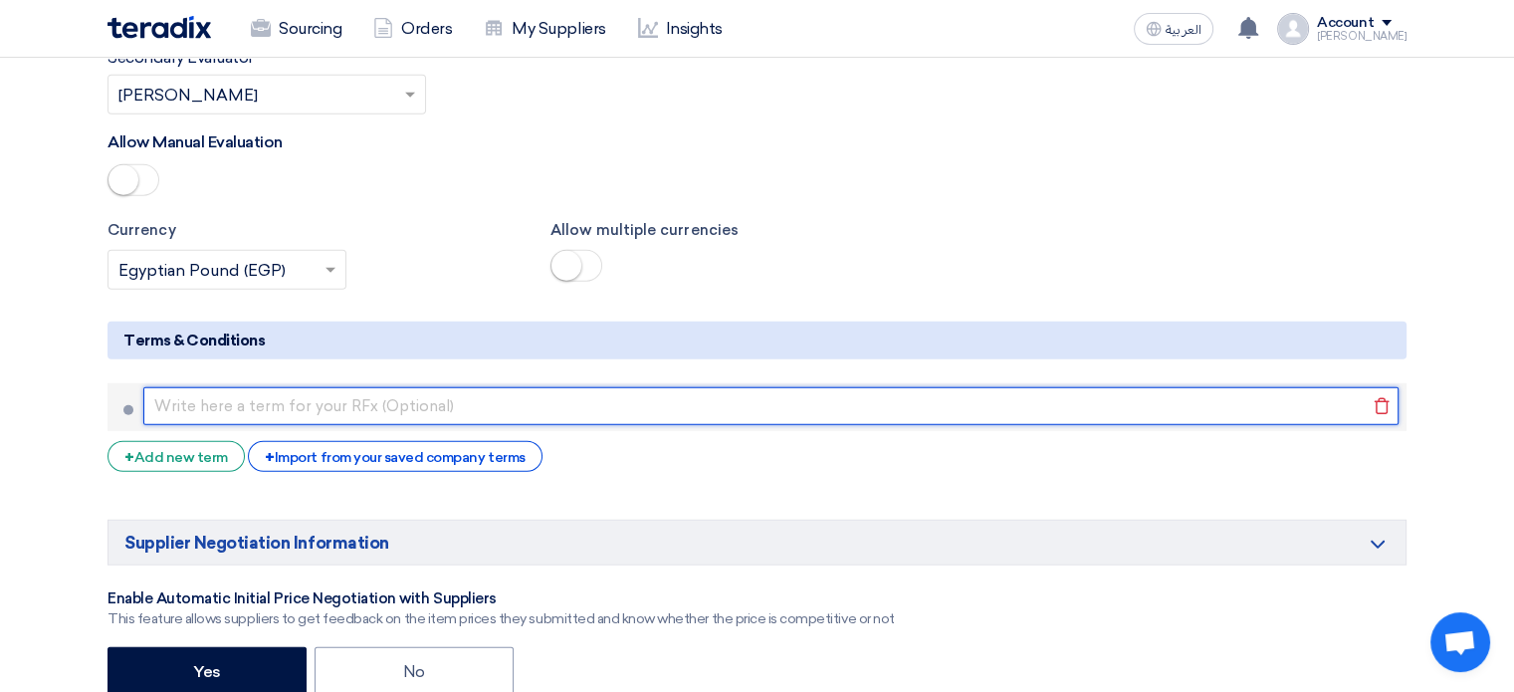
click at [213, 387] on input "text" at bounding box center [770, 406] width 1255 height 38
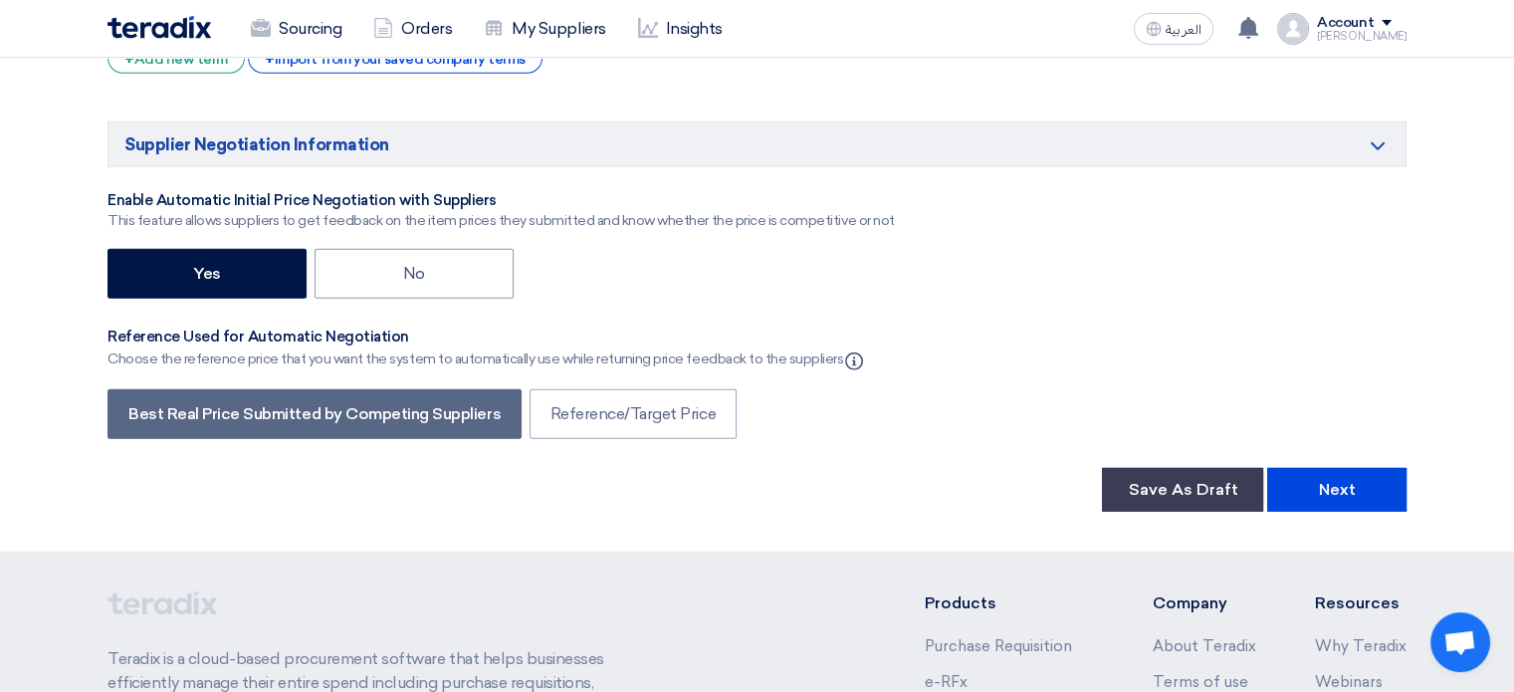
scroll to position [5673, 0]
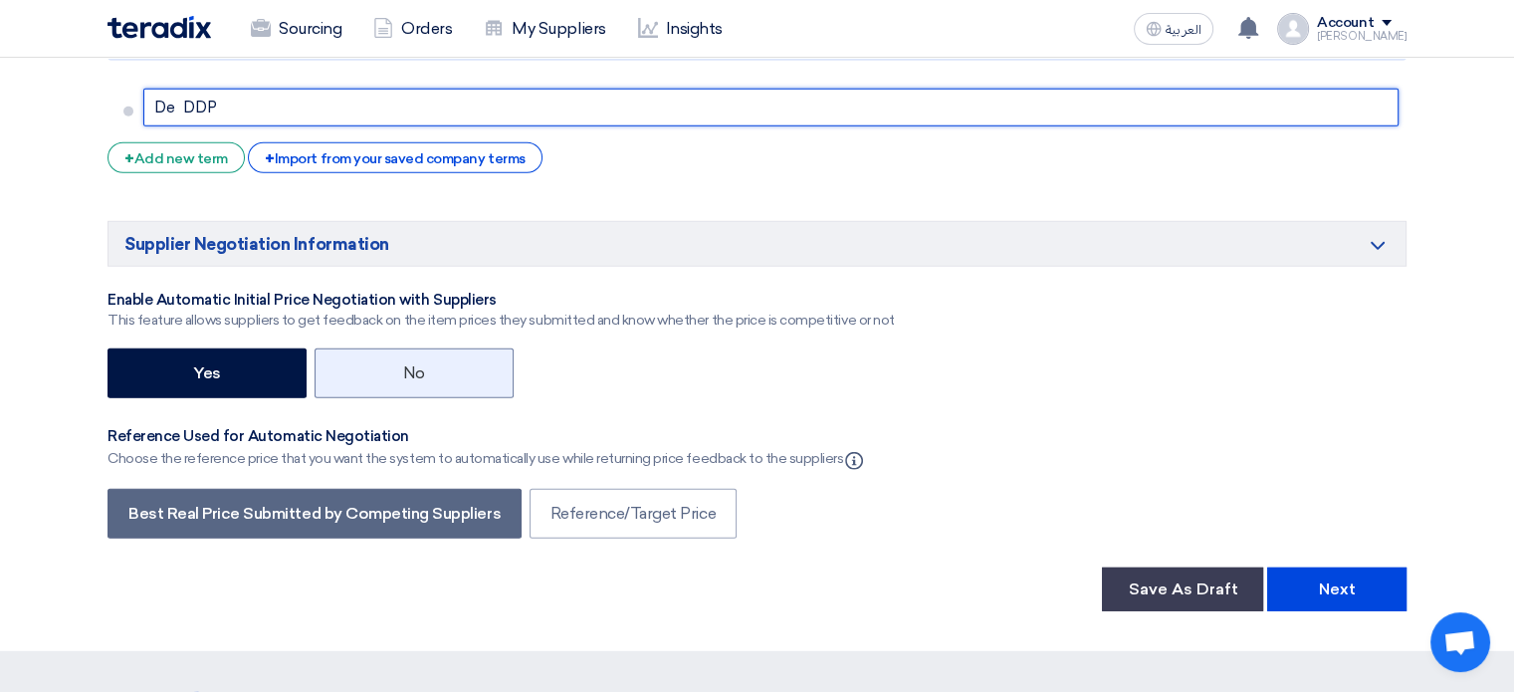
type input "De DDP"
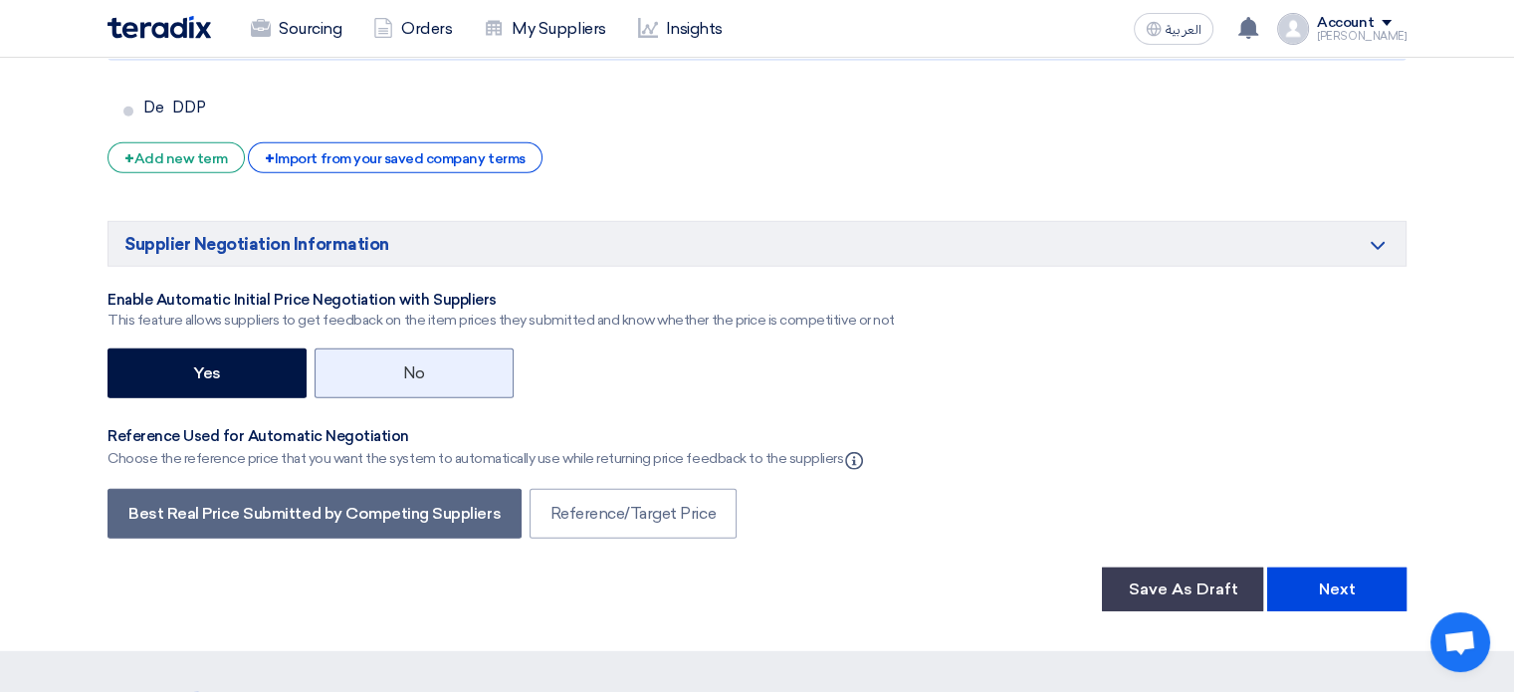
click at [354, 348] on label "No" at bounding box center [413, 373] width 199 height 50
click at [403, 365] on input "No" at bounding box center [409, 371] width 13 height 13
radio input "true"
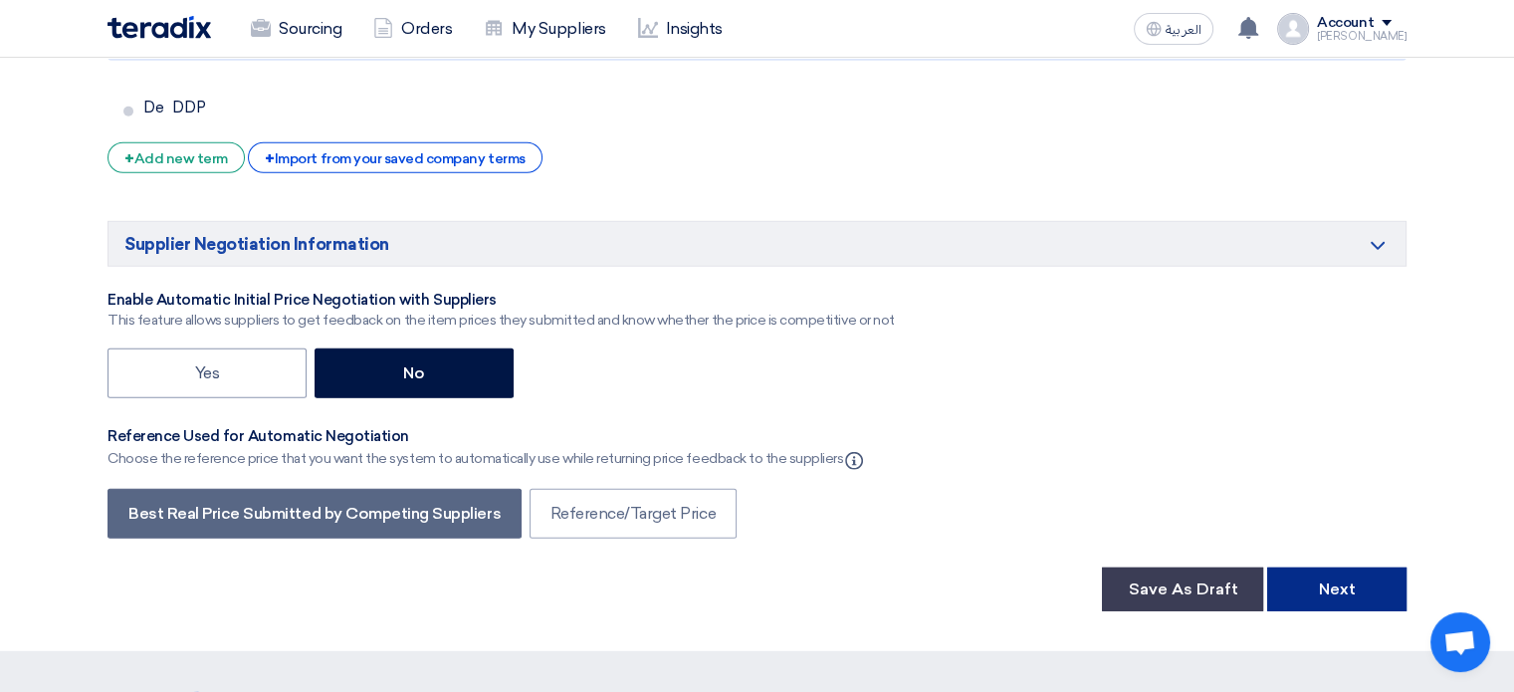
click at [1318, 567] on button "Next" at bounding box center [1336, 589] width 139 height 44
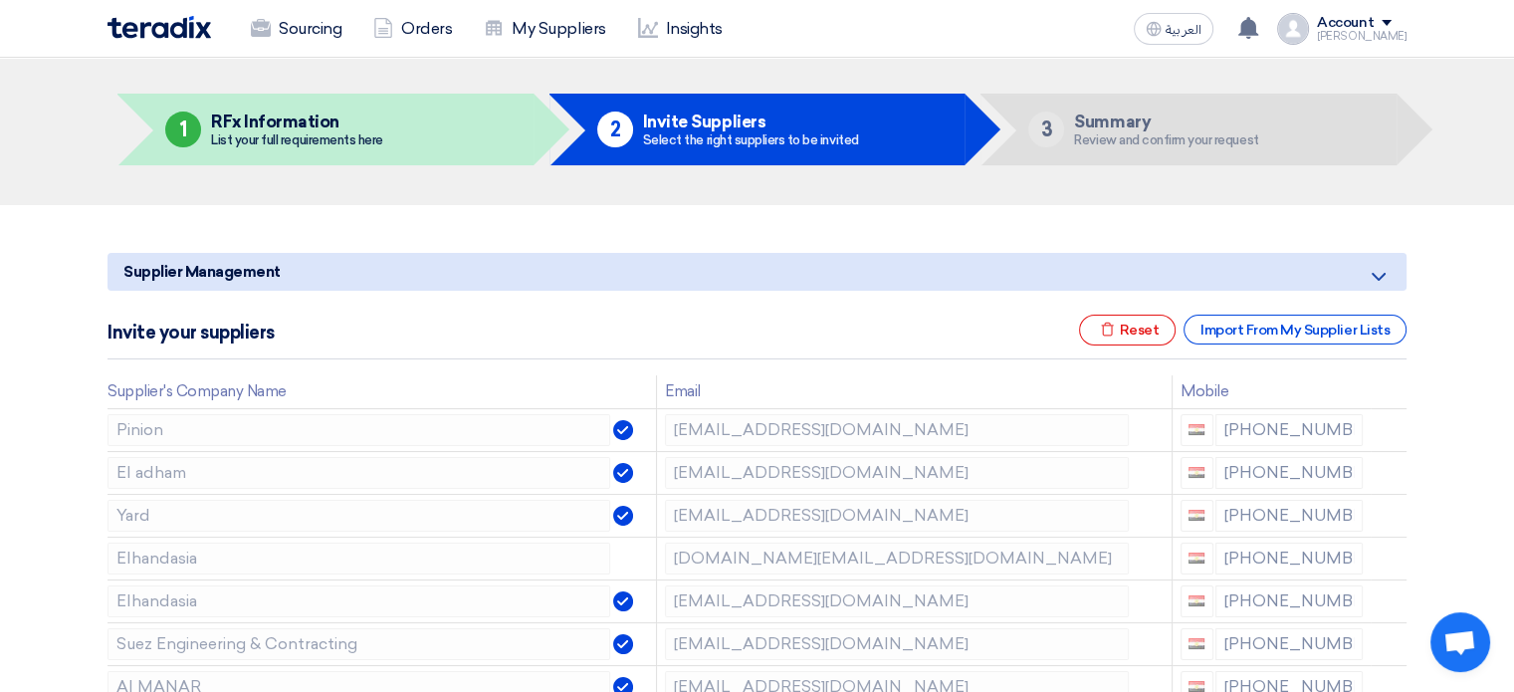
scroll to position [100, 0]
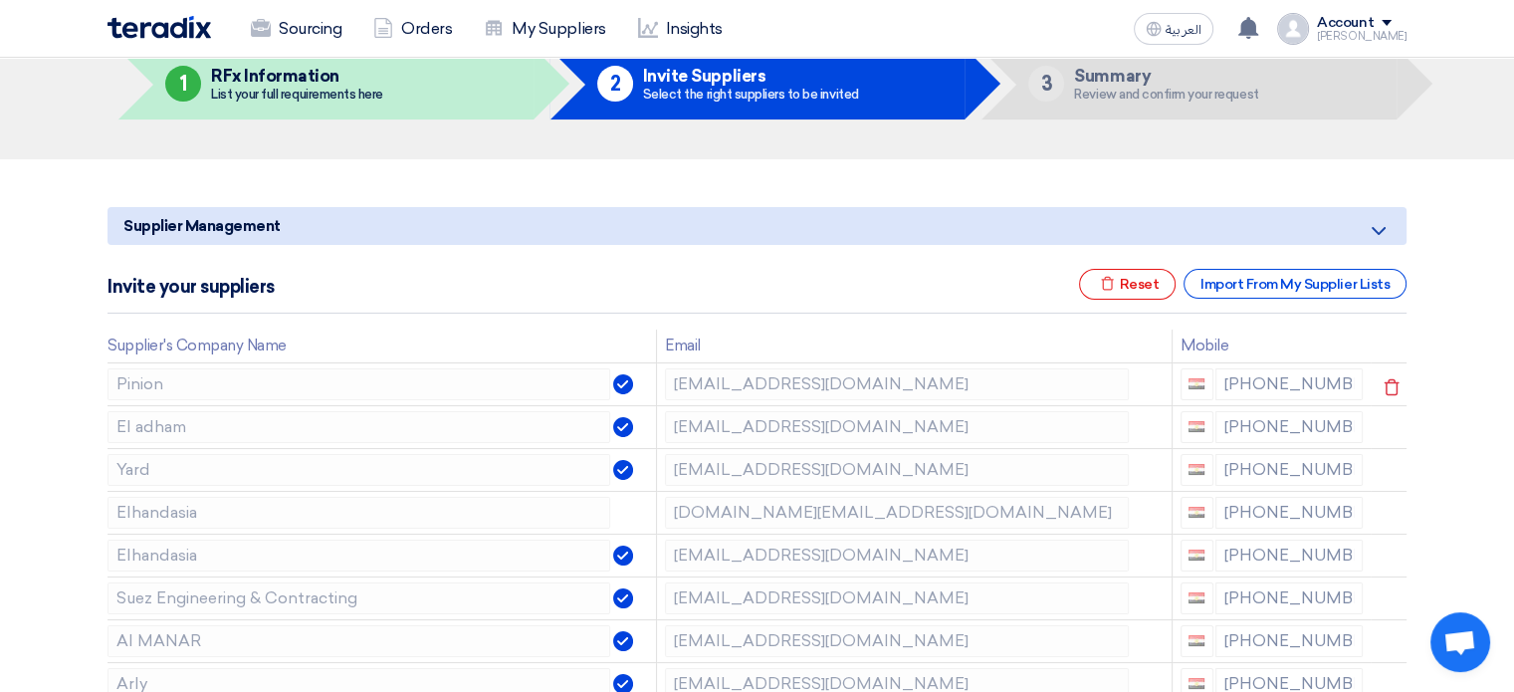
click at [625, 390] on img at bounding box center [623, 384] width 20 height 20
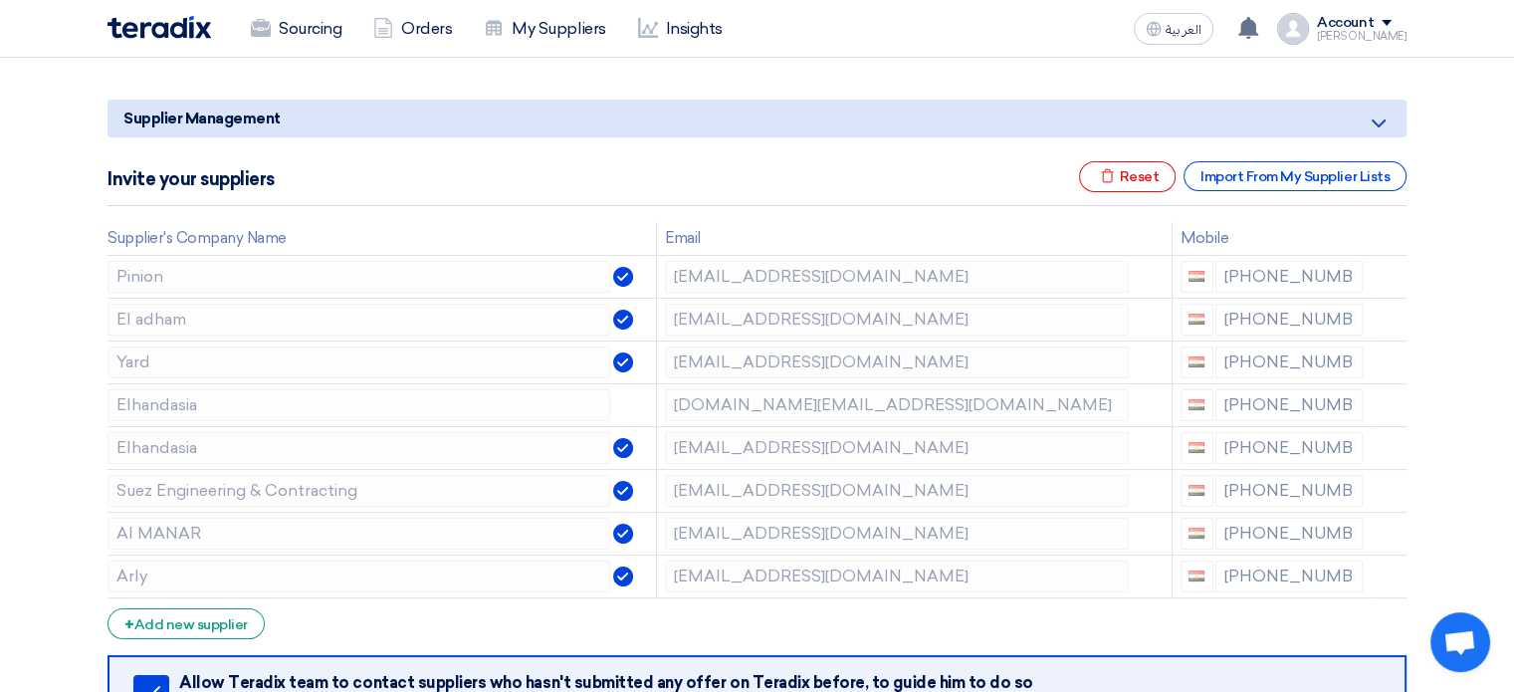
scroll to position [199, 0]
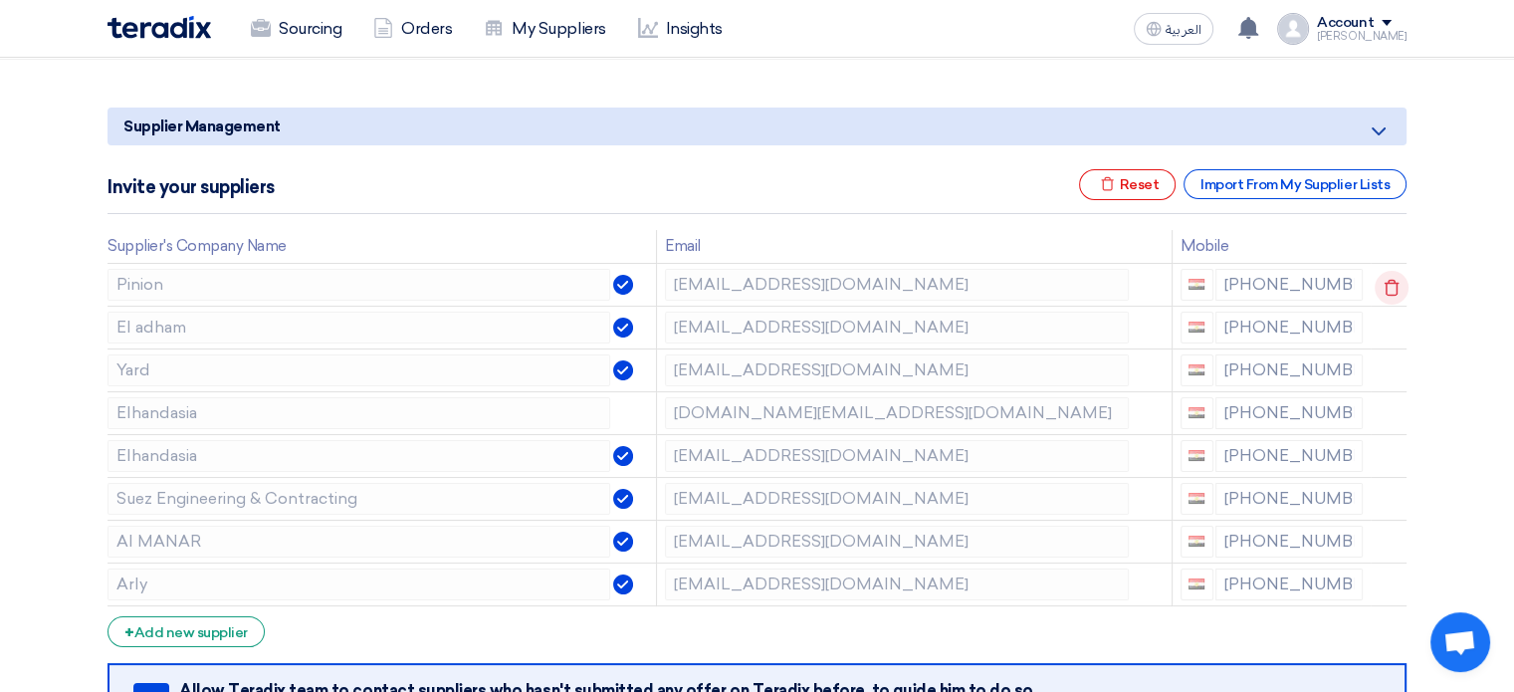
click at [1374, 294] on icon at bounding box center [1391, 288] width 34 height 34
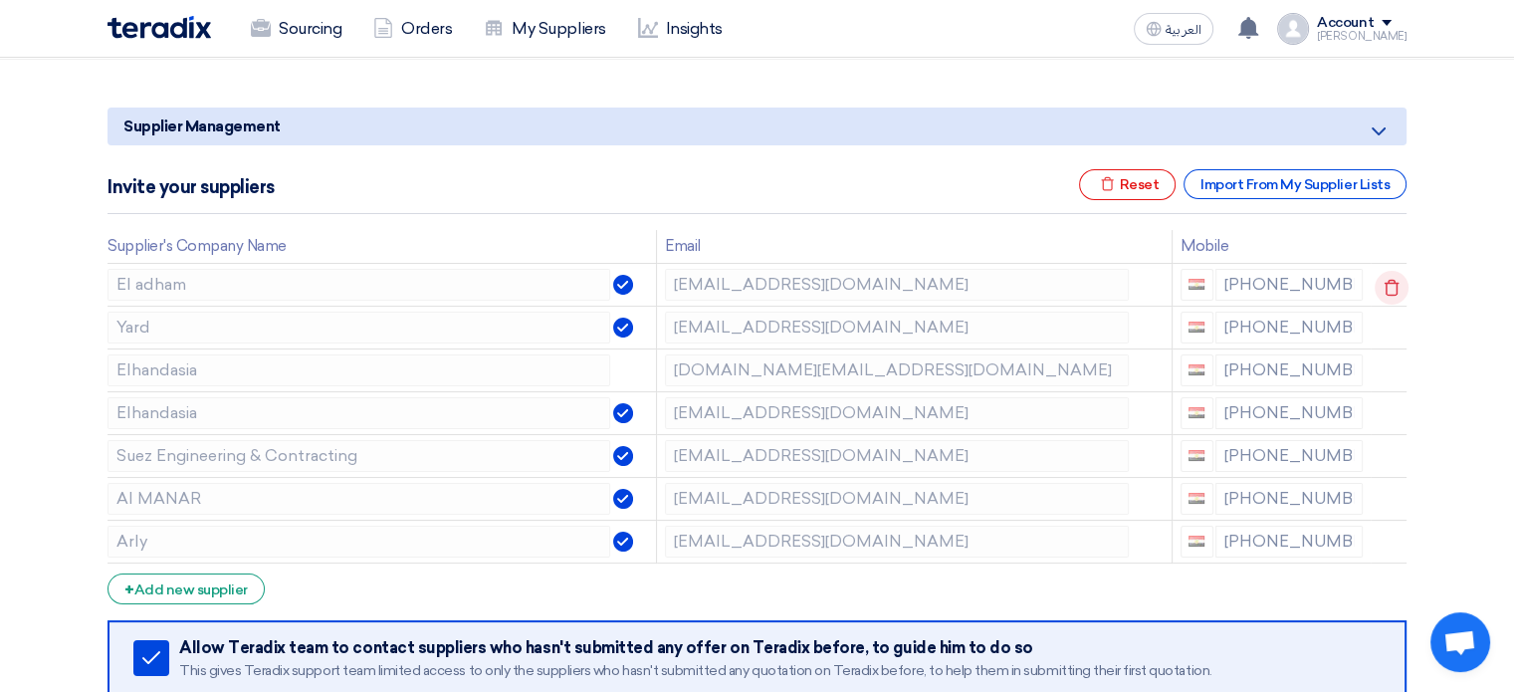
click at [1385, 296] on icon at bounding box center [1391, 288] width 34 height 34
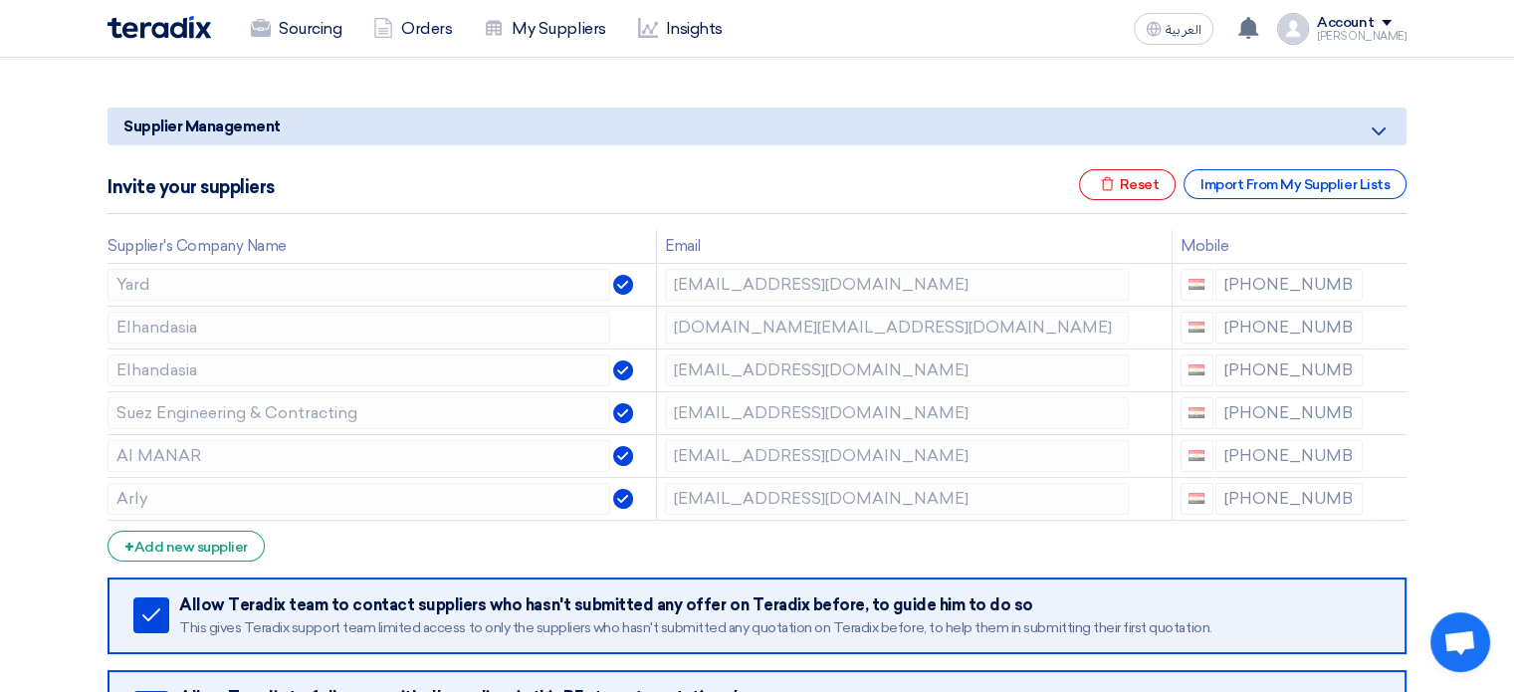
click at [0, 0] on icon at bounding box center [0, 0] width 0 height 0
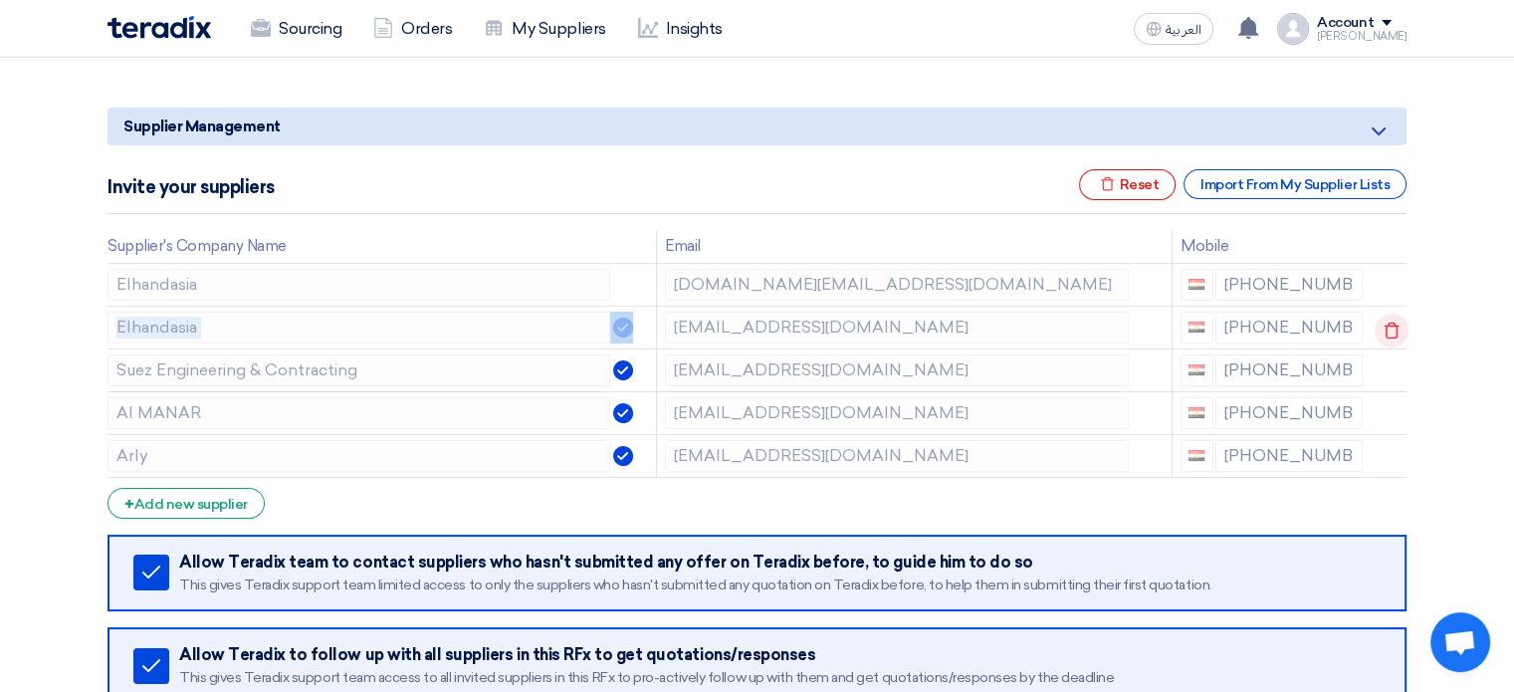
click at [0, 0] on icon at bounding box center [0, 0] width 0 height 0
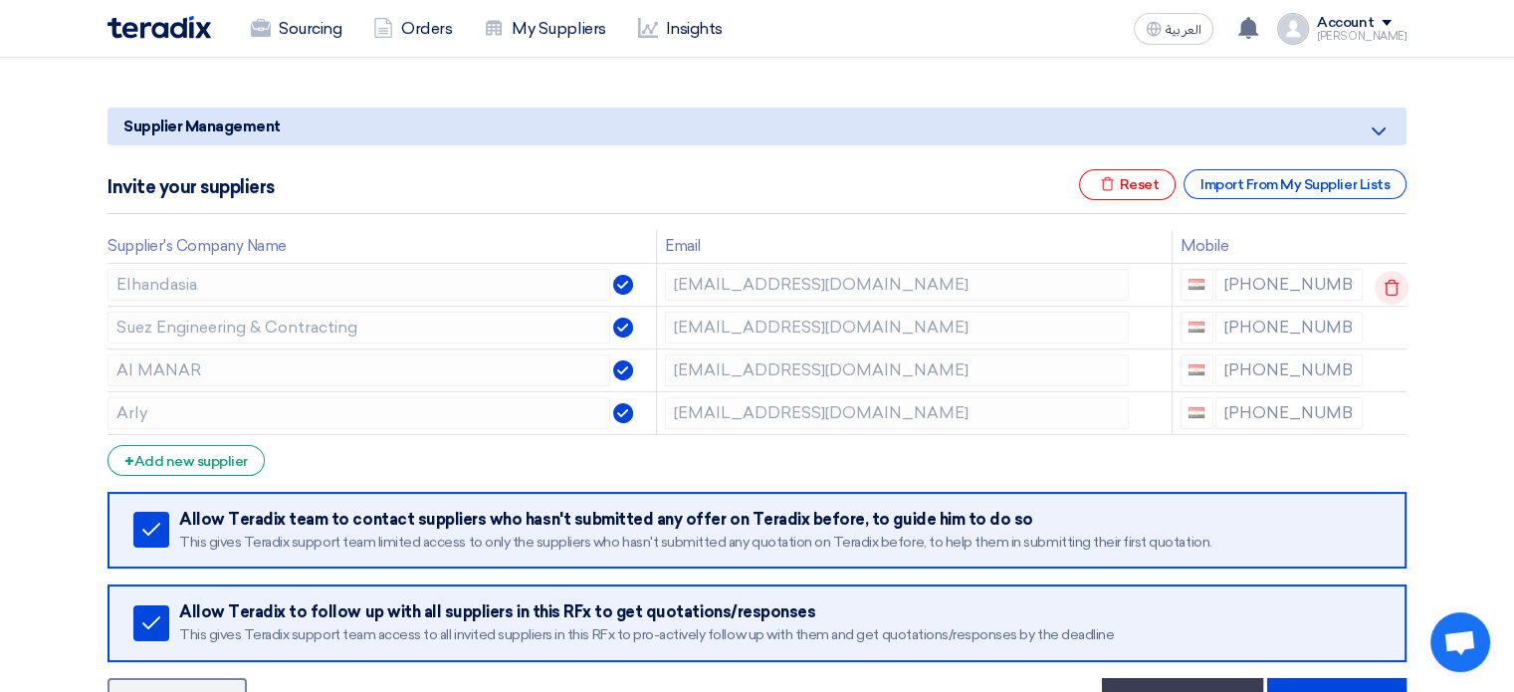
click at [1387, 297] on icon at bounding box center [1391, 288] width 34 height 34
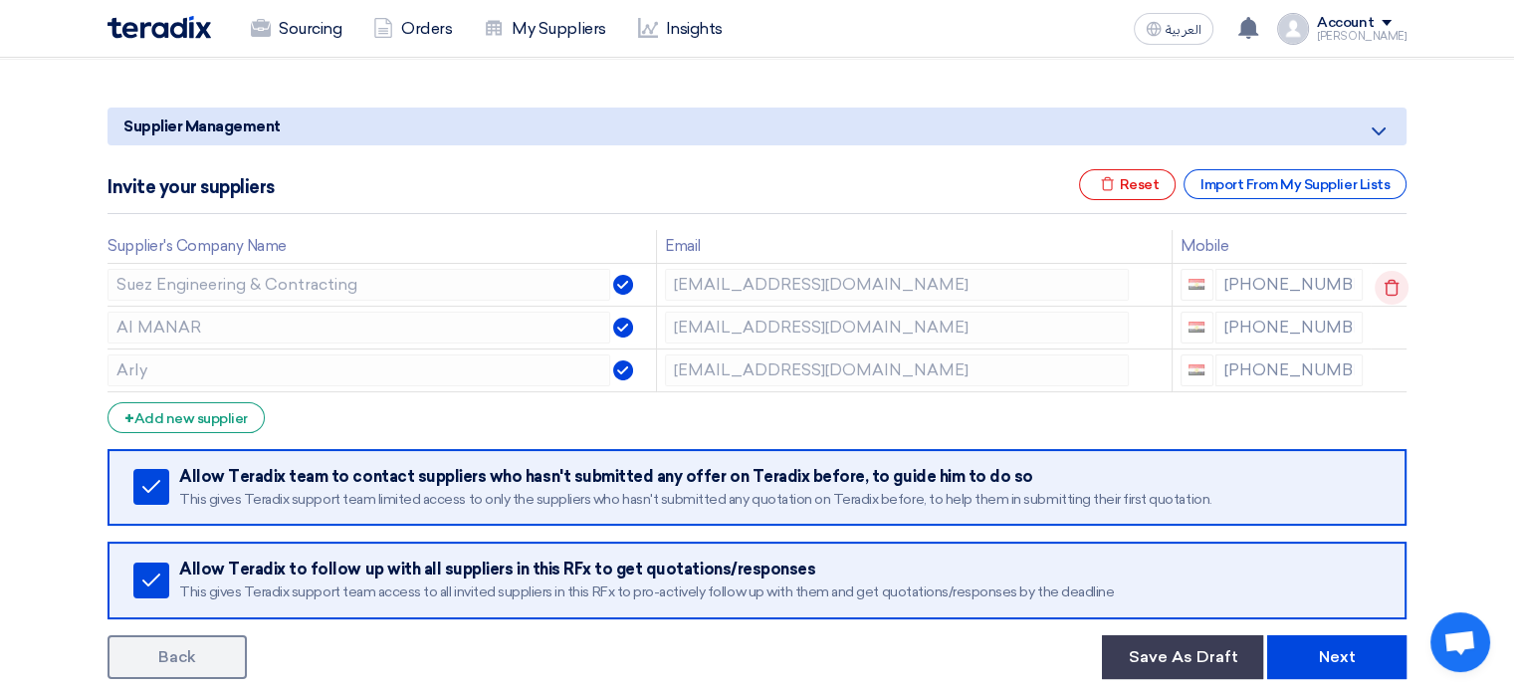
click at [1388, 297] on icon at bounding box center [1391, 288] width 34 height 34
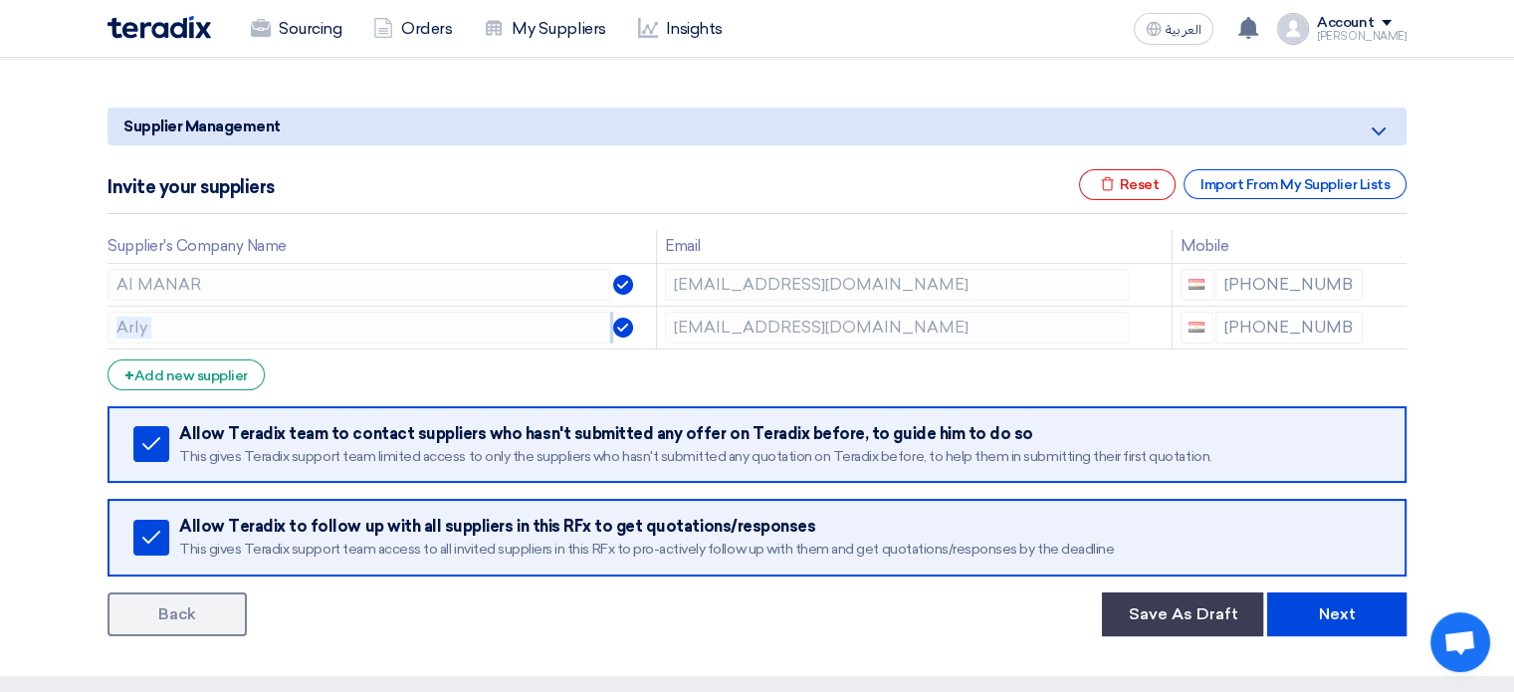
click at [0, 0] on icon at bounding box center [0, 0] width 0 height 0
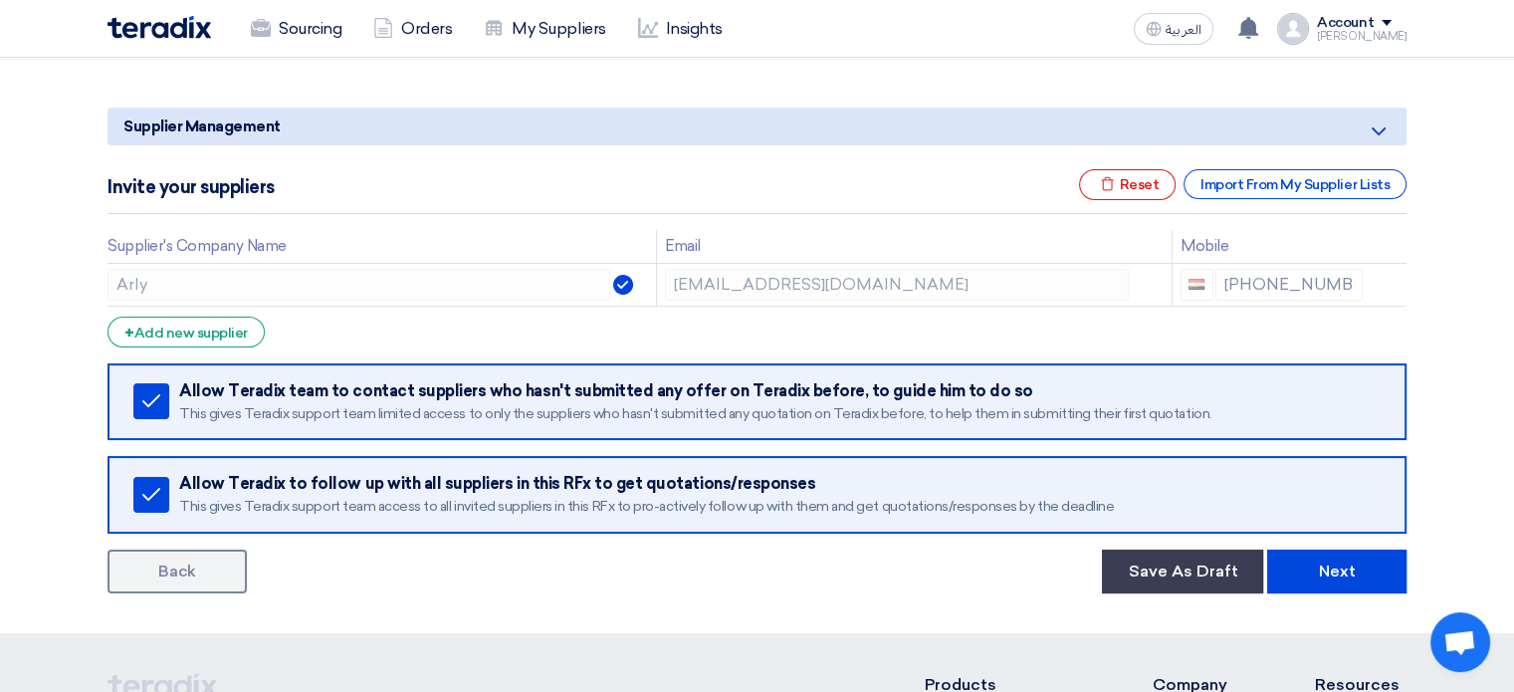
click at [1, 322] on section "Supplier Management Minimize/Maximize Category Invite your suppliers Excel file…" at bounding box center [757, 346] width 1514 height 573
click at [1381, 288] on icon at bounding box center [1391, 288] width 34 height 34
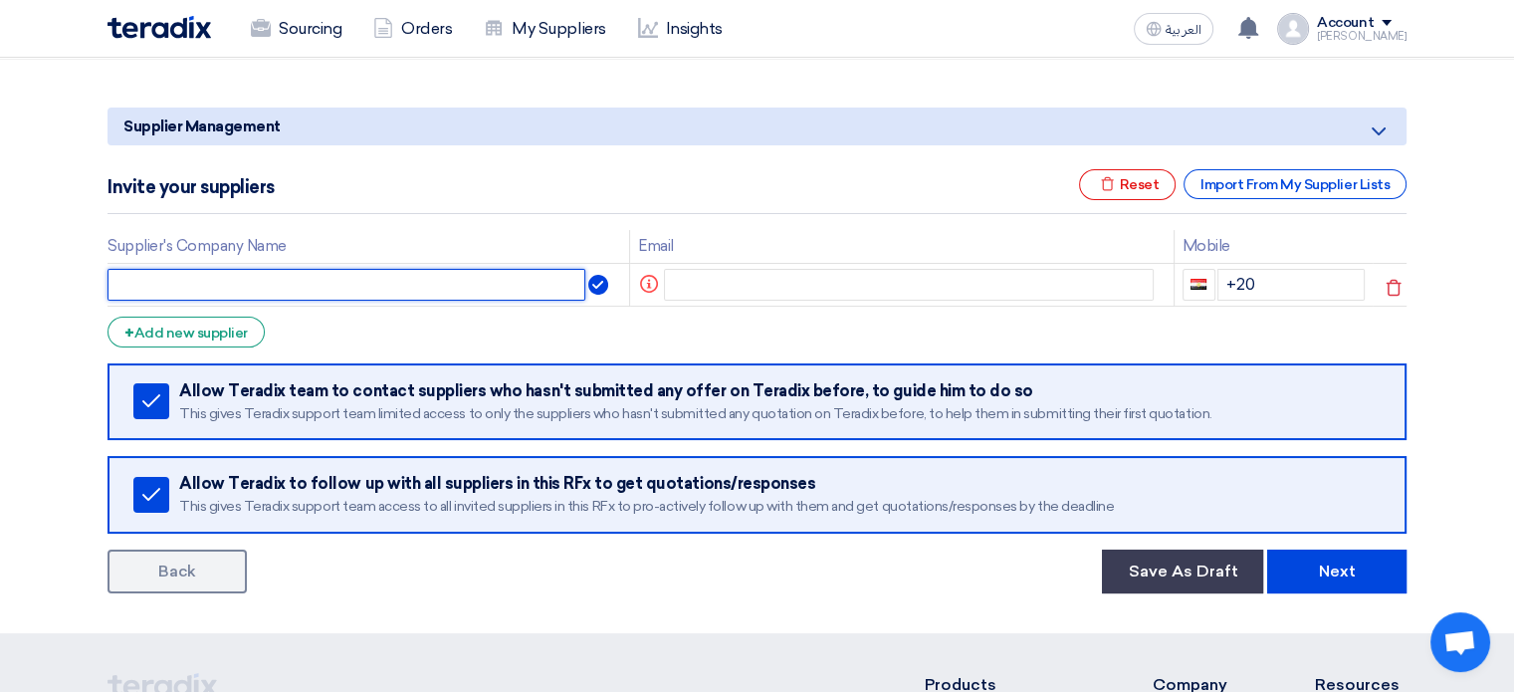
click at [511, 290] on input "text" at bounding box center [346, 285] width 478 height 32
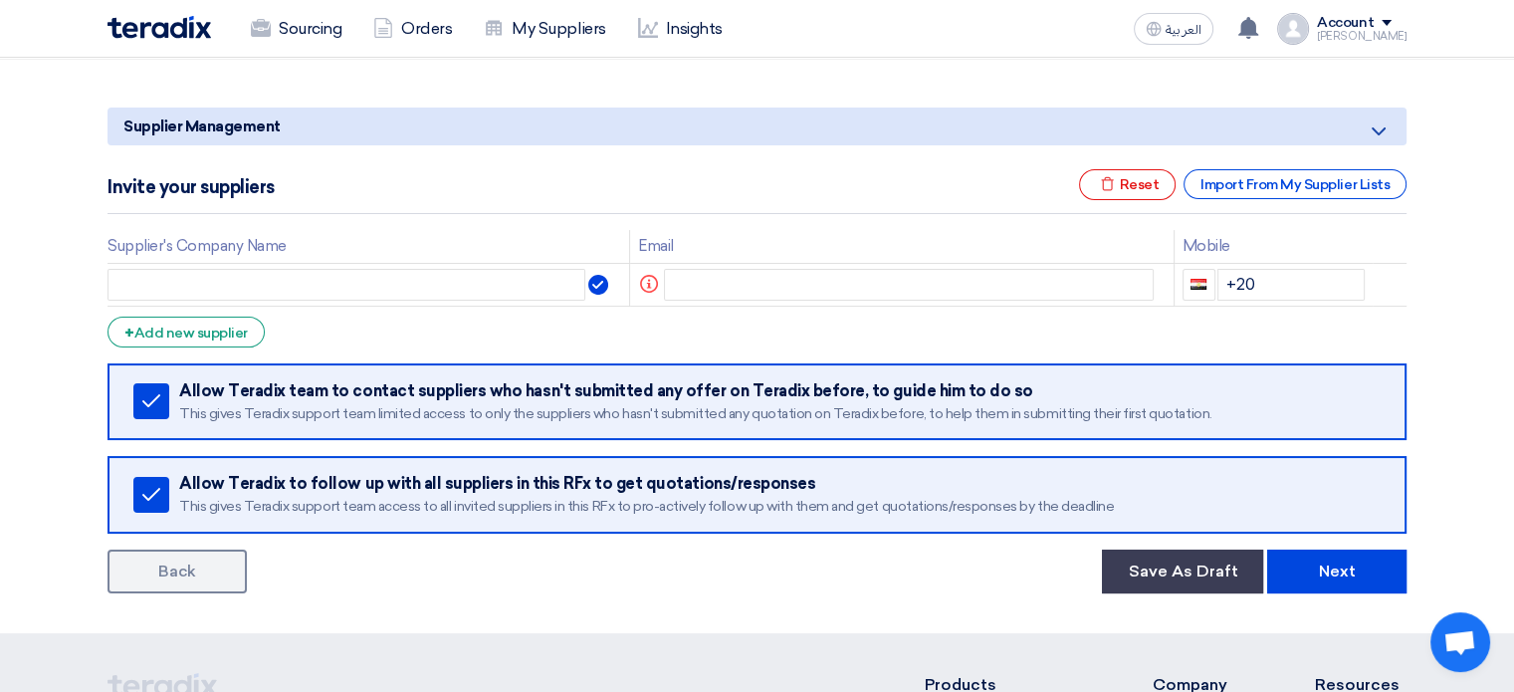
scroll to position [127, 0]
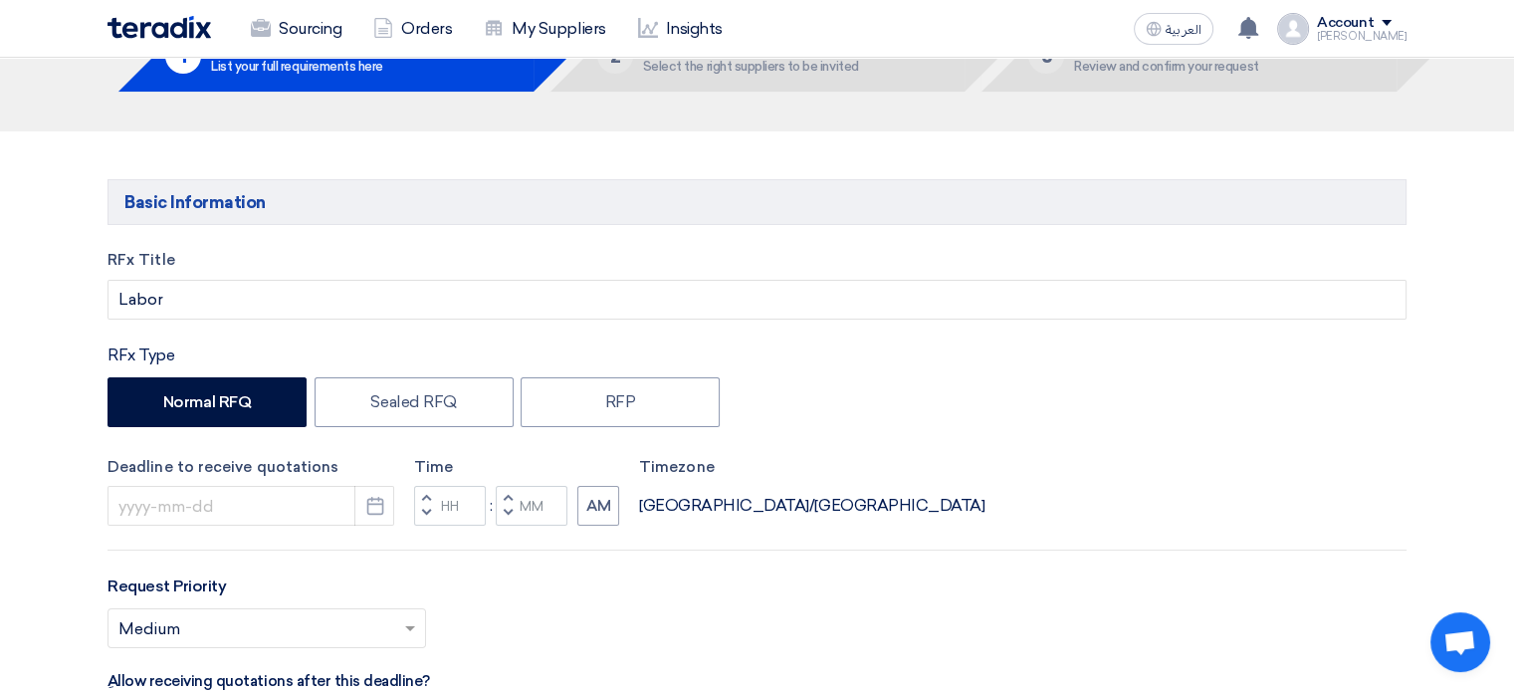
type input "[DATE]"
type input "10"
type input "59"
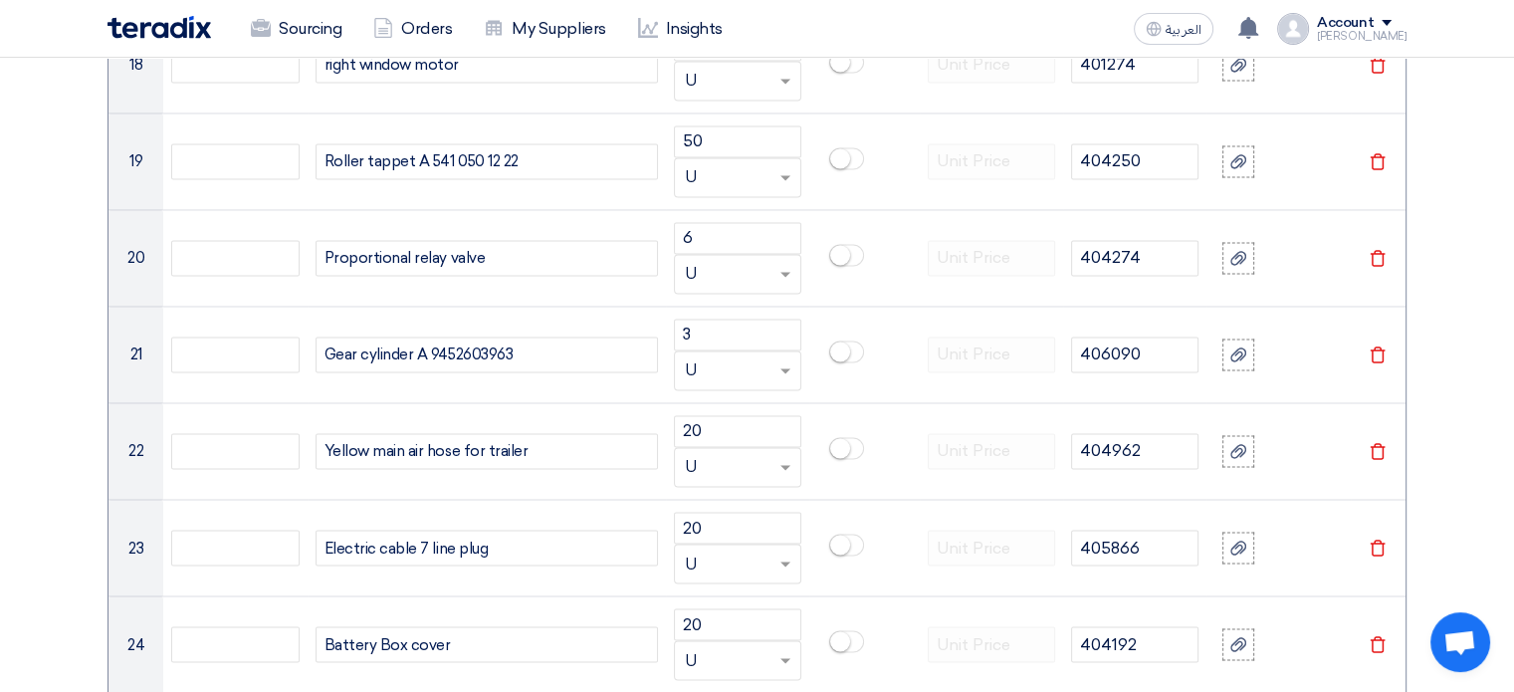
scroll to position [6019, 0]
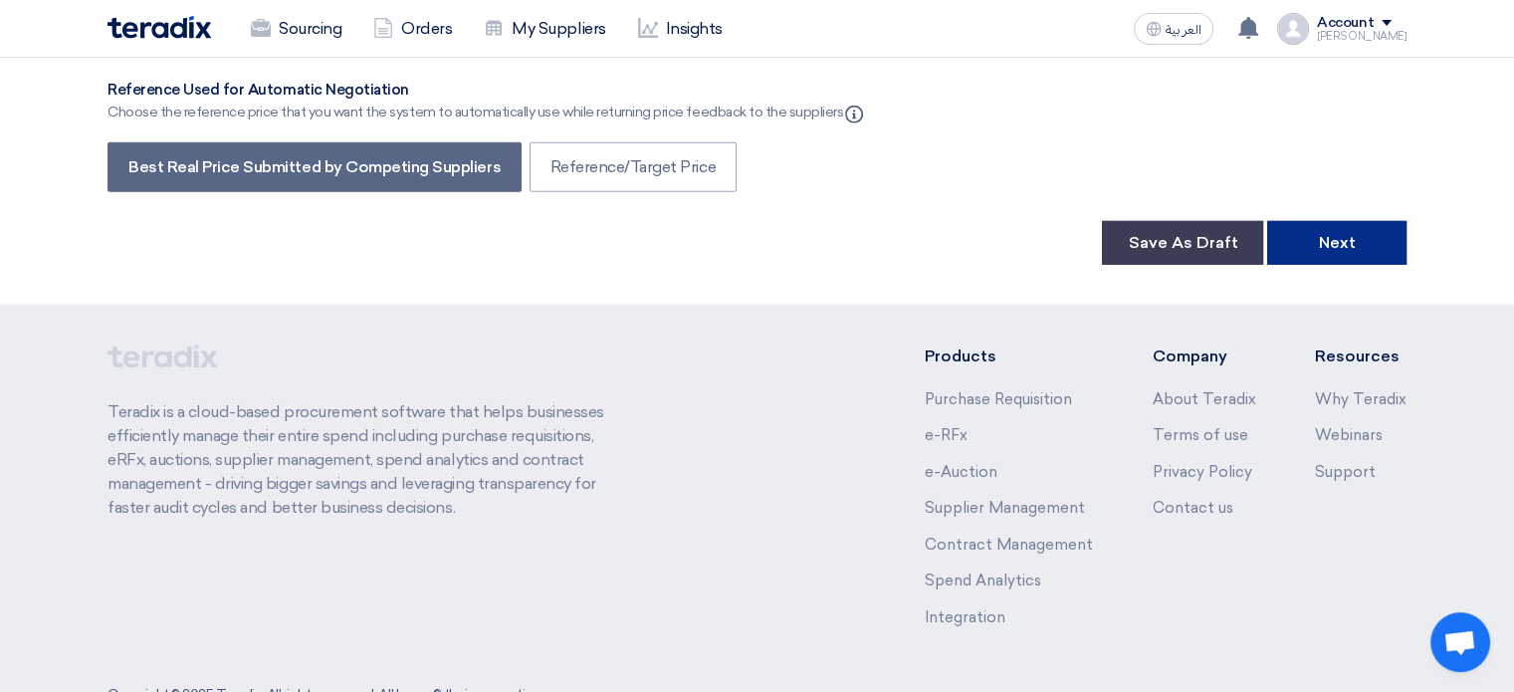
click at [1352, 221] on button "Next" at bounding box center [1336, 243] width 139 height 44
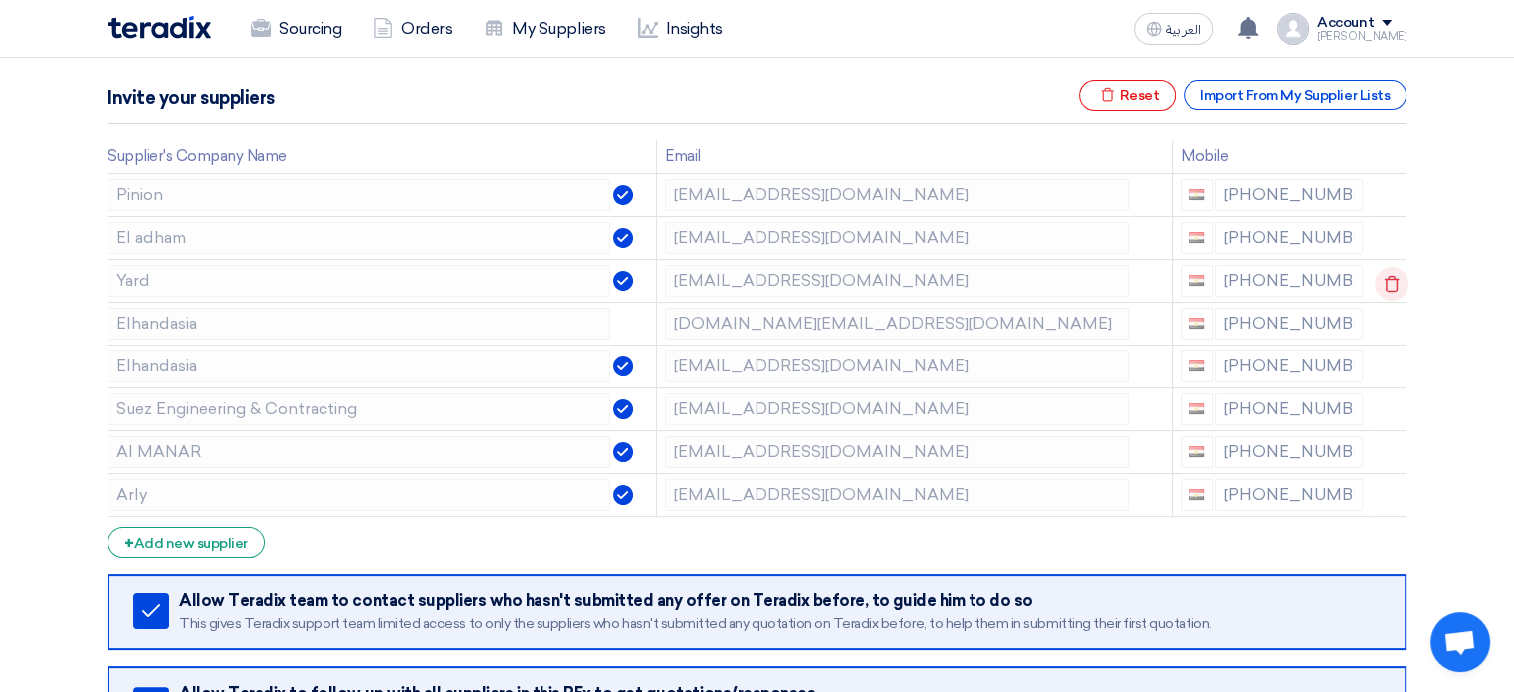
scroll to position [299, 0]
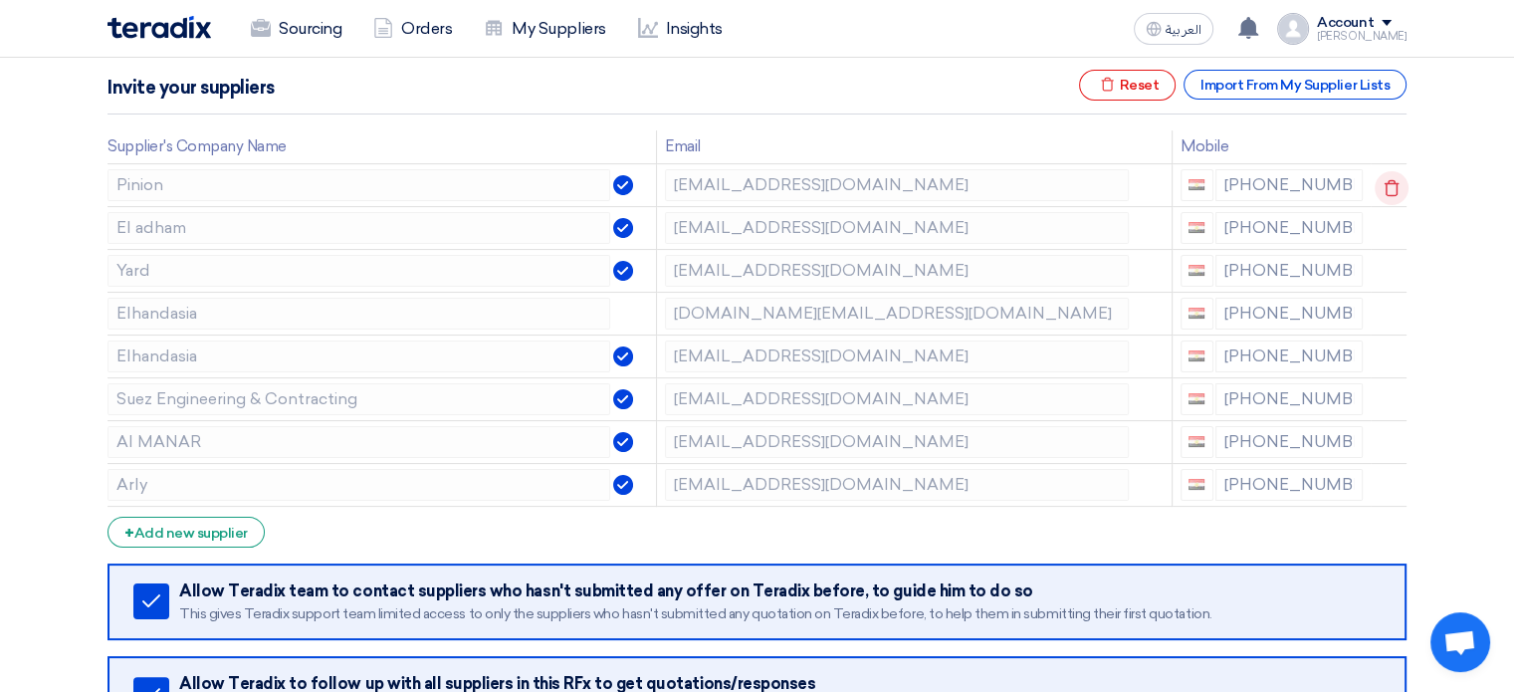
click at [1386, 188] on icon at bounding box center [1391, 188] width 34 height 34
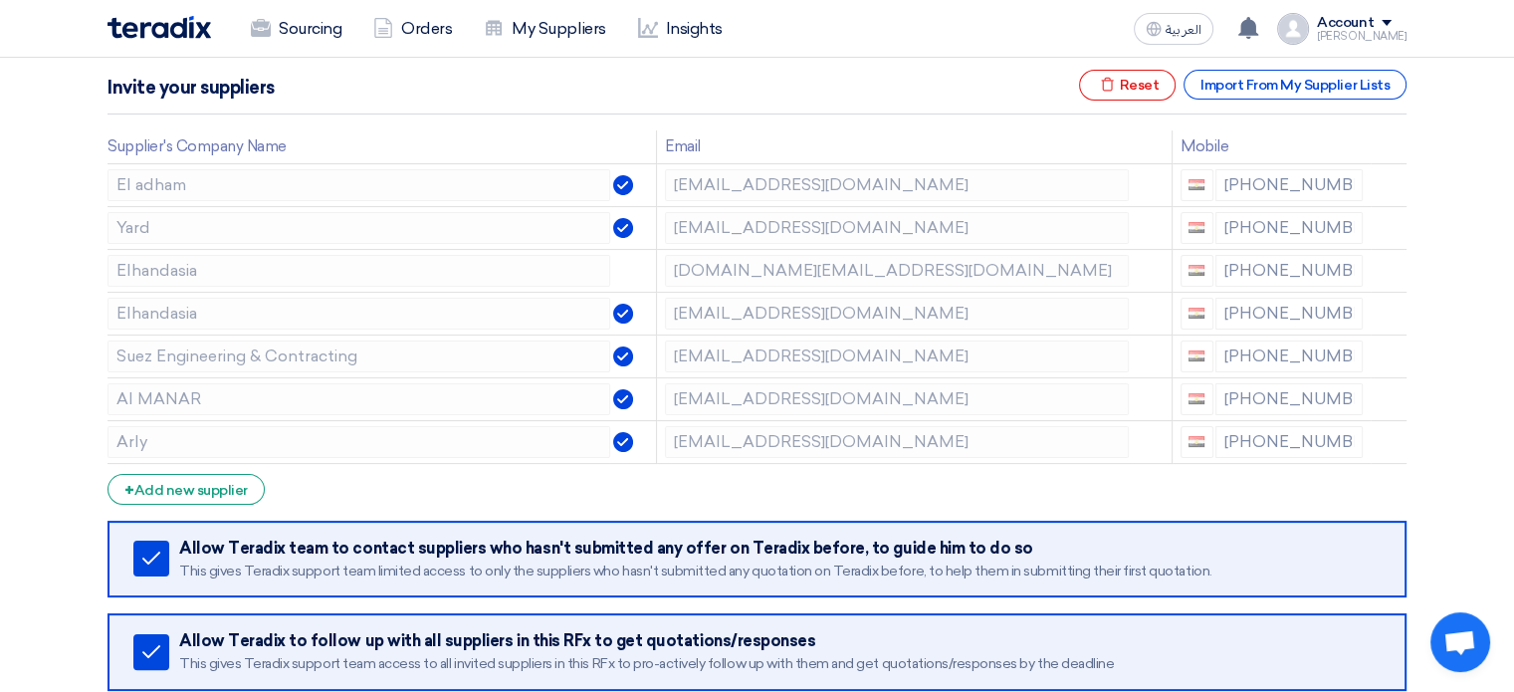
click at [0, 0] on icon at bounding box center [0, 0] width 0 height 0
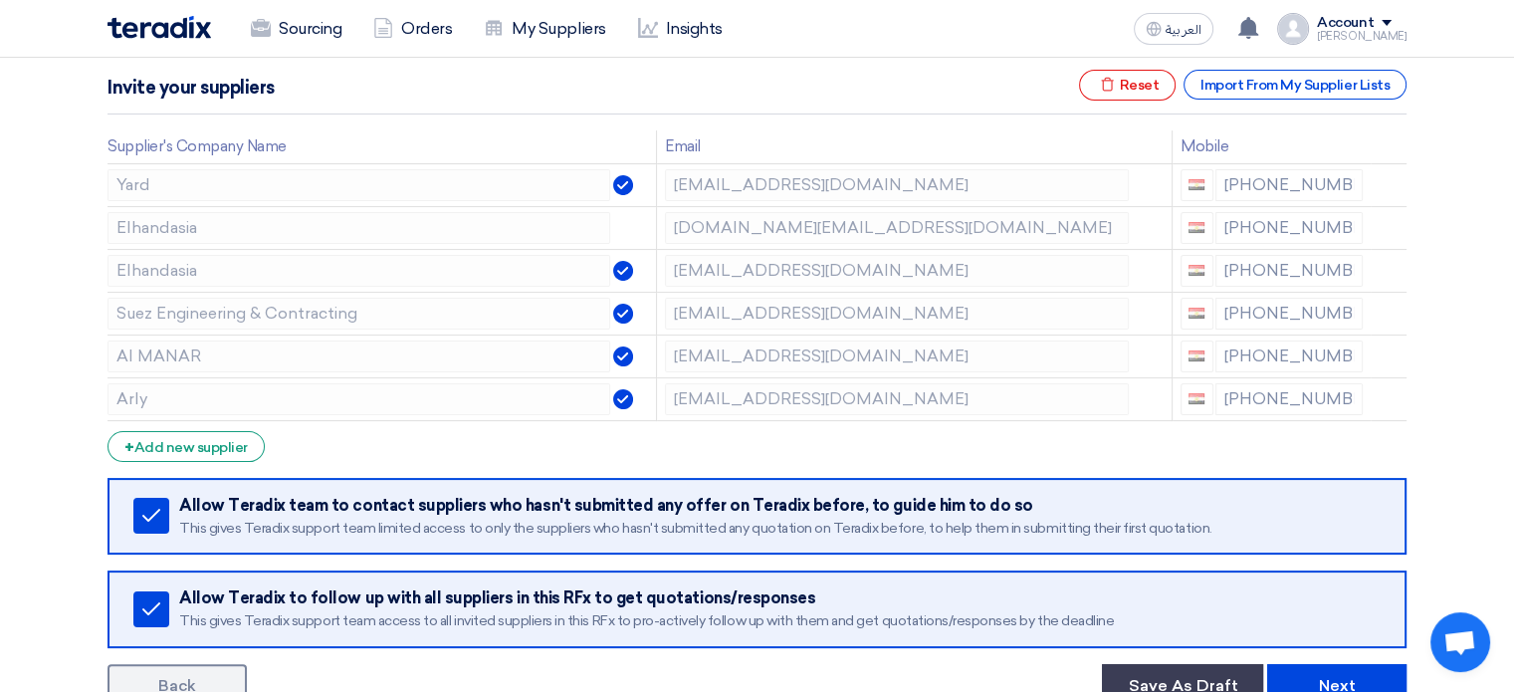
click at [0, 0] on icon at bounding box center [0, 0] width 0 height 0
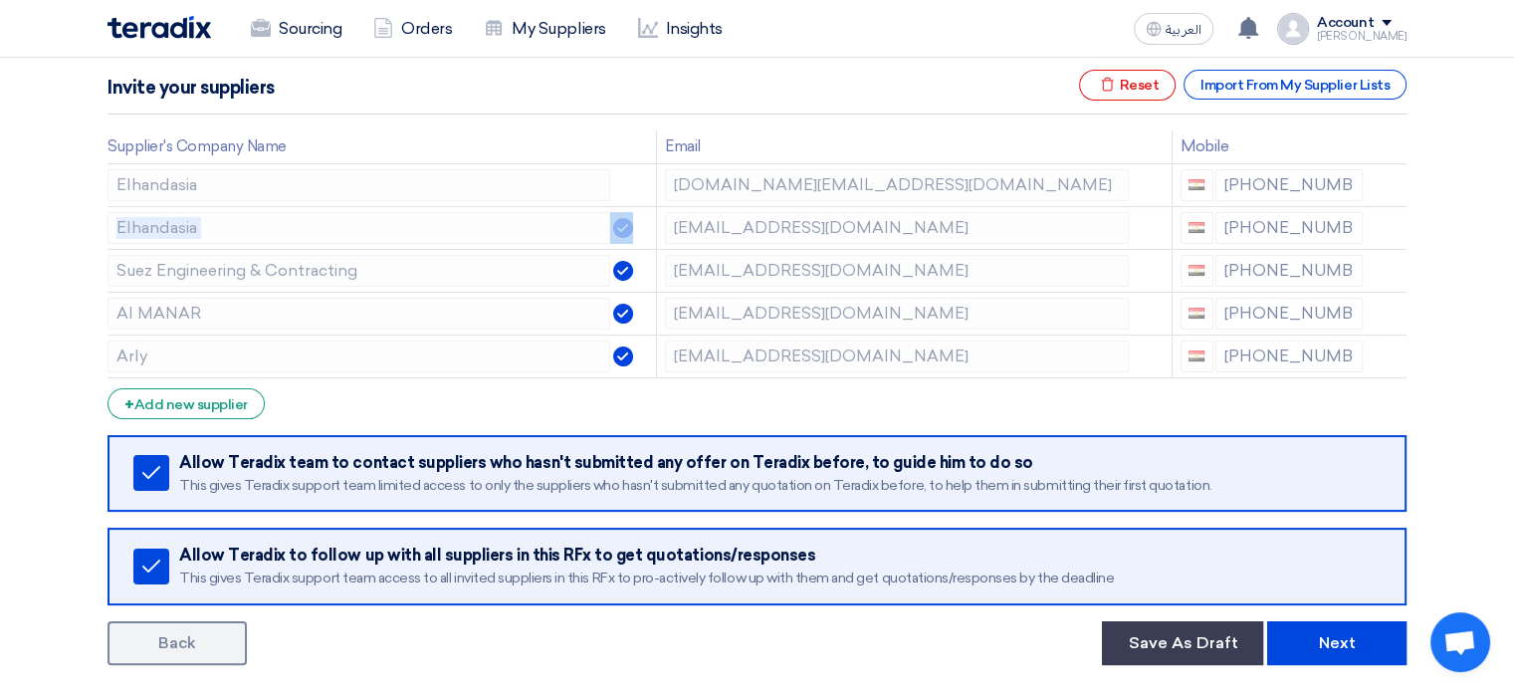
click at [0, 0] on icon at bounding box center [0, 0] width 0 height 0
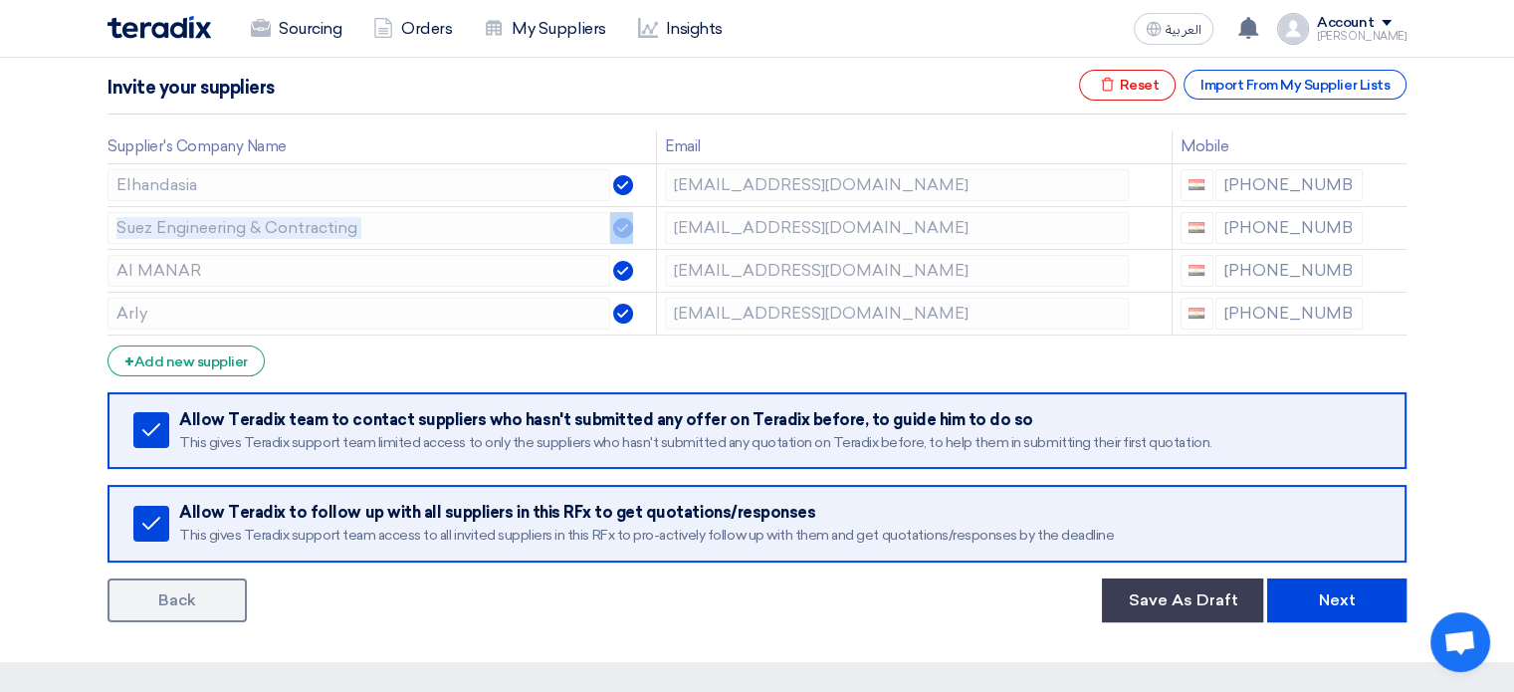
click at [0, 0] on icon at bounding box center [0, 0] width 0 height 0
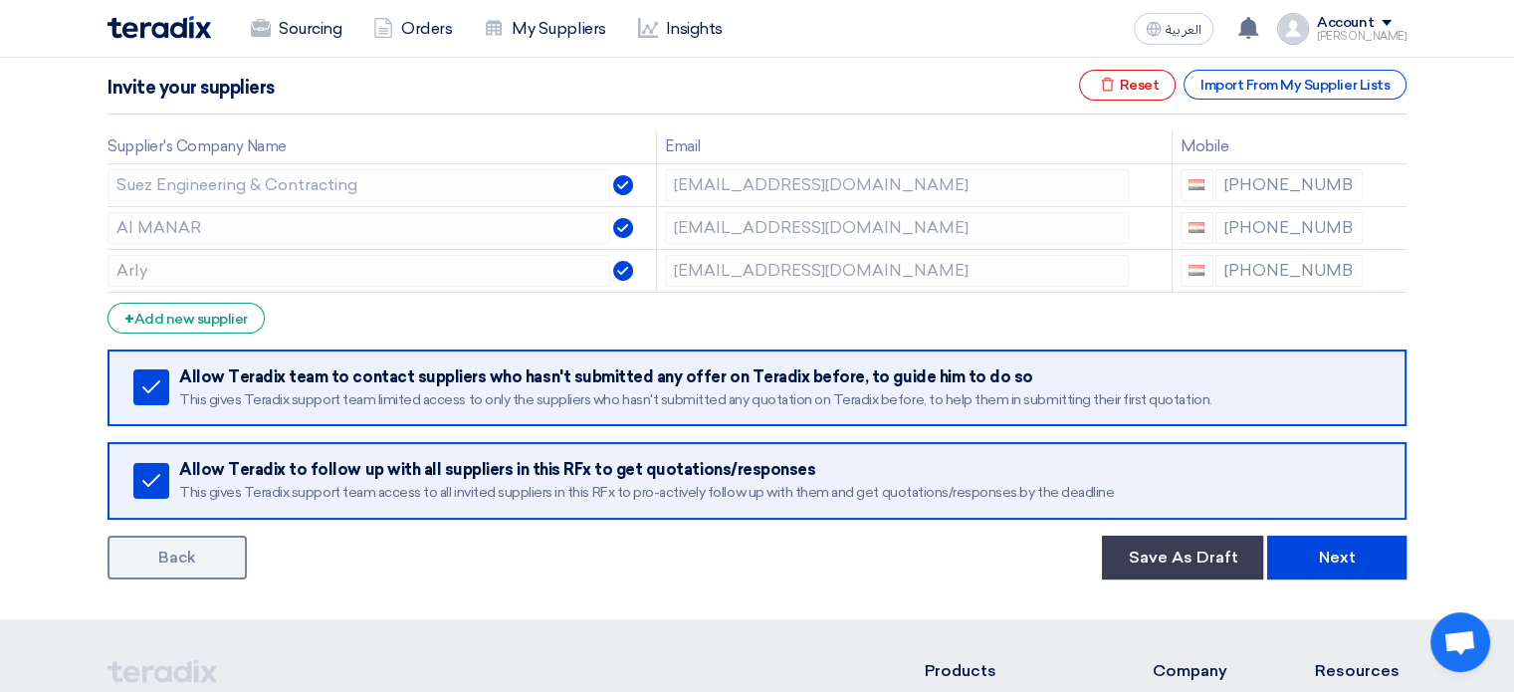
click at [0, 0] on icon at bounding box center [0, 0] width 0 height 0
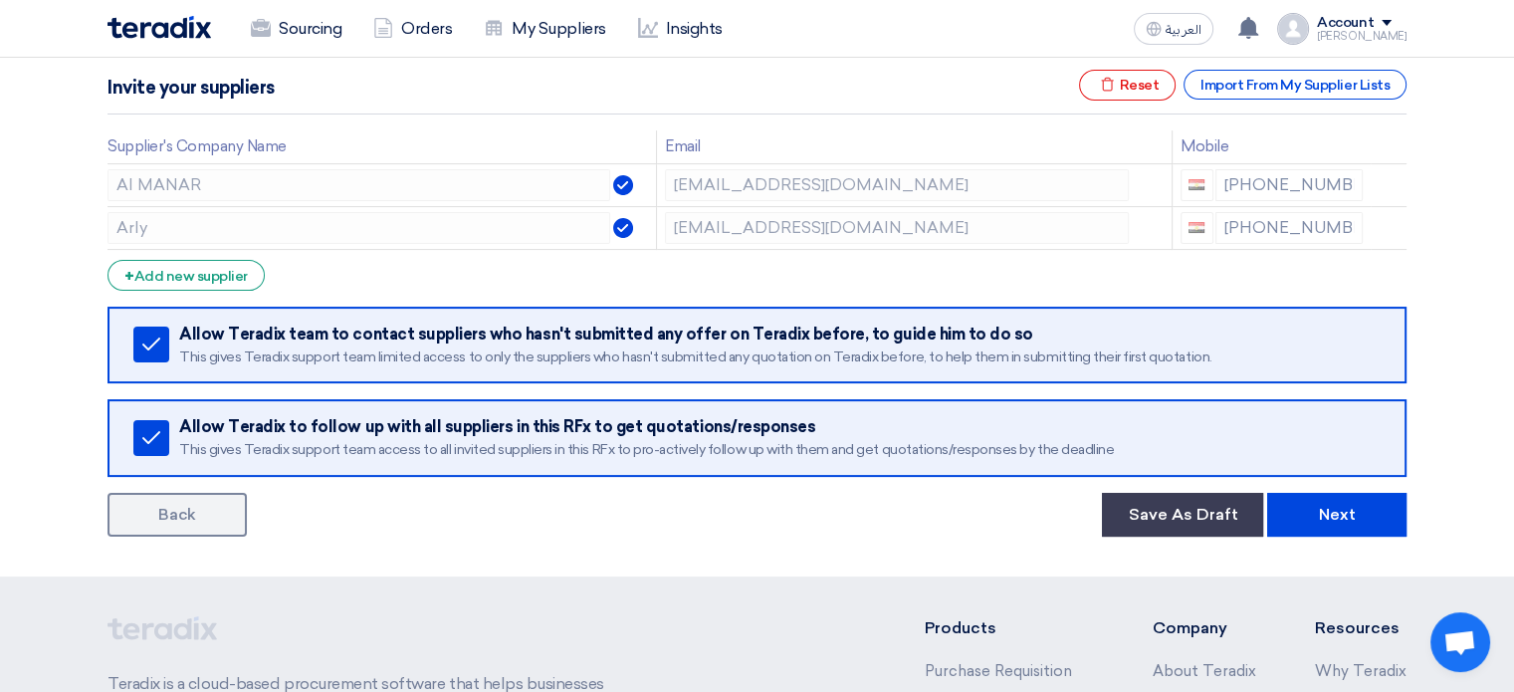
click at [0, 0] on icon at bounding box center [0, 0] width 0 height 0
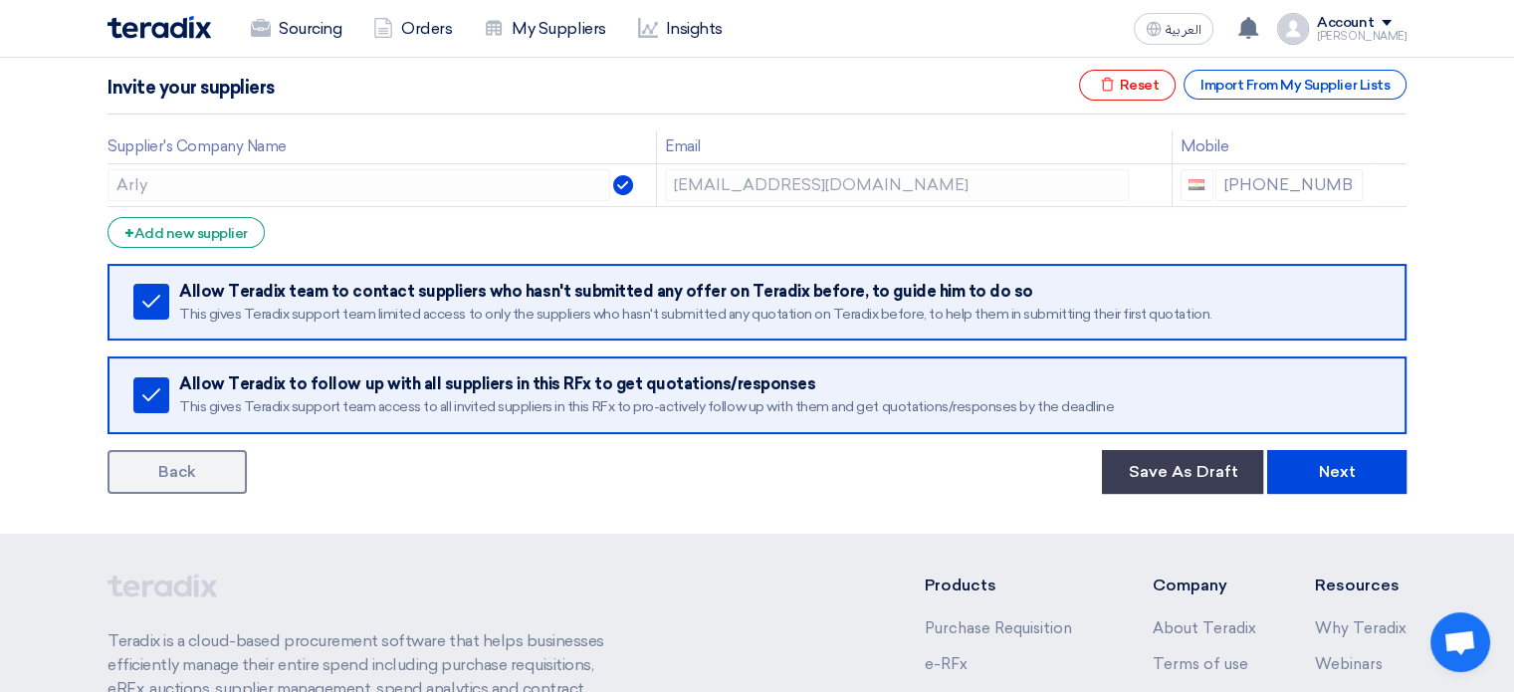
click at [0, 0] on icon at bounding box center [0, 0] width 0 height 0
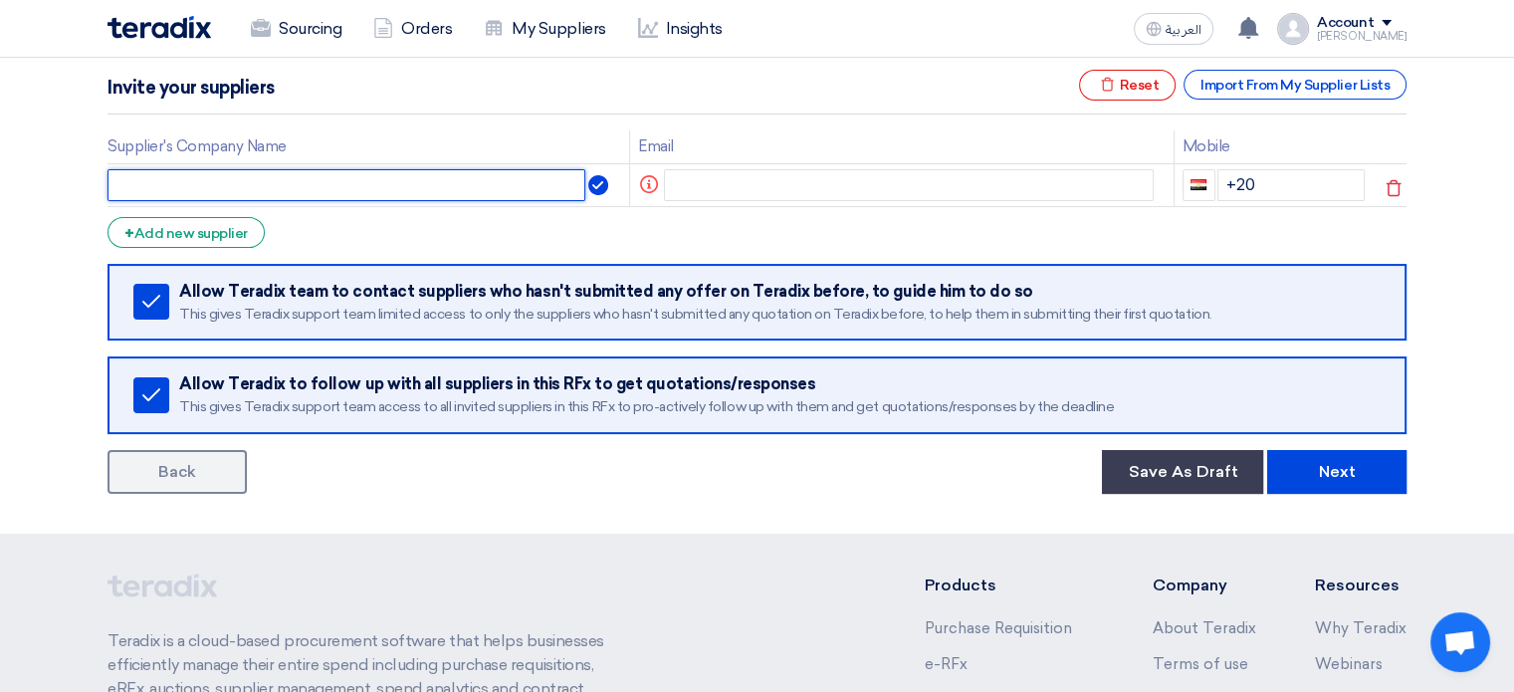
click at [353, 188] on input "text" at bounding box center [346, 185] width 478 height 32
type input "Mkhalek"
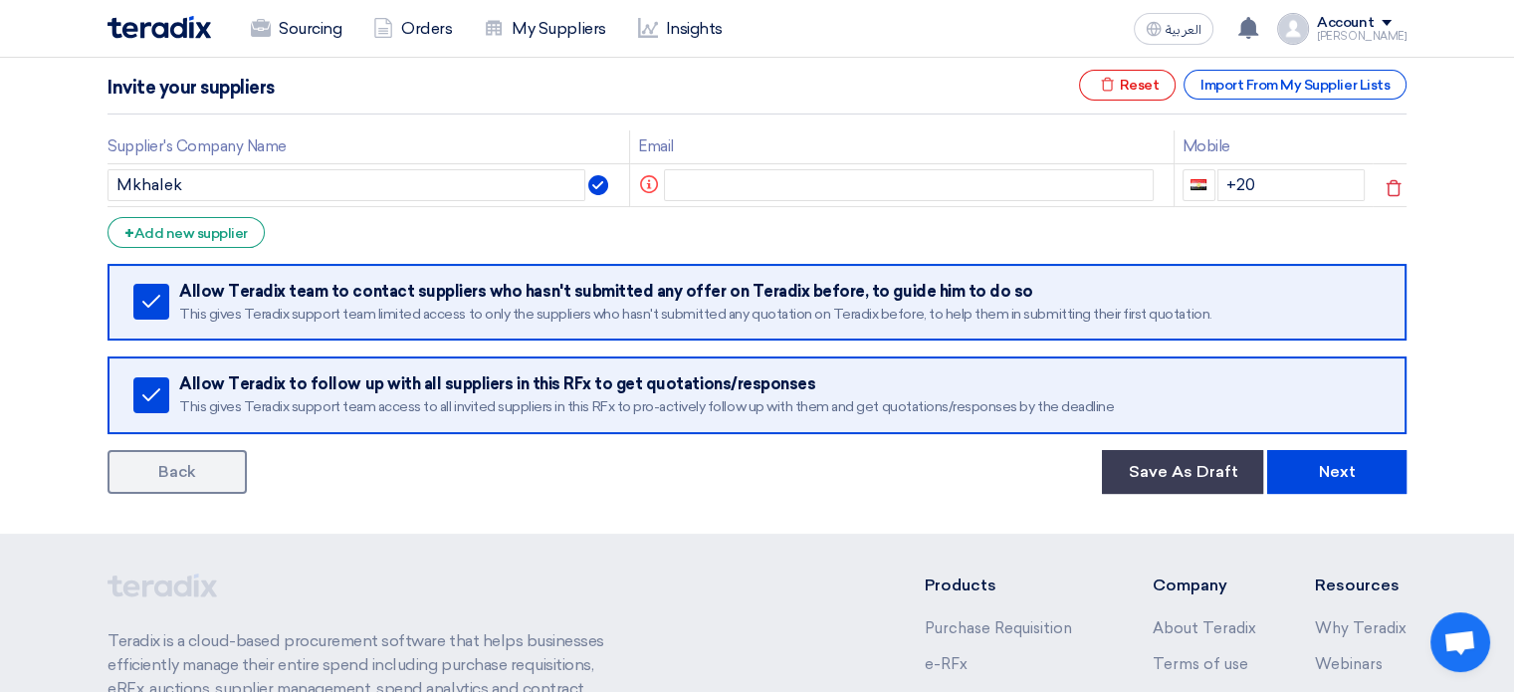
click at [729, 164] on td "Info" at bounding box center [901, 184] width 544 height 43
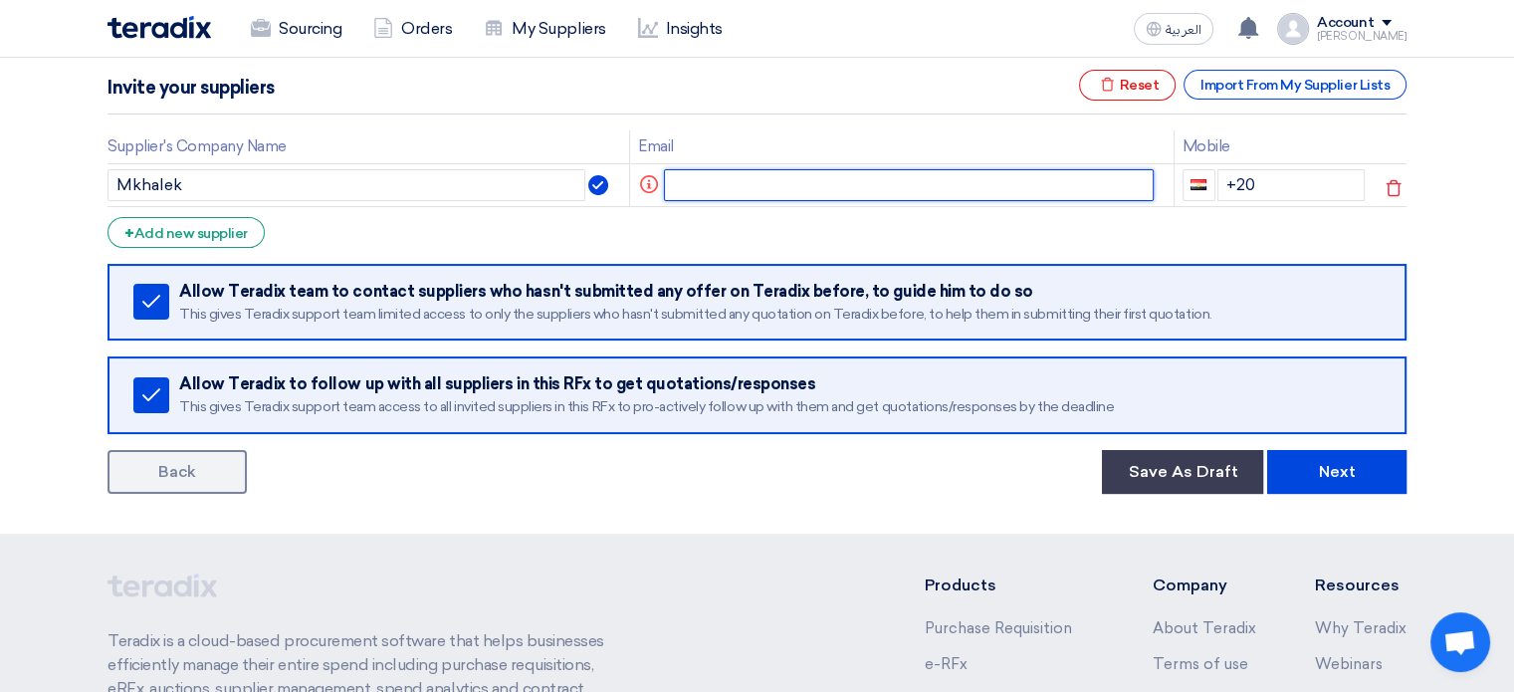
click at [738, 194] on input "text" at bounding box center [909, 185] width 491 height 32
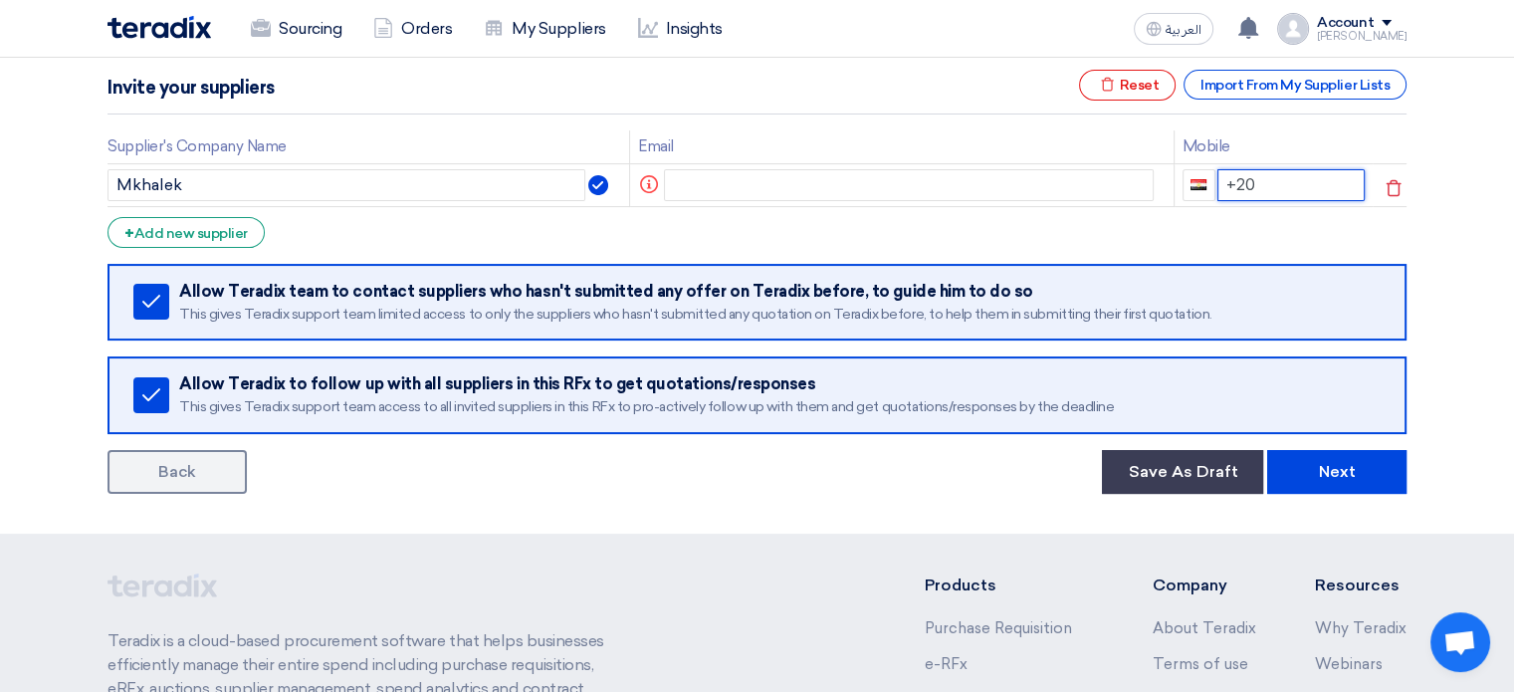
click at [1258, 191] on input "+20" at bounding box center [1291, 185] width 148 height 32
